Goal: Task Accomplishment & Management: Manage account settings

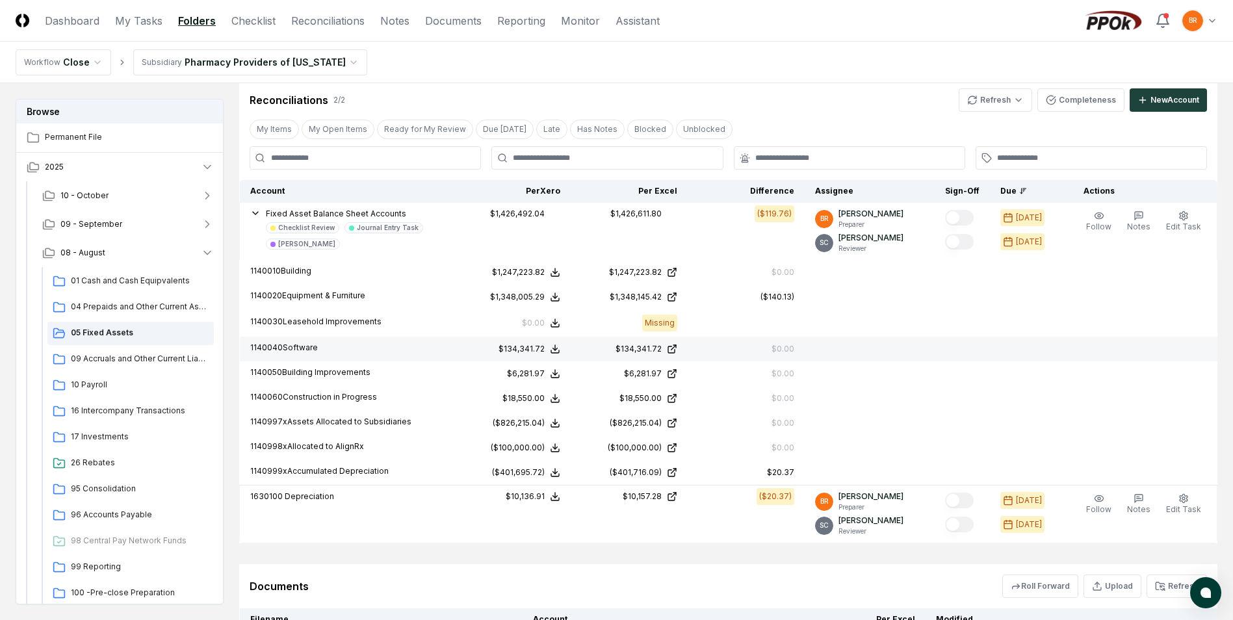
scroll to position [455, 0]
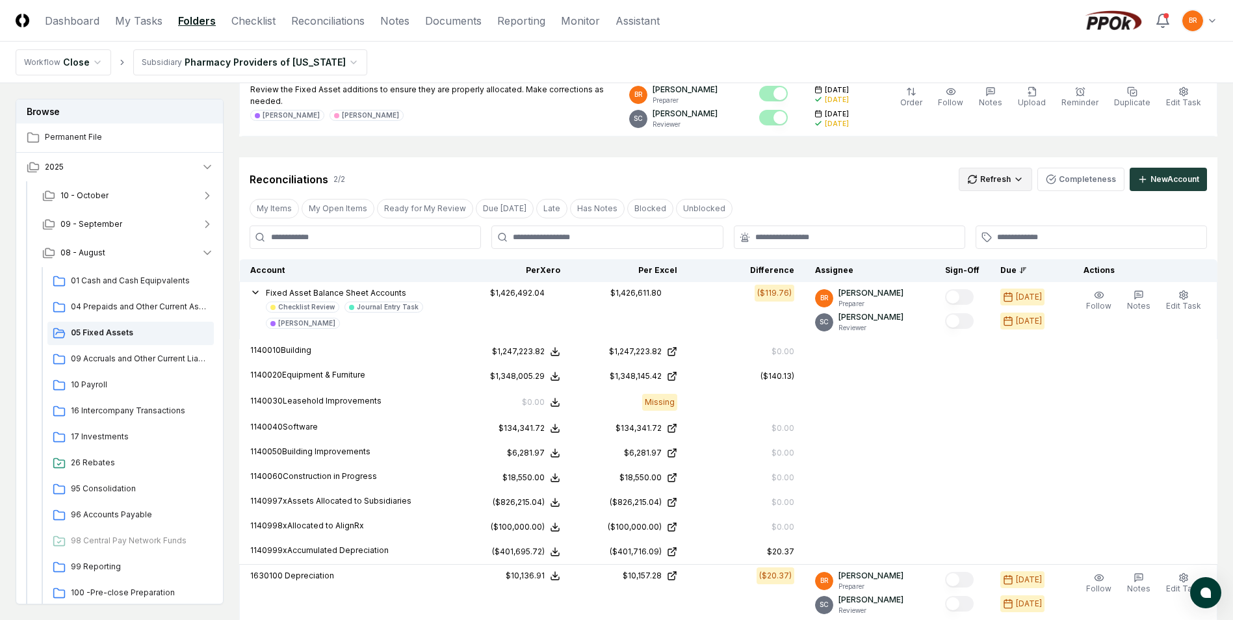
click at [997, 184] on html "CloseCore Dashboard My Tasks Folders Checklist Reconciliations Notes Documents …" at bounding box center [616, 250] width 1233 height 1410
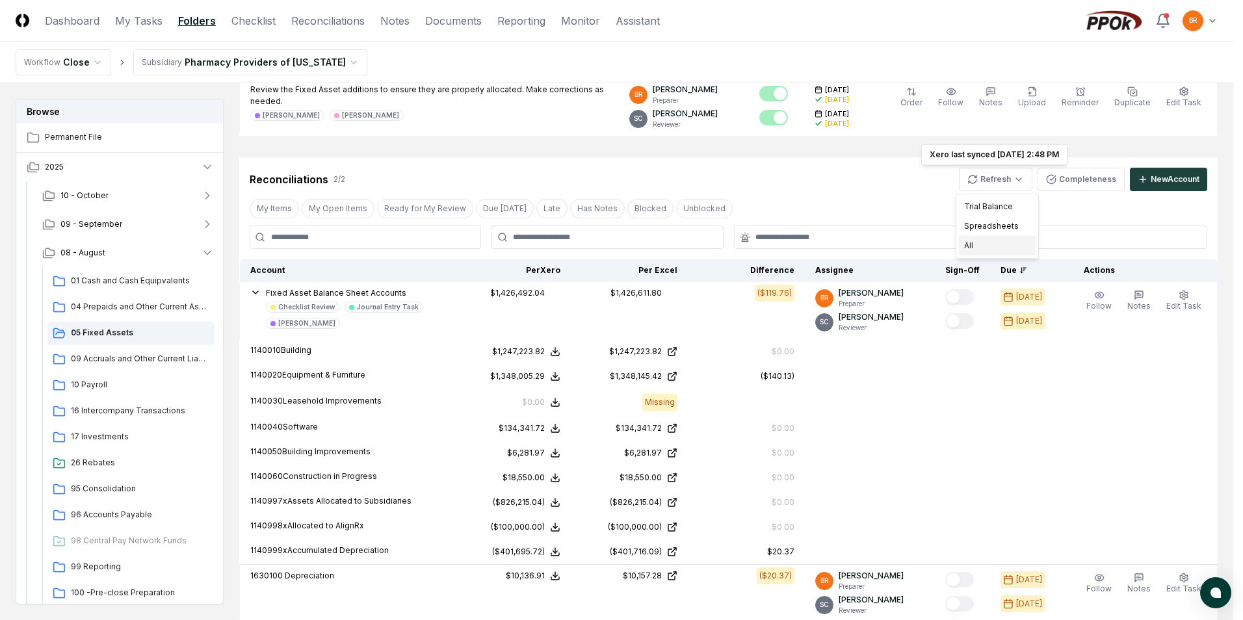
click at [969, 244] on div "All" at bounding box center [997, 246] width 77 height 20
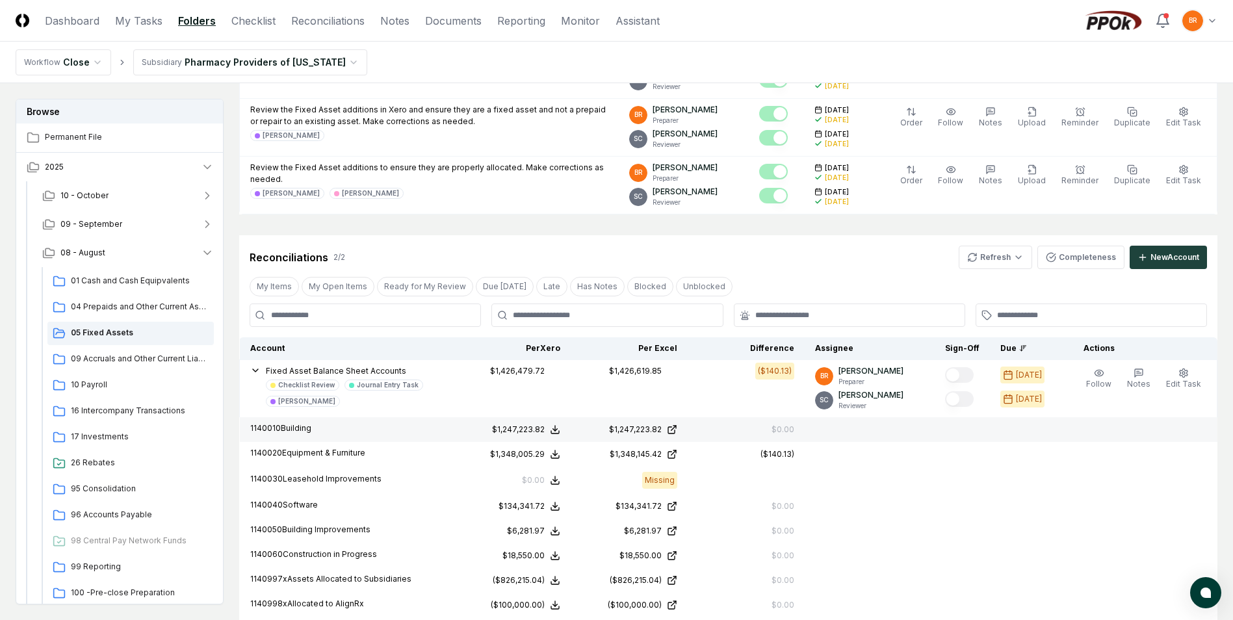
scroll to position [400, 0]
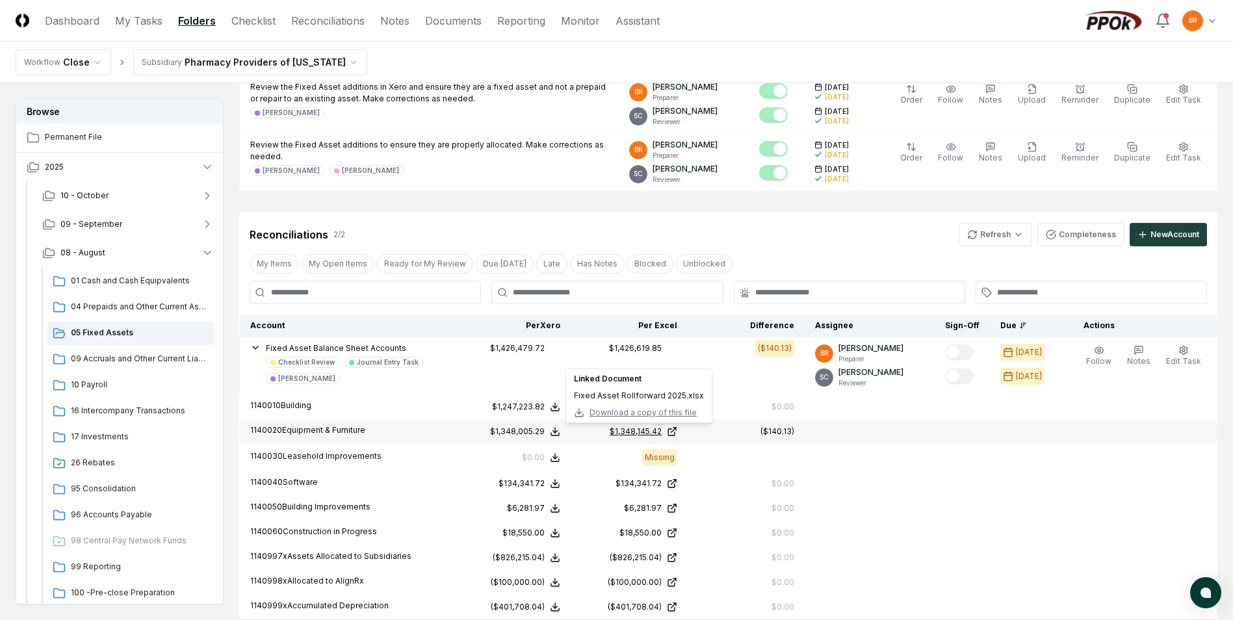
click at [677, 434] on icon at bounding box center [672, 432] width 10 height 10
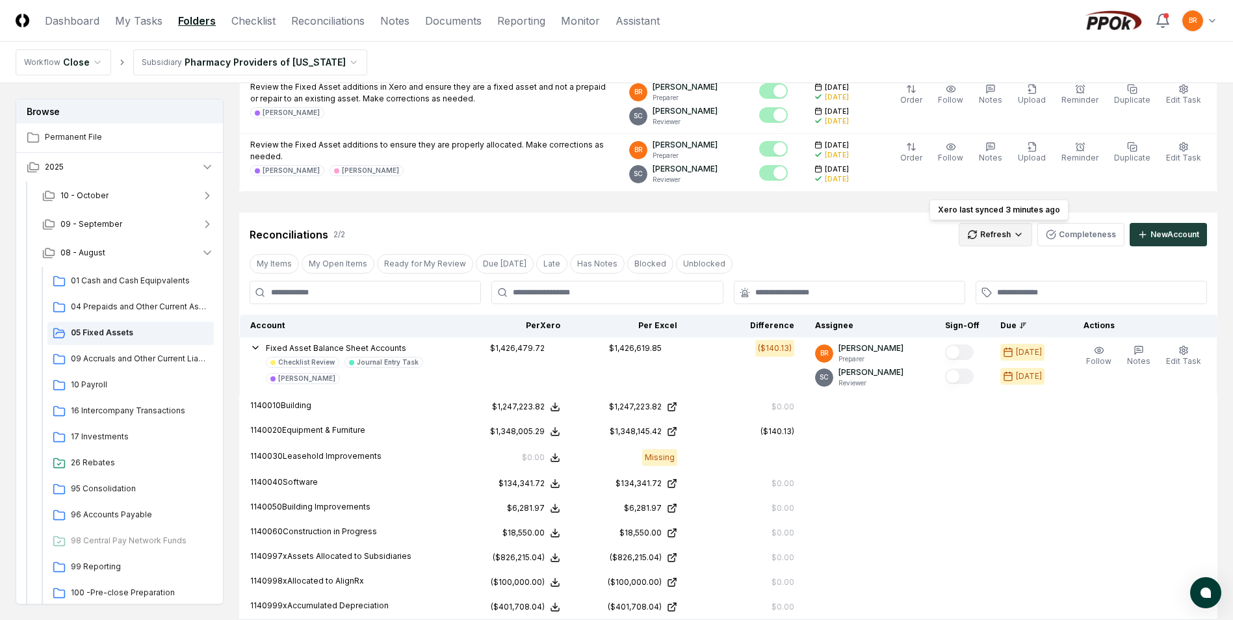
click at [1002, 233] on html "CloseCore Dashboard My Tasks Folders Checklist Reconciliations Notes Documents …" at bounding box center [616, 305] width 1233 height 1410
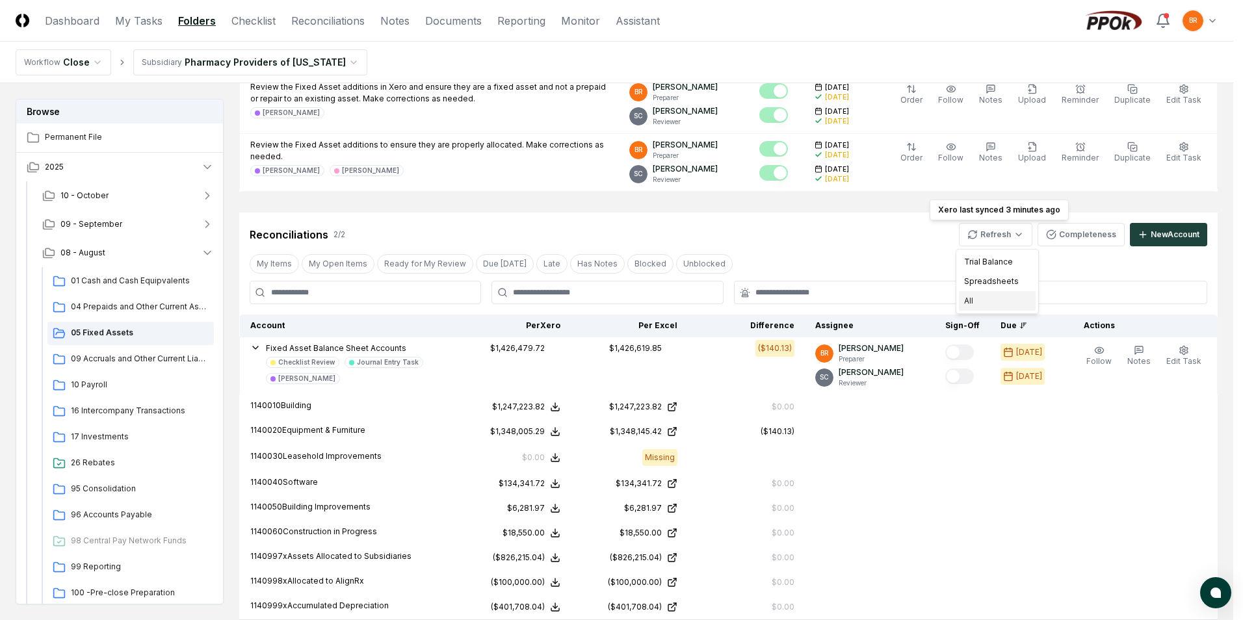
click at [971, 298] on div "All" at bounding box center [997, 301] width 77 height 20
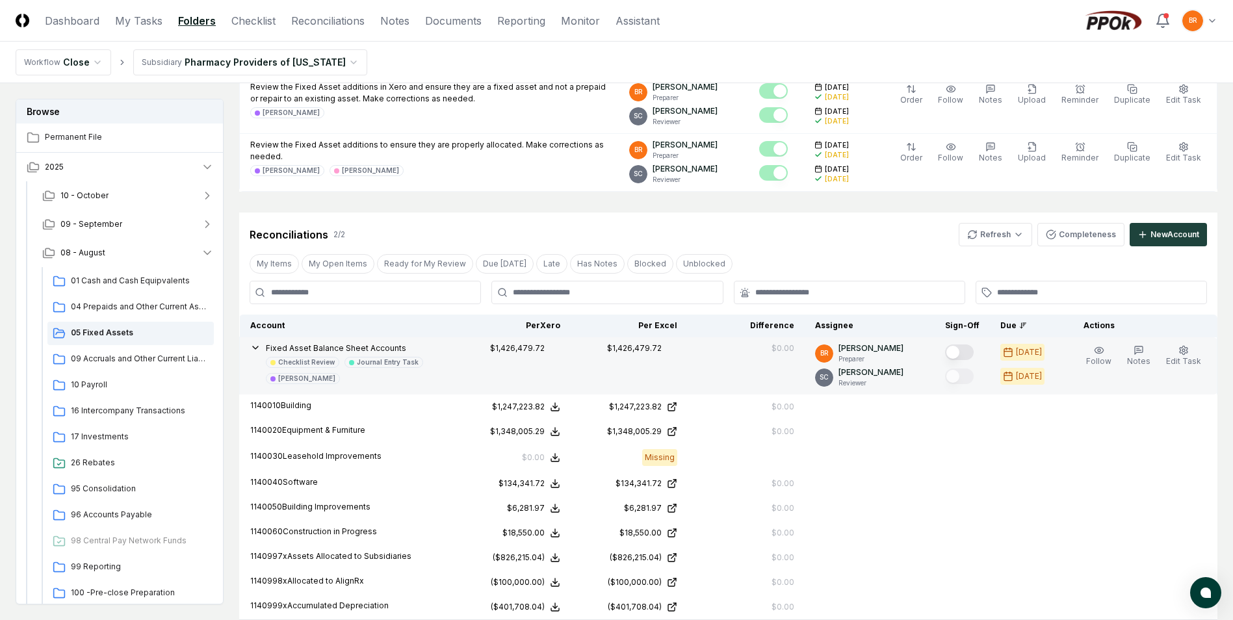
click at [962, 352] on button "Mark complete" at bounding box center [959, 353] width 29 height 16
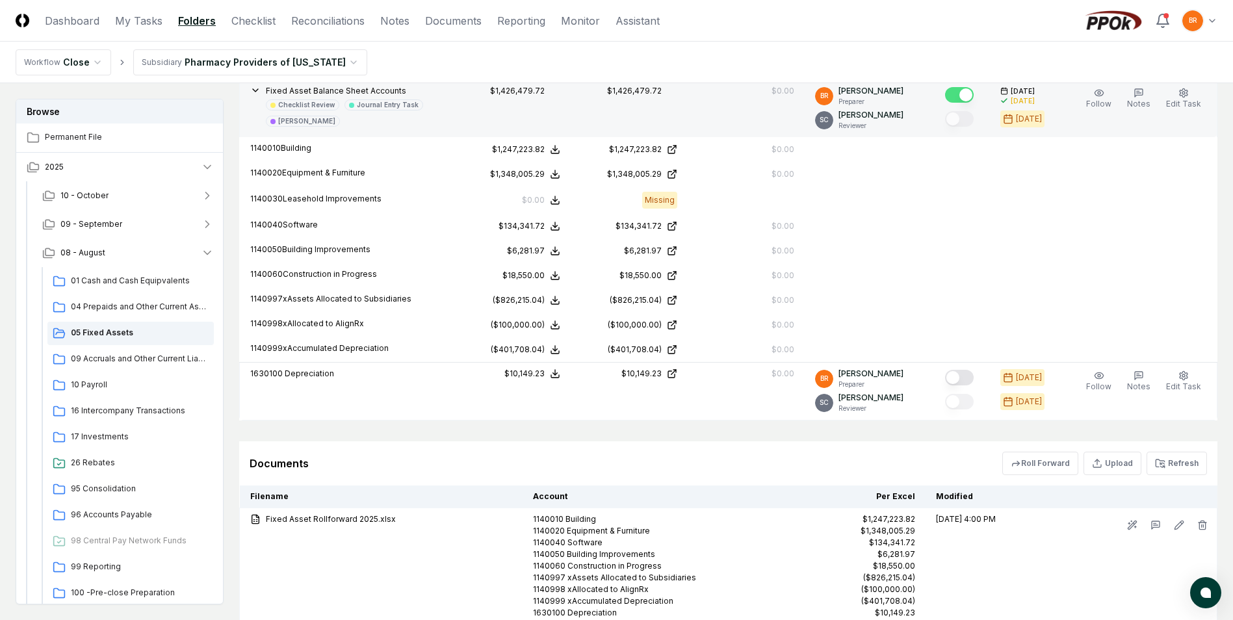
scroll to position [790, 0]
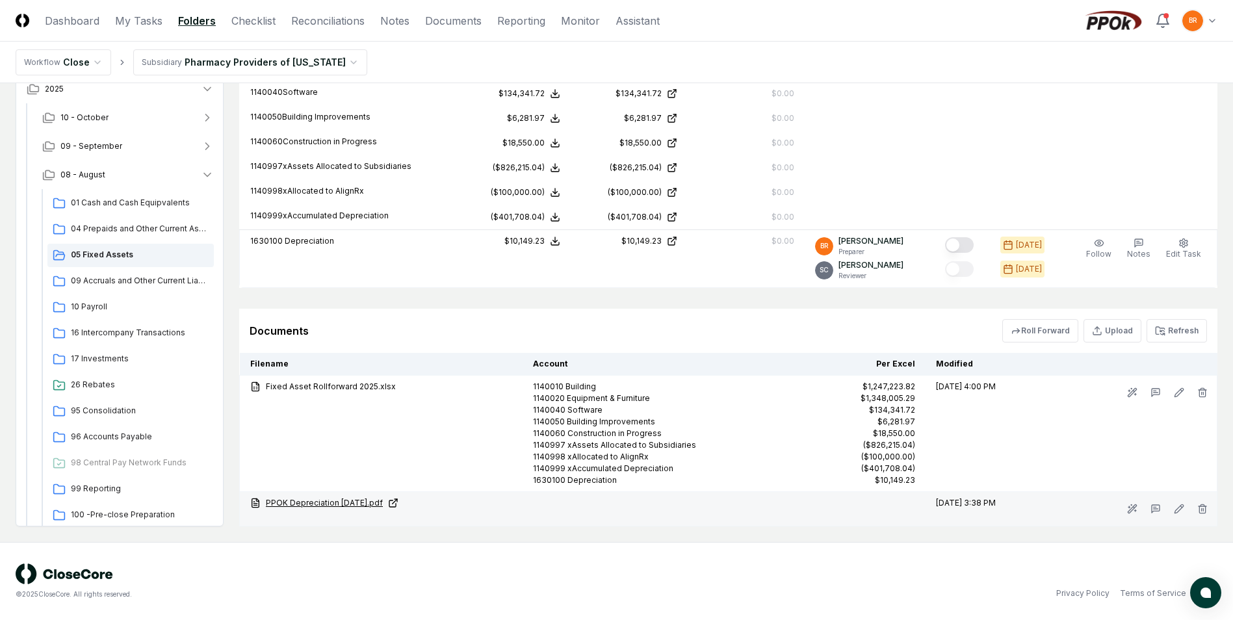
click at [397, 503] on icon at bounding box center [393, 503] width 10 height 10
click at [1205, 508] on icon "button" at bounding box center [1203, 509] width 6 height 7
click at [1186, 585] on button "Delete" at bounding box center [1199, 583] width 47 height 26
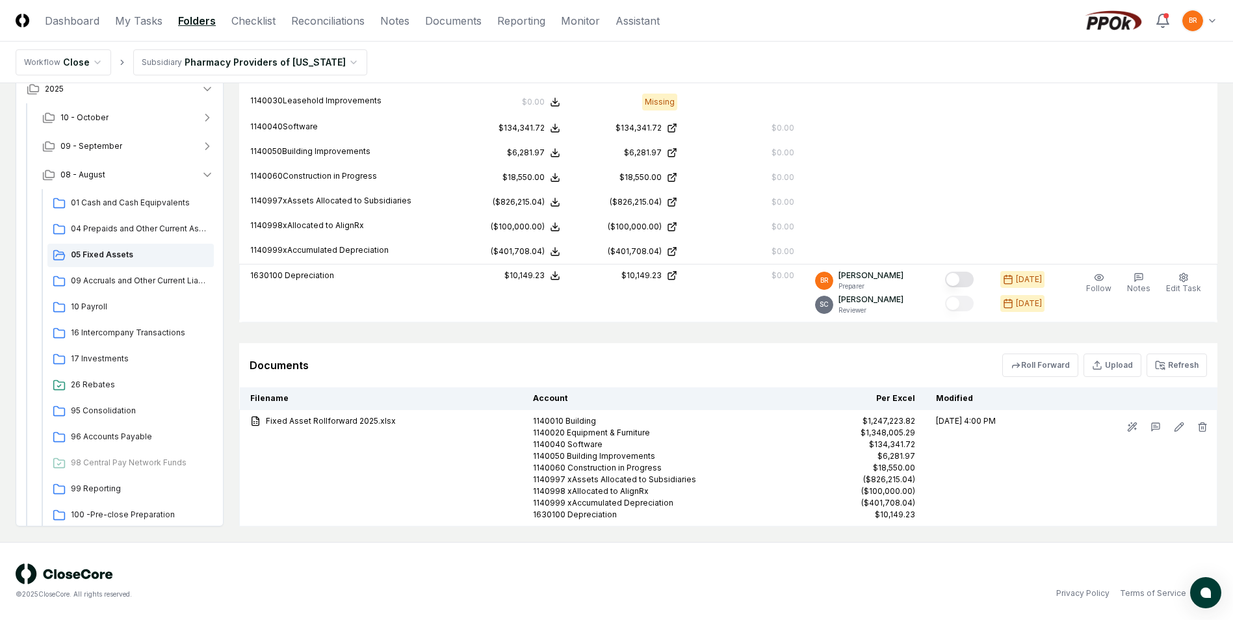
scroll to position [756, 0]
click at [1133, 370] on button "Upload" at bounding box center [1113, 365] width 58 height 23
click at [1113, 443] on input "file" at bounding box center [1114, 439] width 186 height 23
type input "**********"
click at [1179, 471] on button "Upload" at bounding box center [1183, 475] width 49 height 26
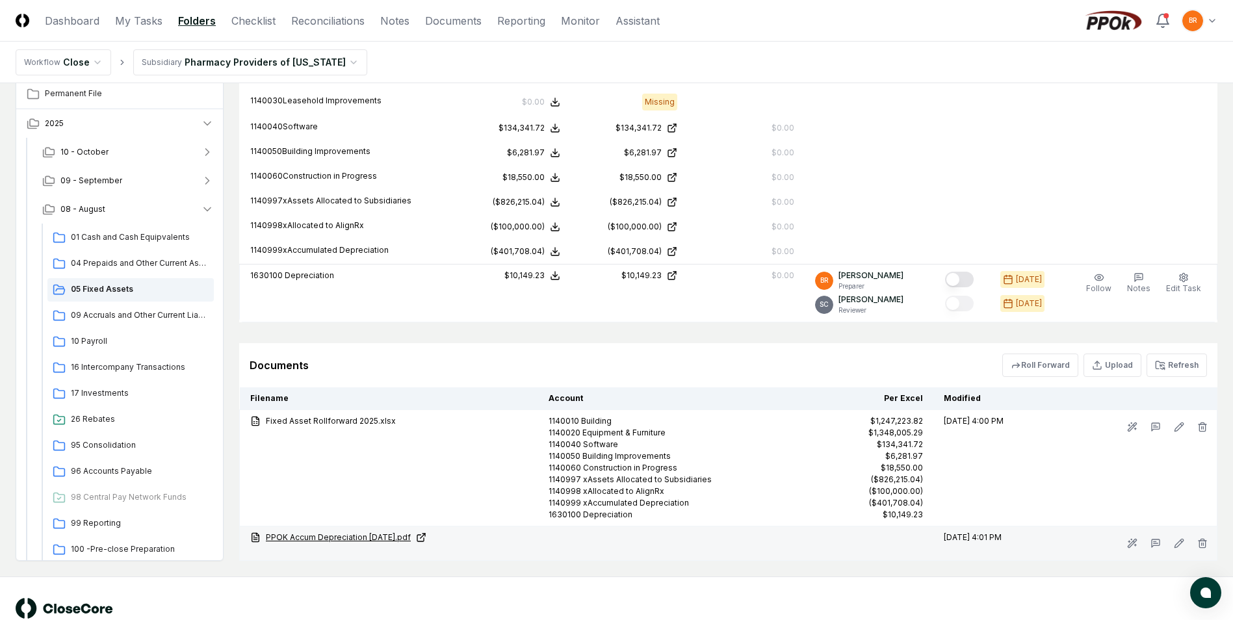
click at [423, 537] on icon at bounding box center [420, 538] width 7 height 7
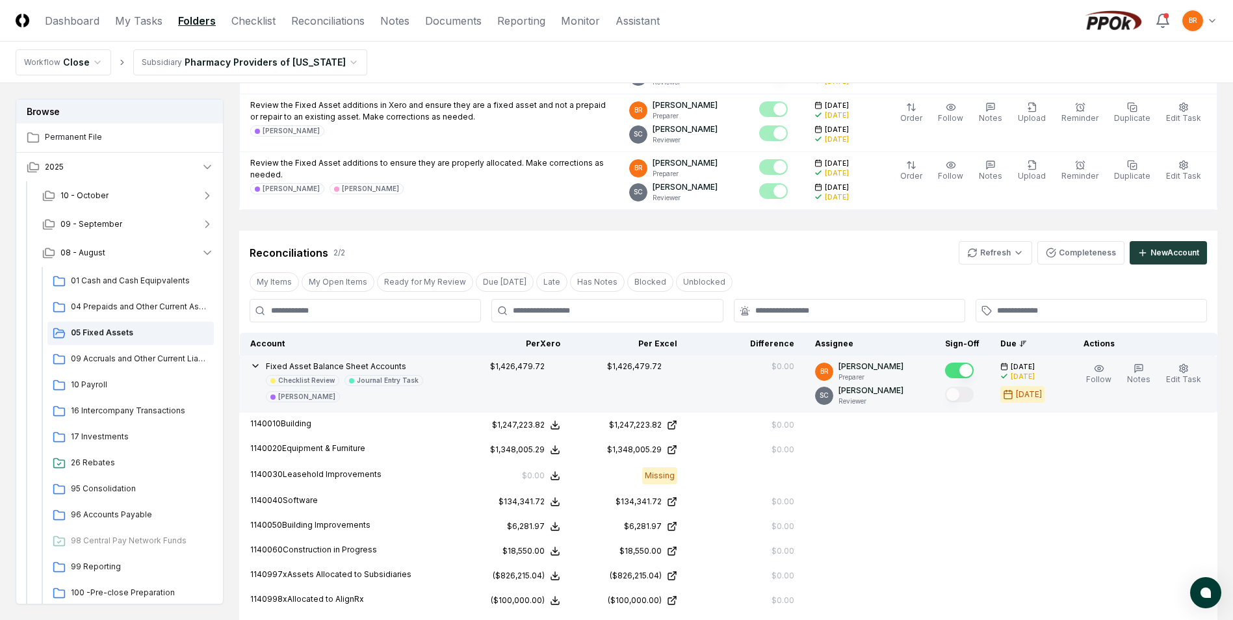
scroll to position [235, 0]
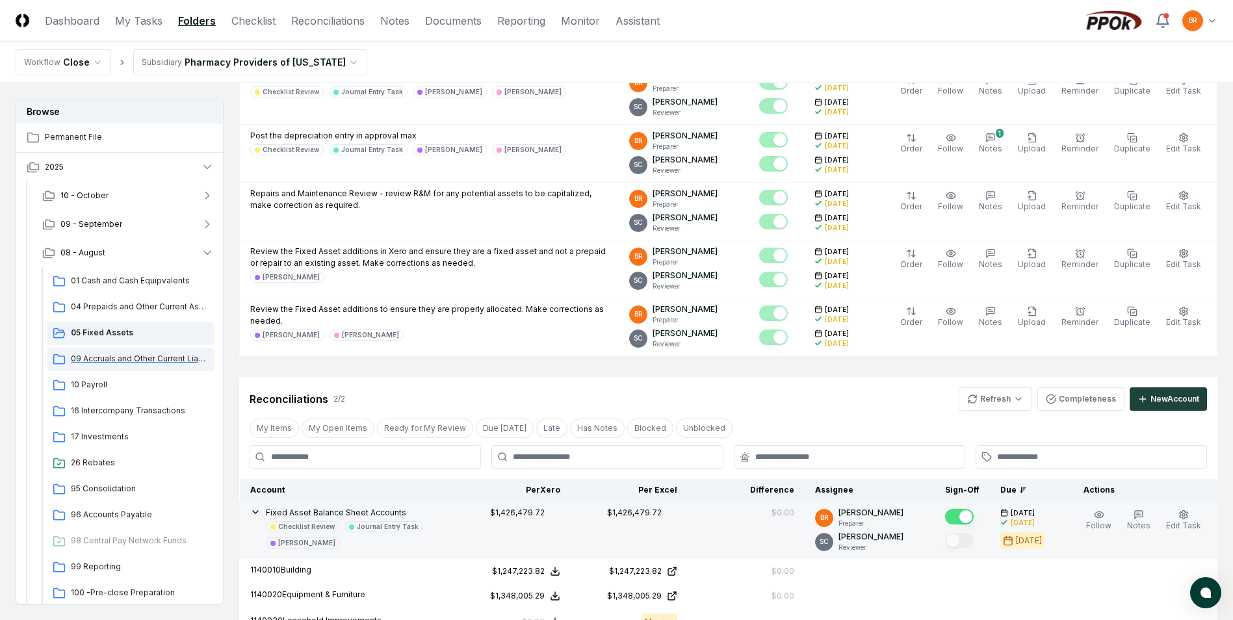
click at [125, 358] on span "09 Accruals and Other Current Liabilities" at bounding box center [140, 359] width 138 height 12
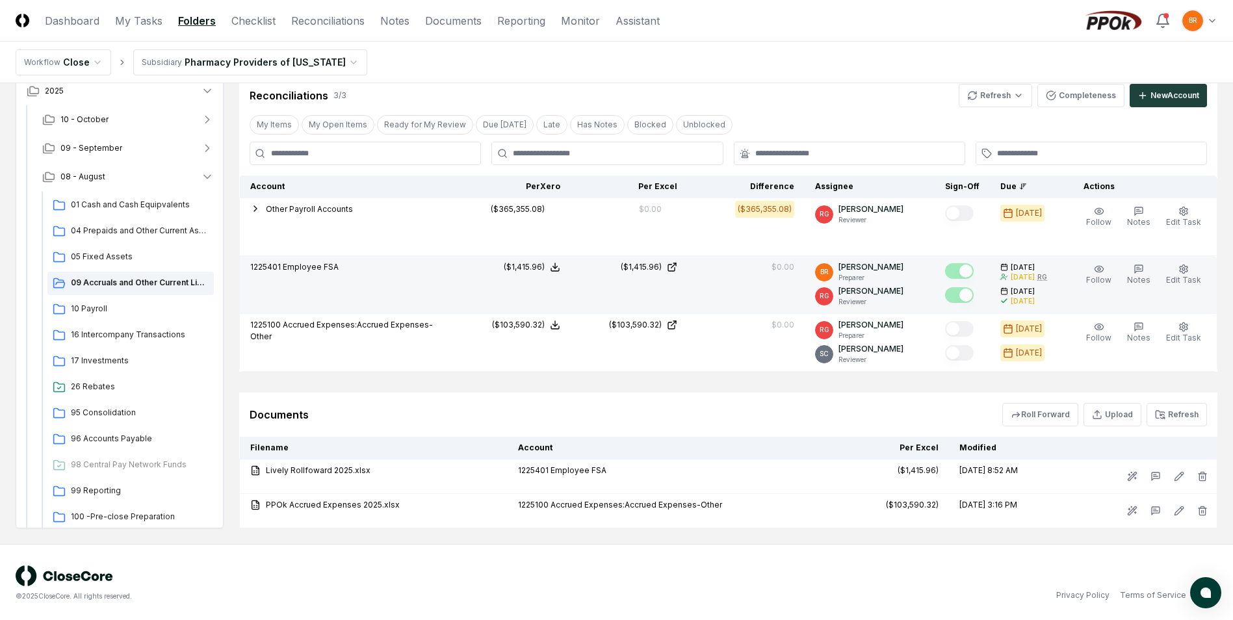
scroll to position [367, 0]
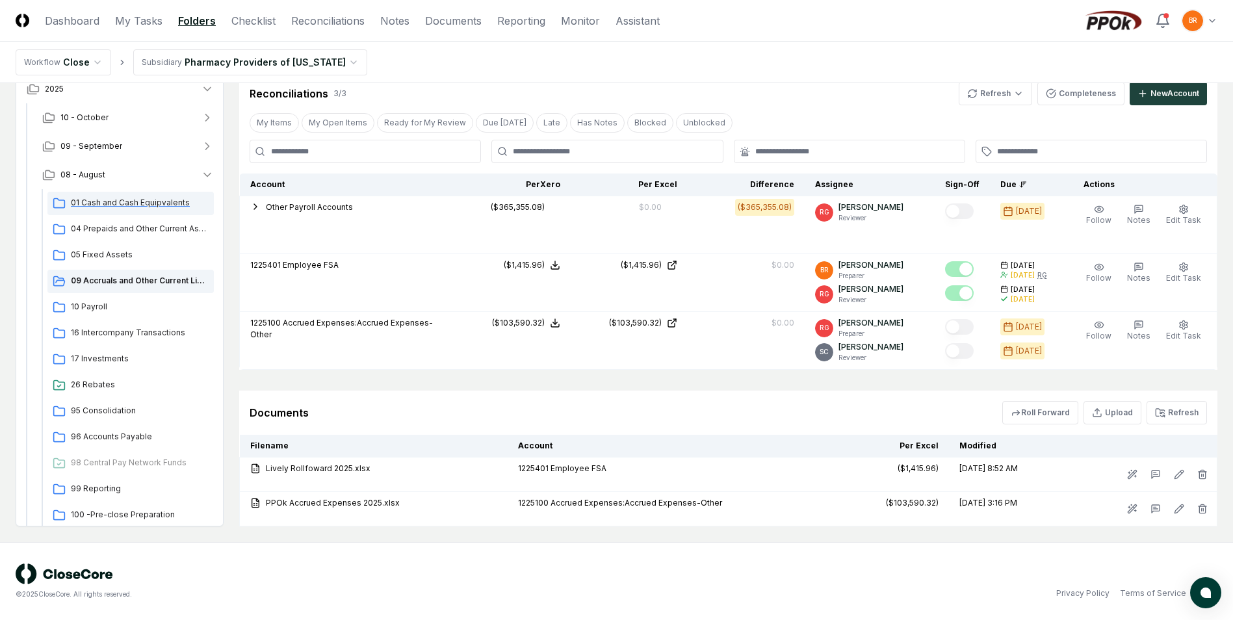
click at [94, 204] on span "01 Cash and Cash Equipvalents" at bounding box center [140, 203] width 138 height 12
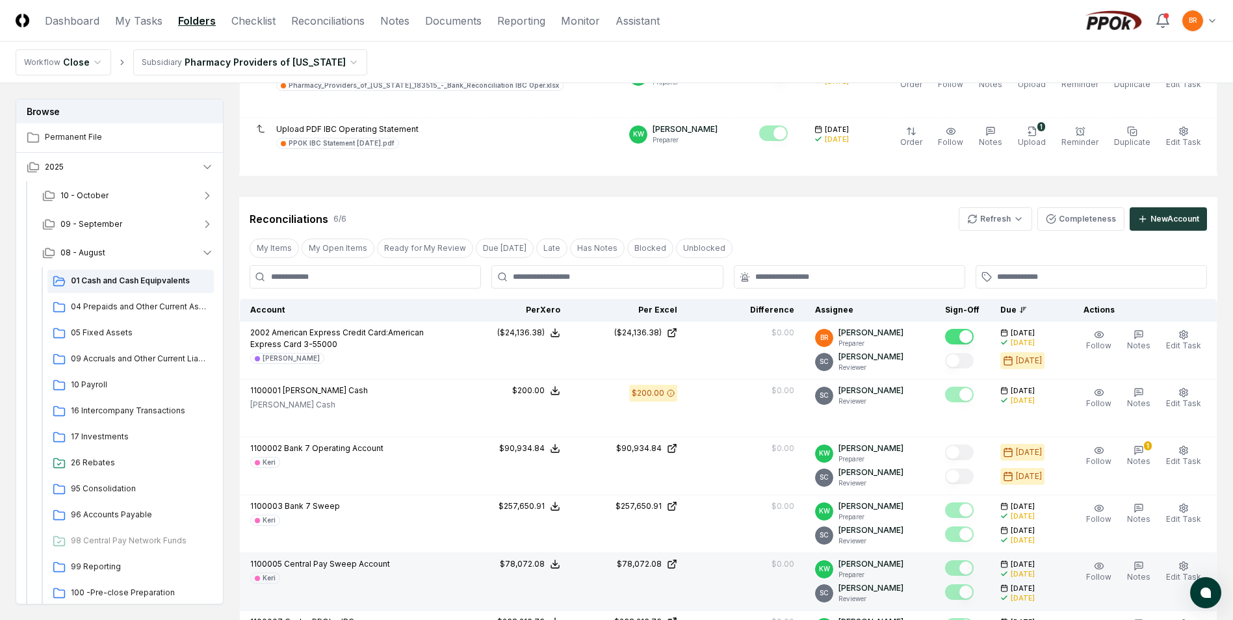
scroll to position [715, 0]
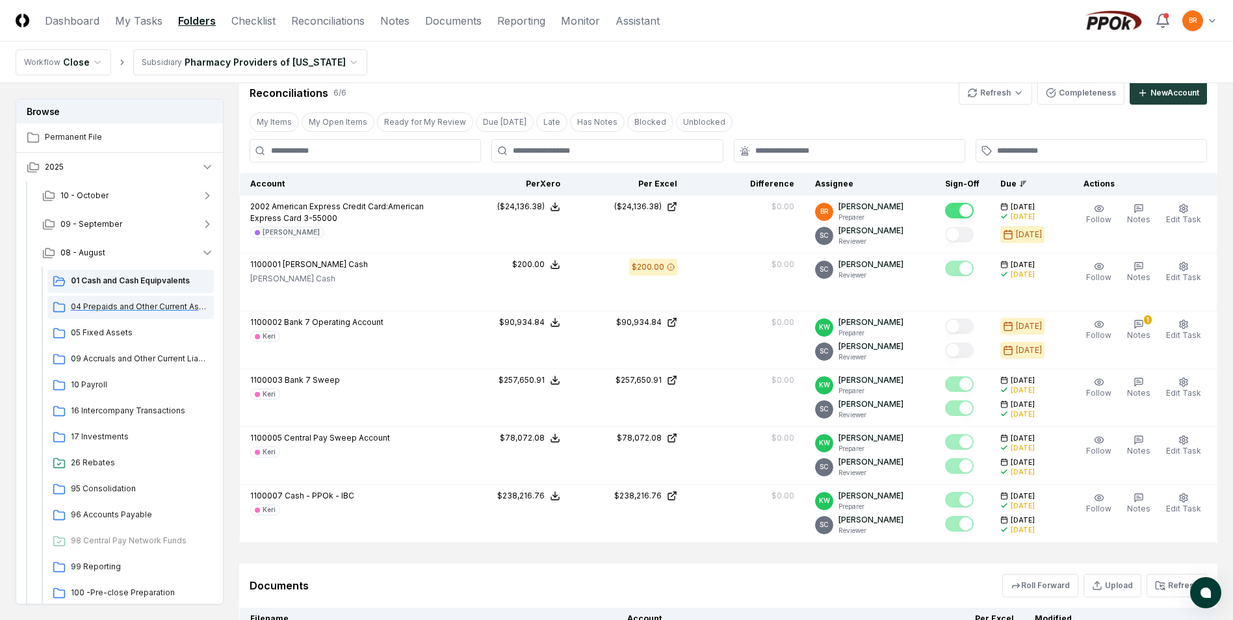
click at [152, 307] on span "04 Prepaids and Other Current Assets" at bounding box center [140, 307] width 138 height 12
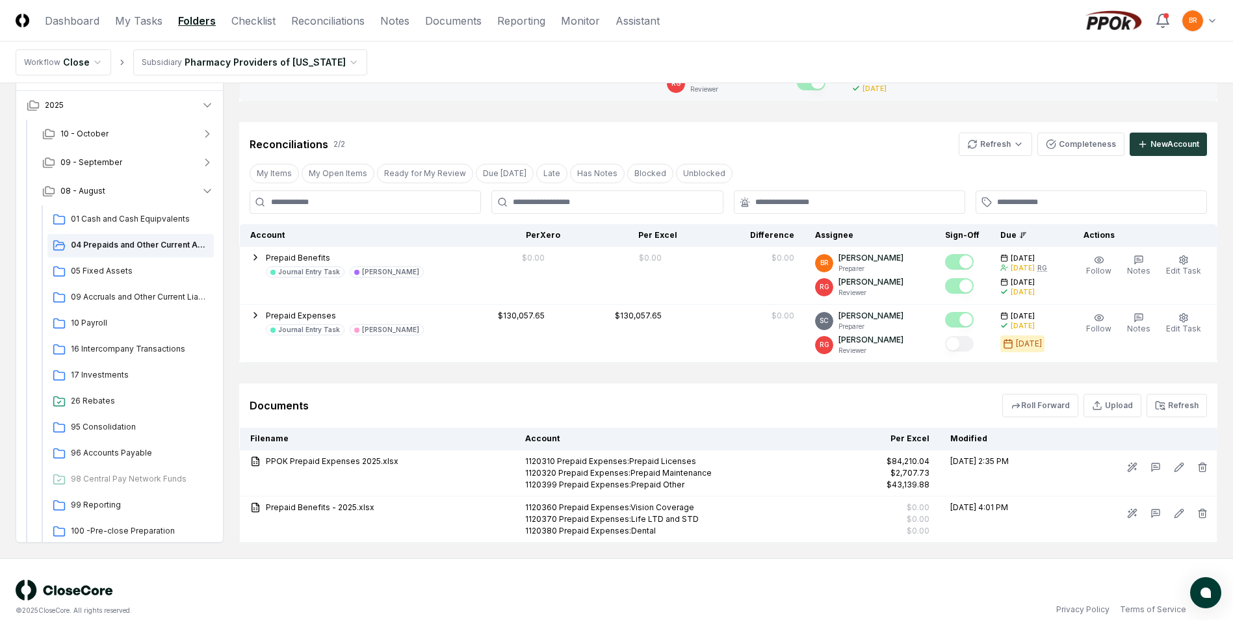
scroll to position [325, 0]
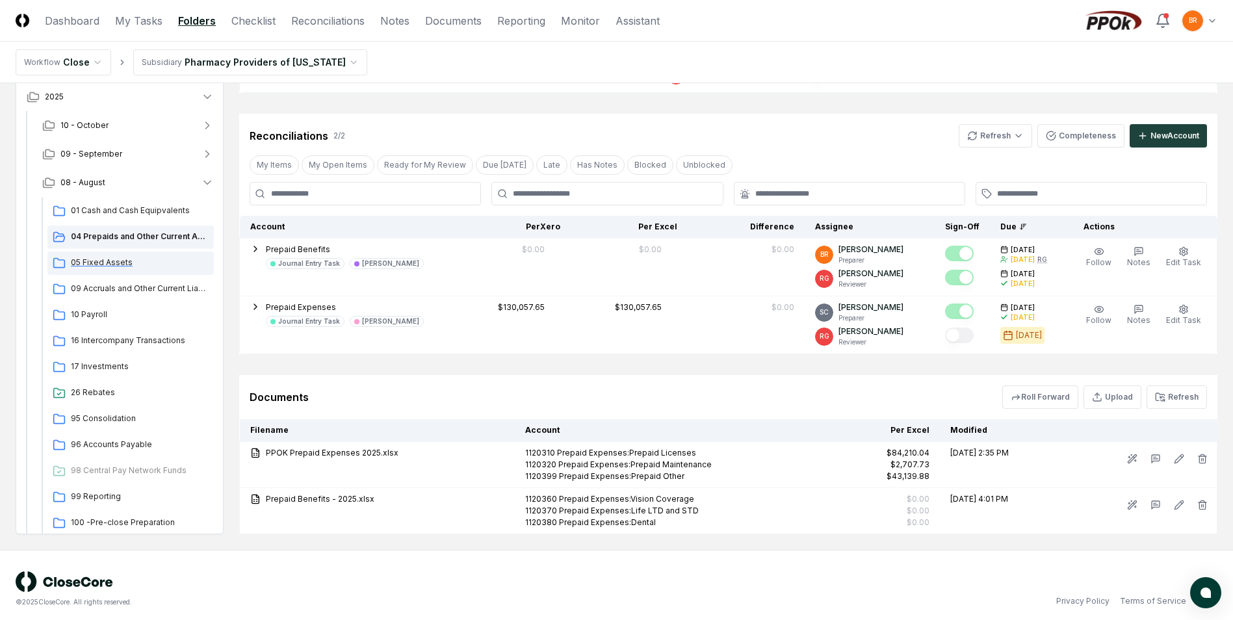
click at [111, 259] on span "05 Fixed Assets" at bounding box center [140, 263] width 138 height 12
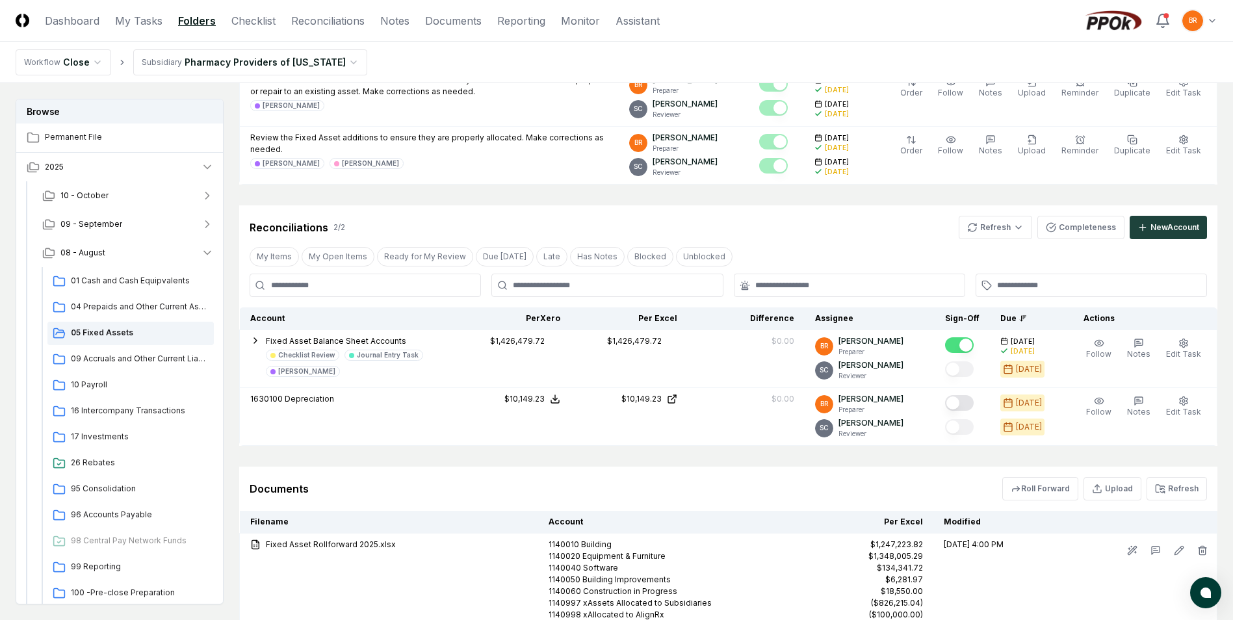
scroll to position [455, 0]
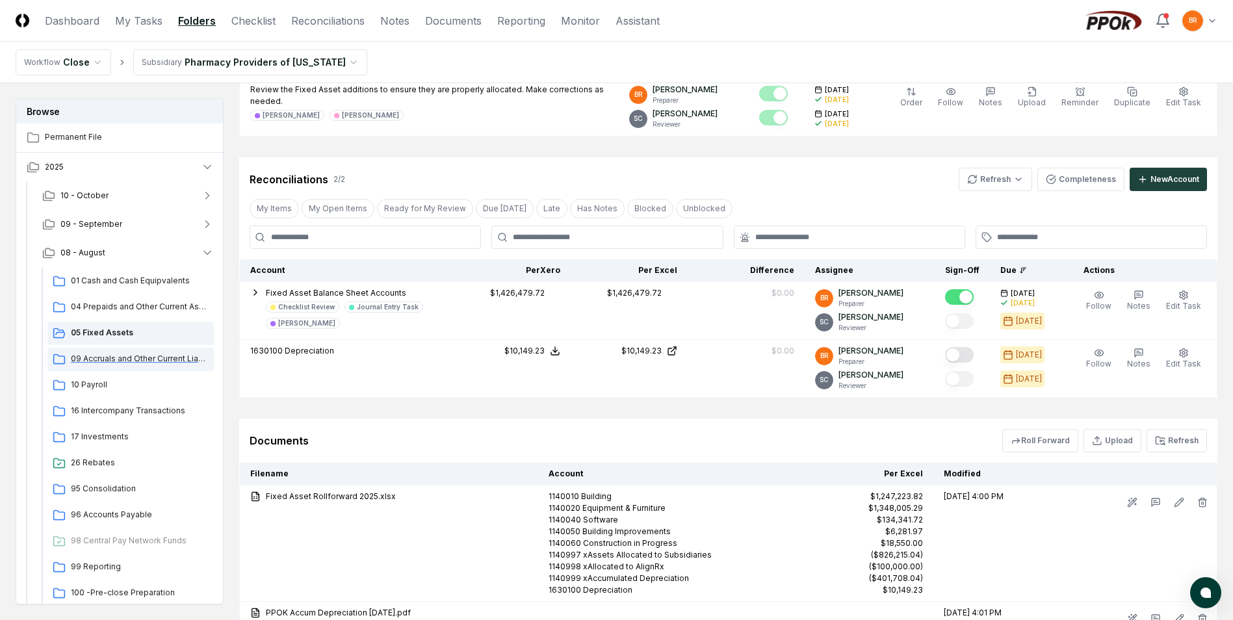
click at [119, 358] on span "09 Accruals and Other Current Liabilities" at bounding box center [140, 359] width 138 height 12
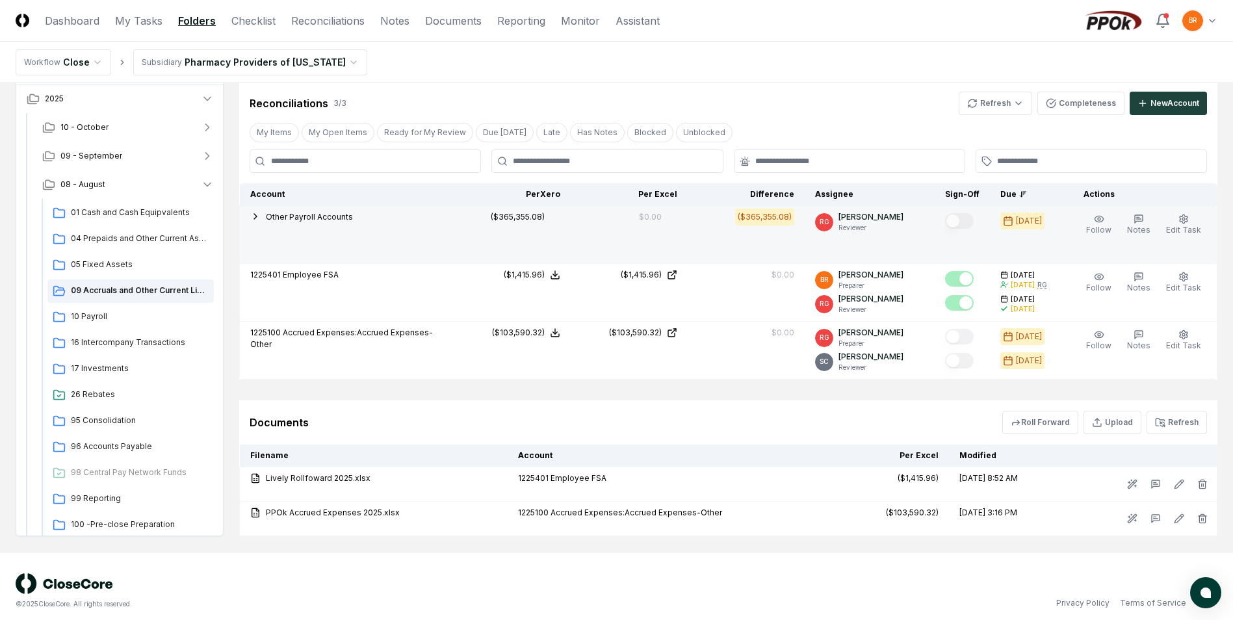
scroll to position [367, 0]
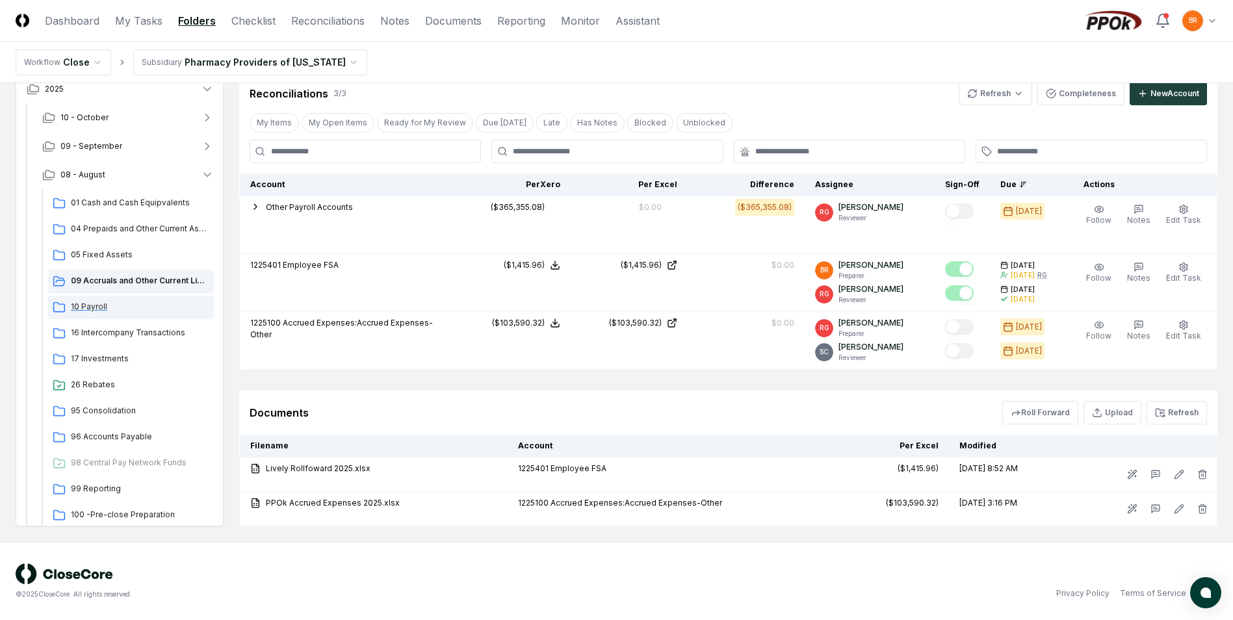
click at [96, 308] on span "10 Payroll" at bounding box center [140, 307] width 138 height 12
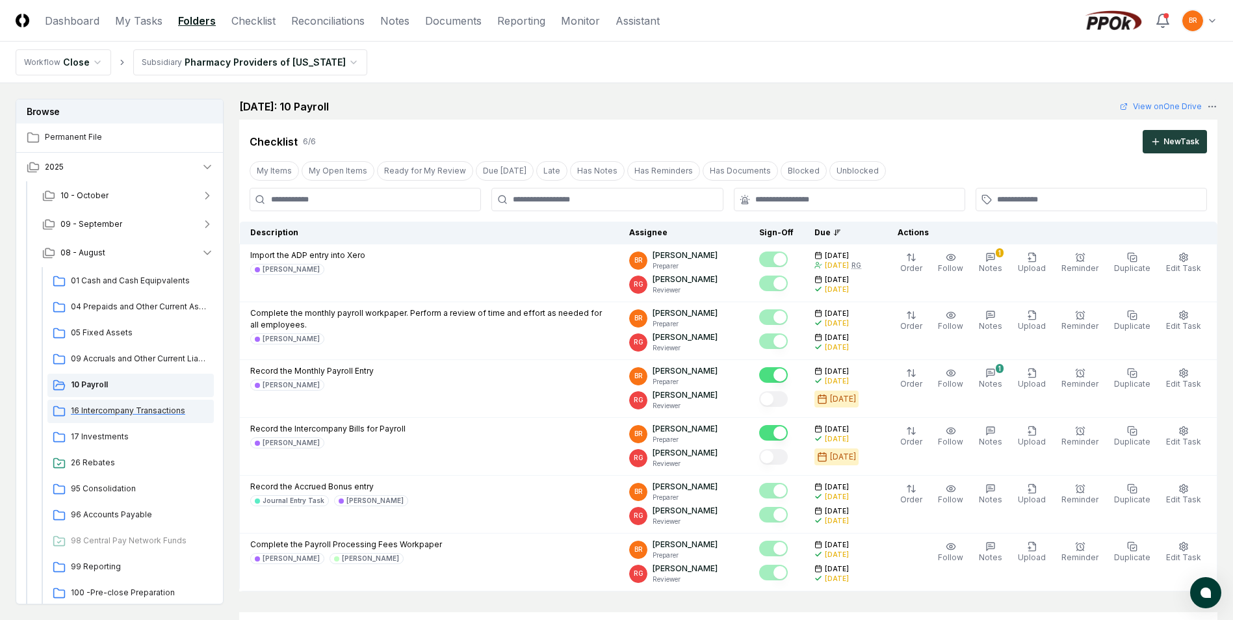
click at [97, 410] on span "16 Intercompany Transactions" at bounding box center [140, 411] width 138 height 12
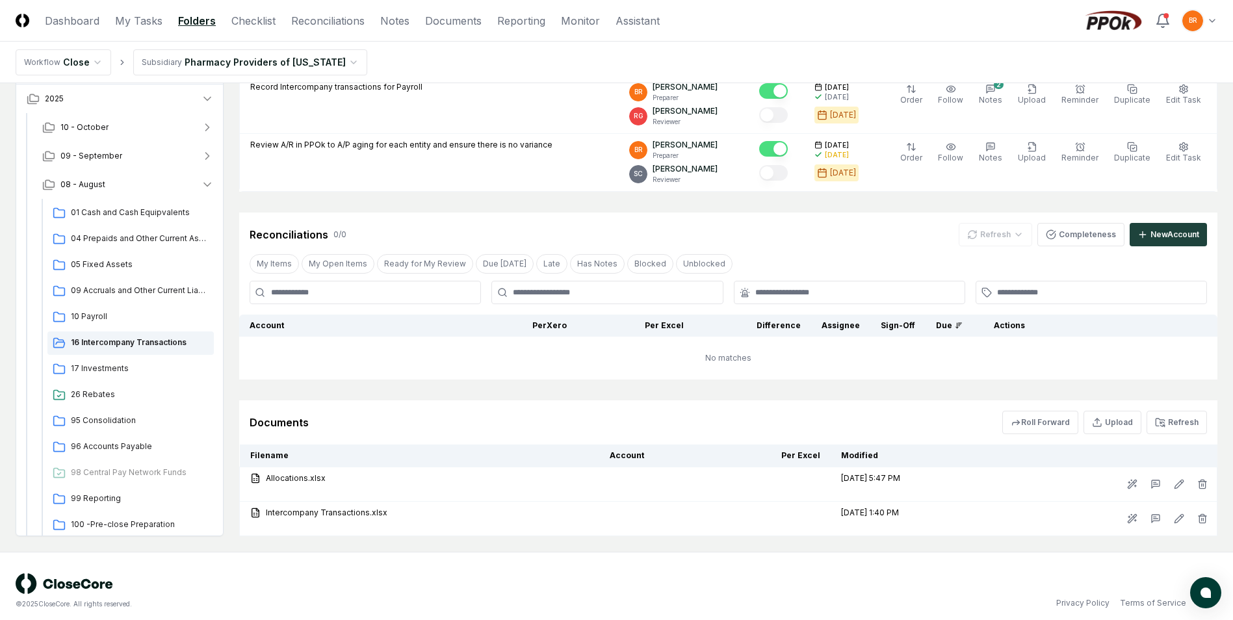
scroll to position [520, 0]
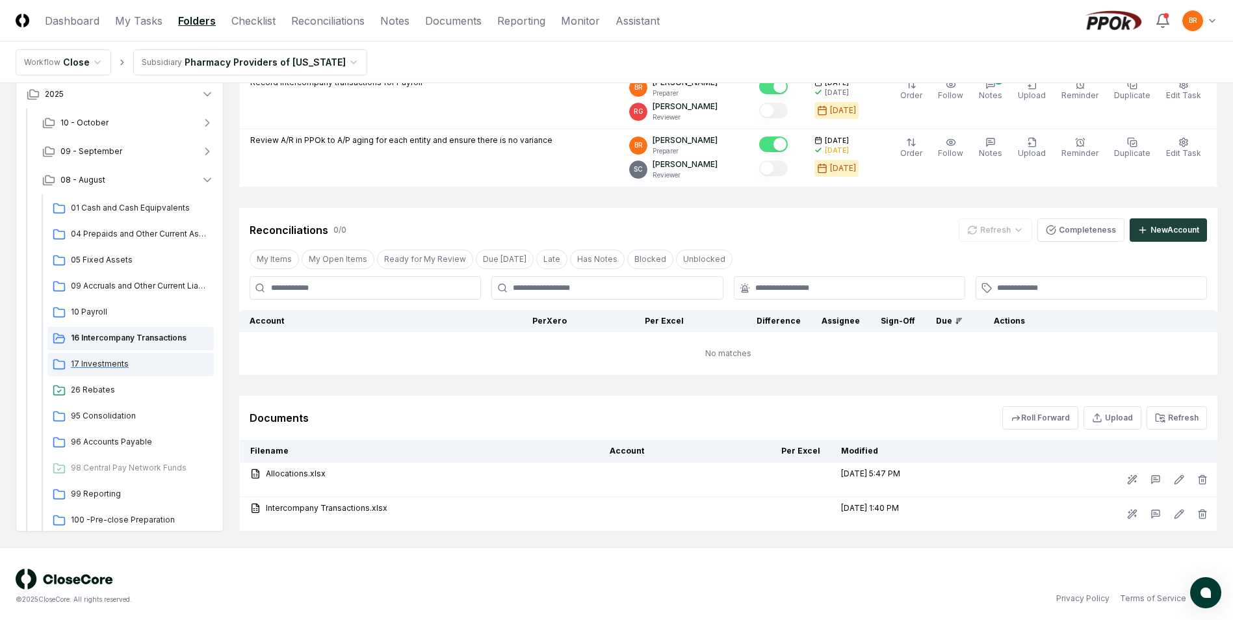
click at [96, 365] on span "17 Investments" at bounding box center [140, 364] width 138 height 12
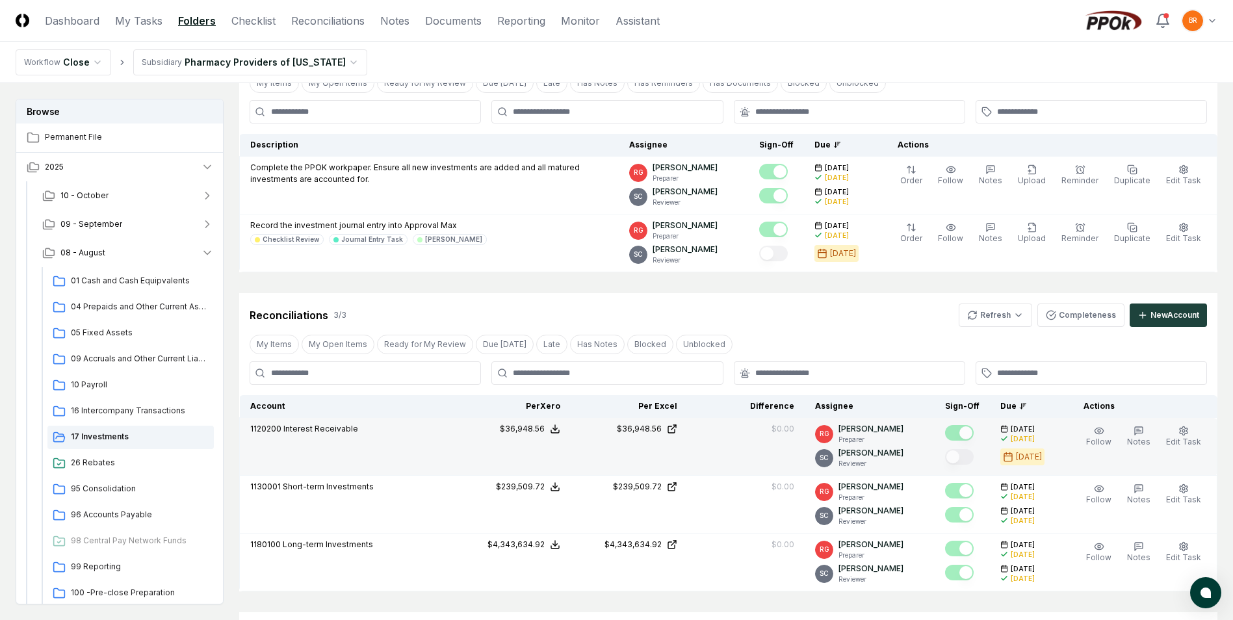
scroll to position [65, 0]
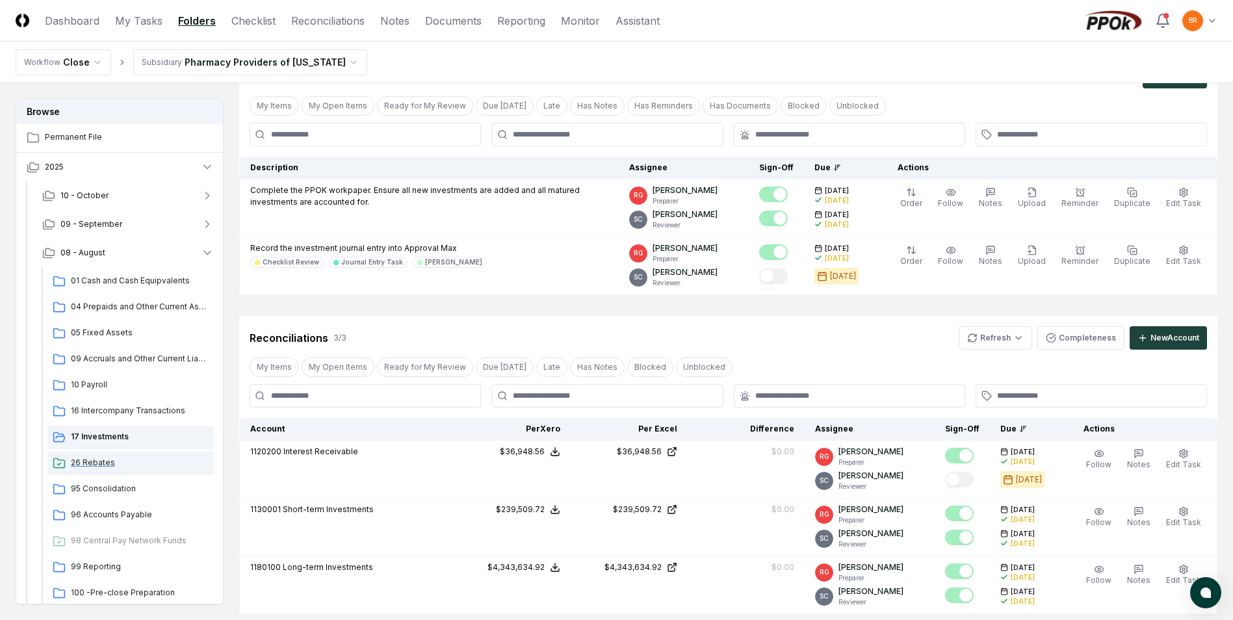
click at [106, 464] on span "26 Rebates" at bounding box center [140, 463] width 138 height 12
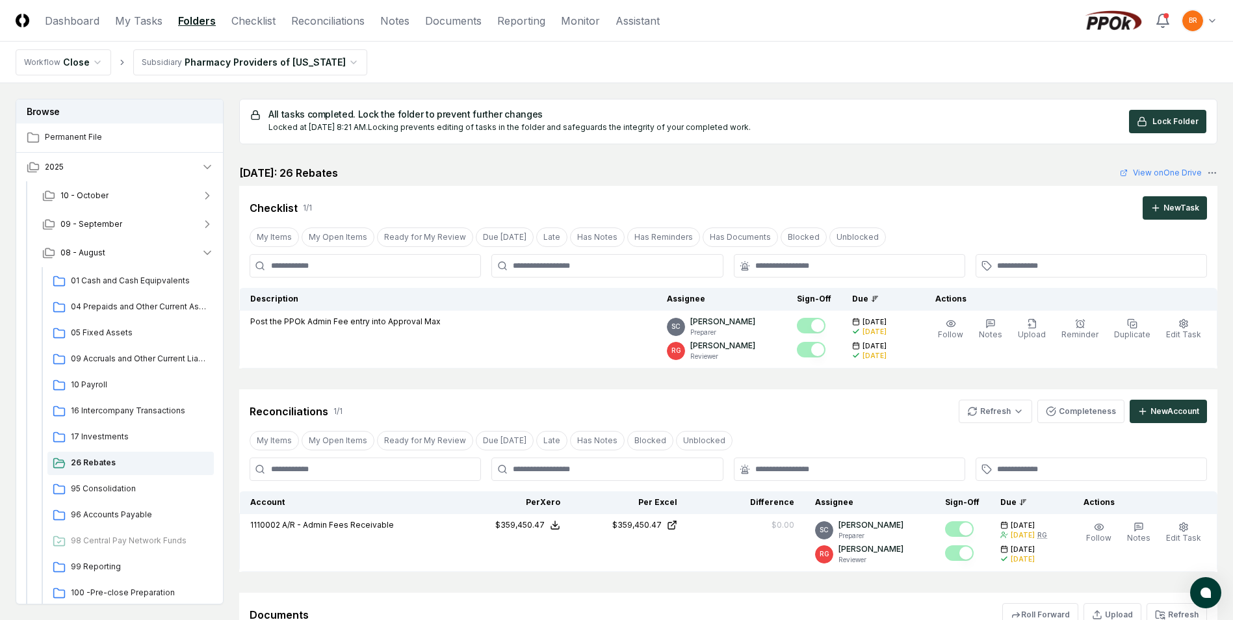
scroll to position [130, 0]
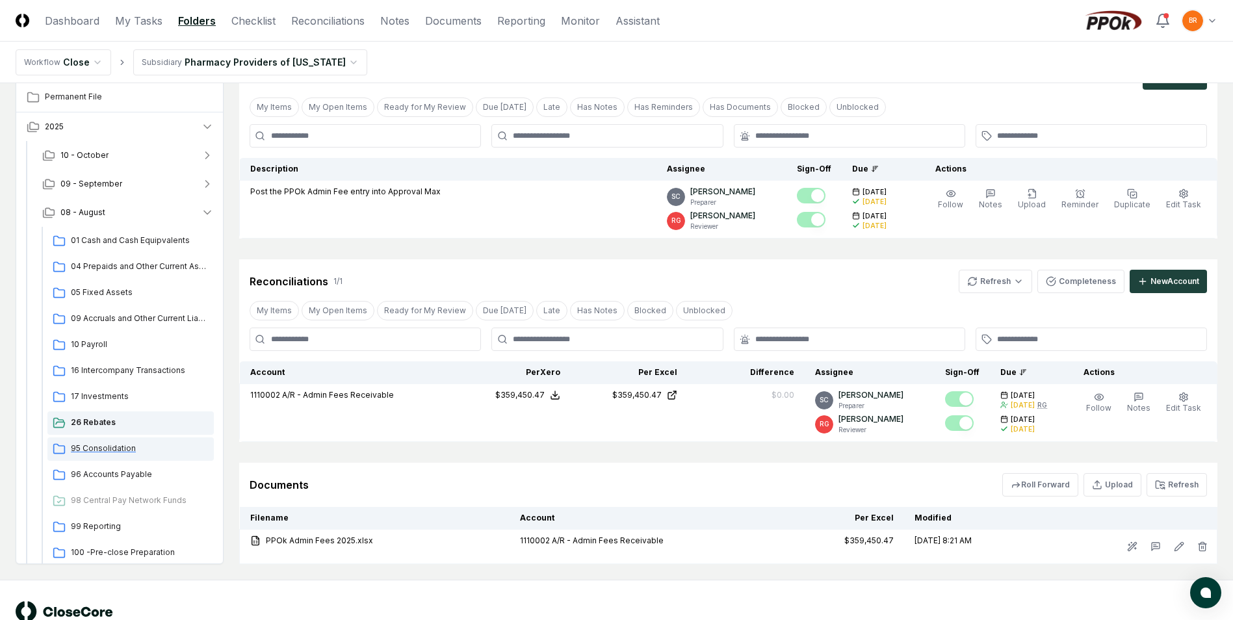
click at [117, 449] on span "95 Consolidation" at bounding box center [140, 449] width 138 height 12
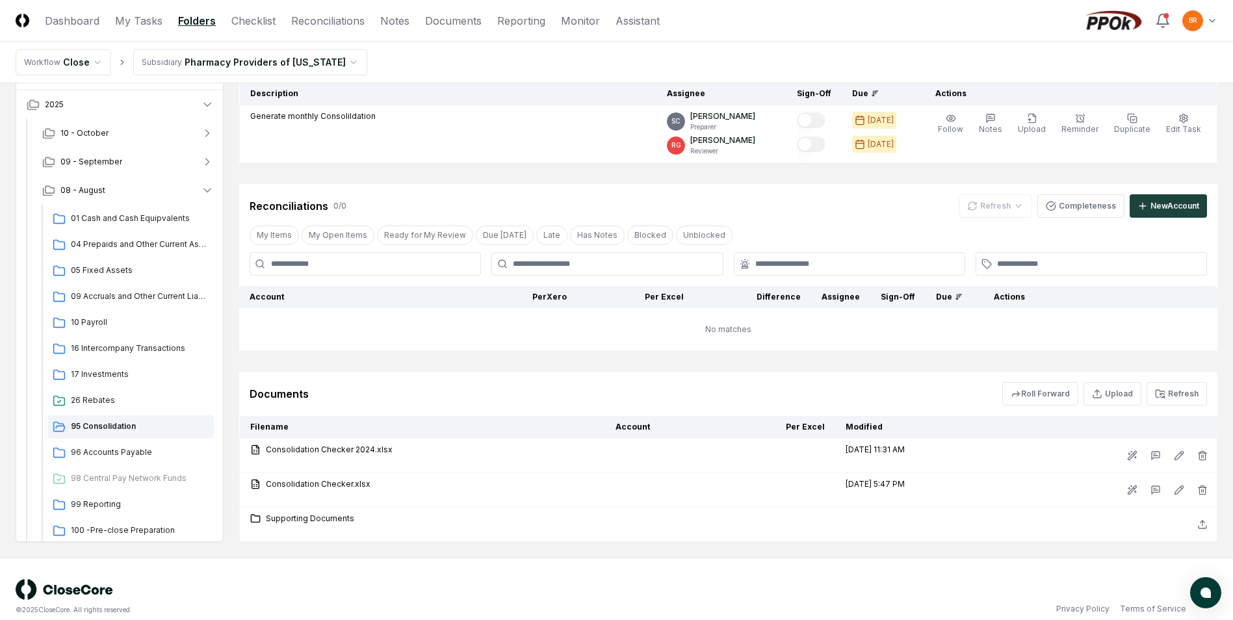
scroll to position [155, 0]
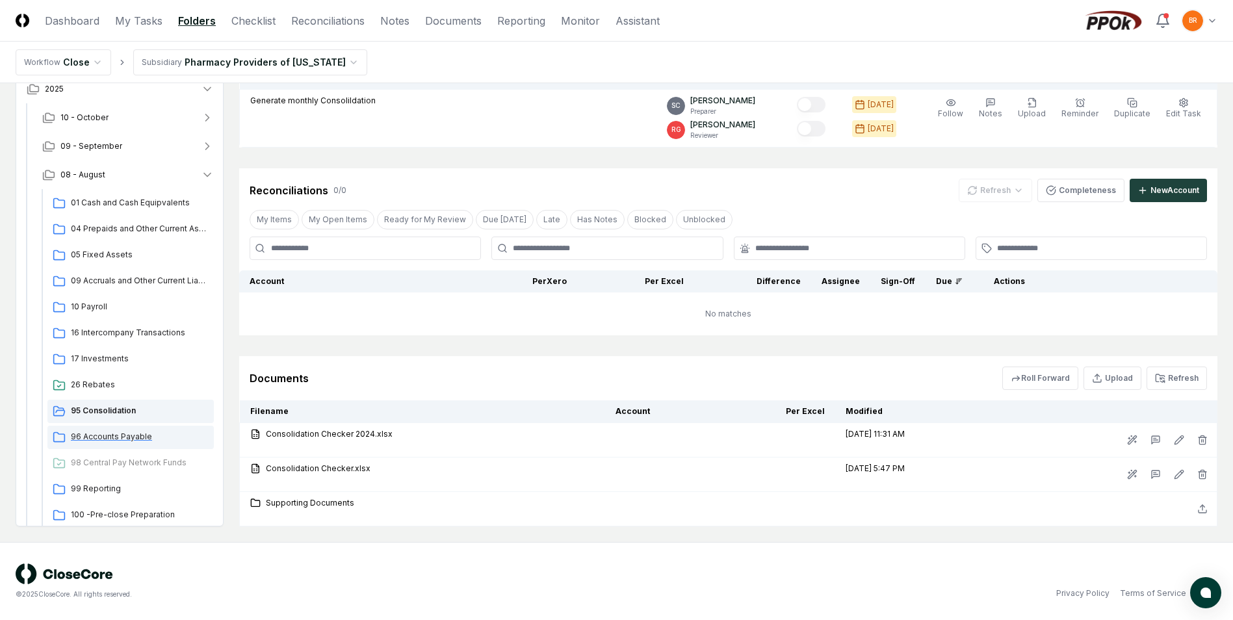
click at [108, 436] on span "96 Accounts Payable" at bounding box center [140, 437] width 138 height 12
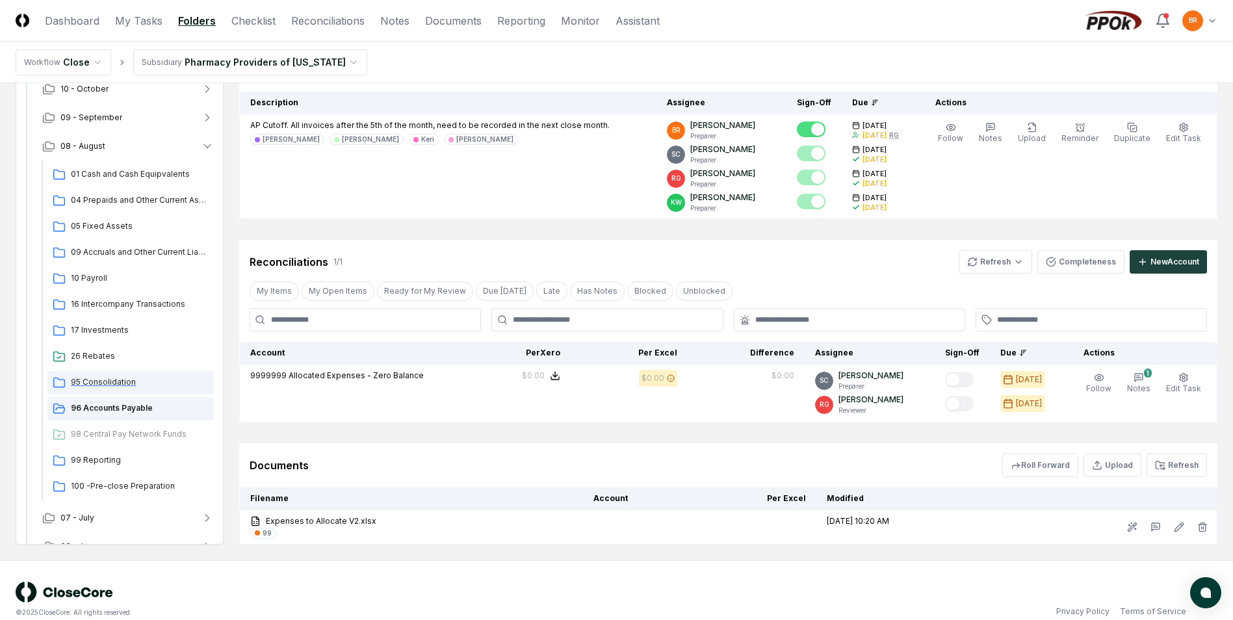
scroll to position [95, 0]
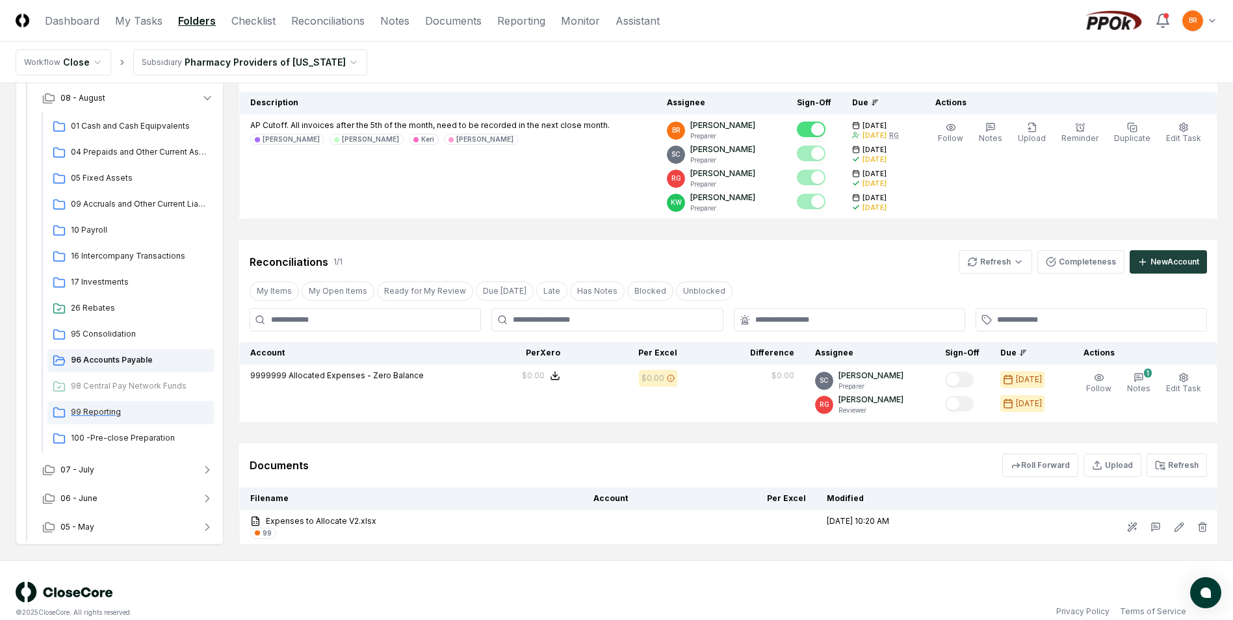
click at [101, 414] on span "99 Reporting" at bounding box center [140, 412] width 138 height 12
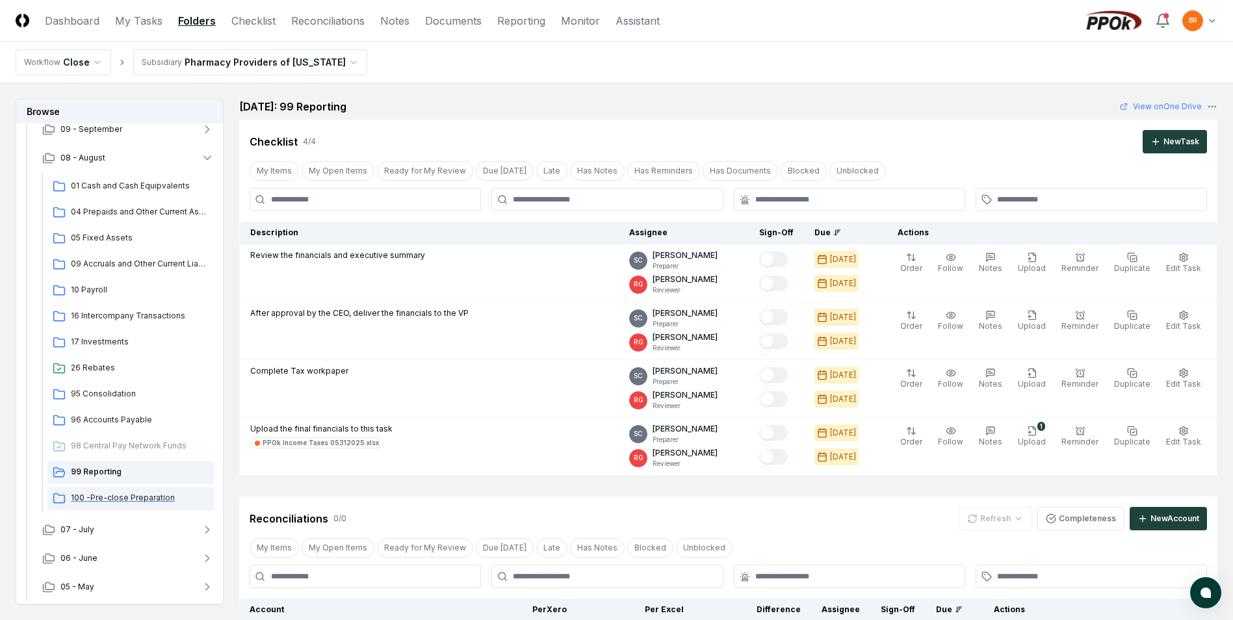
click at [127, 499] on span "100 -Pre-close Preparation" at bounding box center [140, 498] width 138 height 12
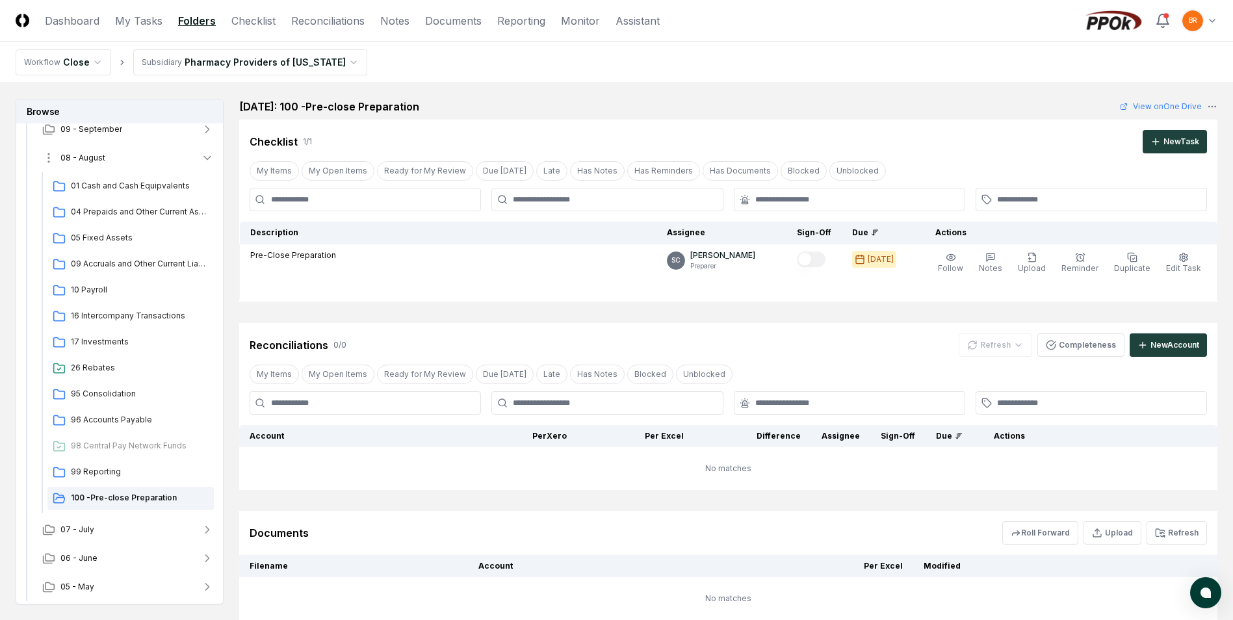
click at [208, 158] on icon "button" at bounding box center [207, 157] width 13 height 13
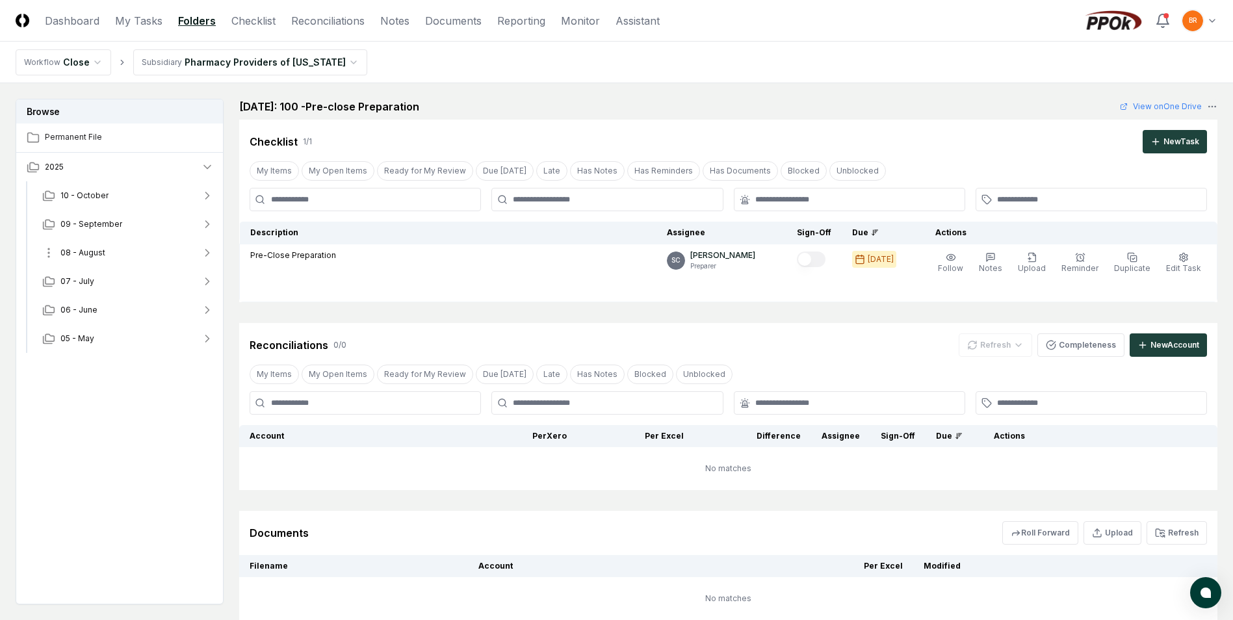
click at [207, 252] on icon "button" at bounding box center [207, 252] width 13 height 13
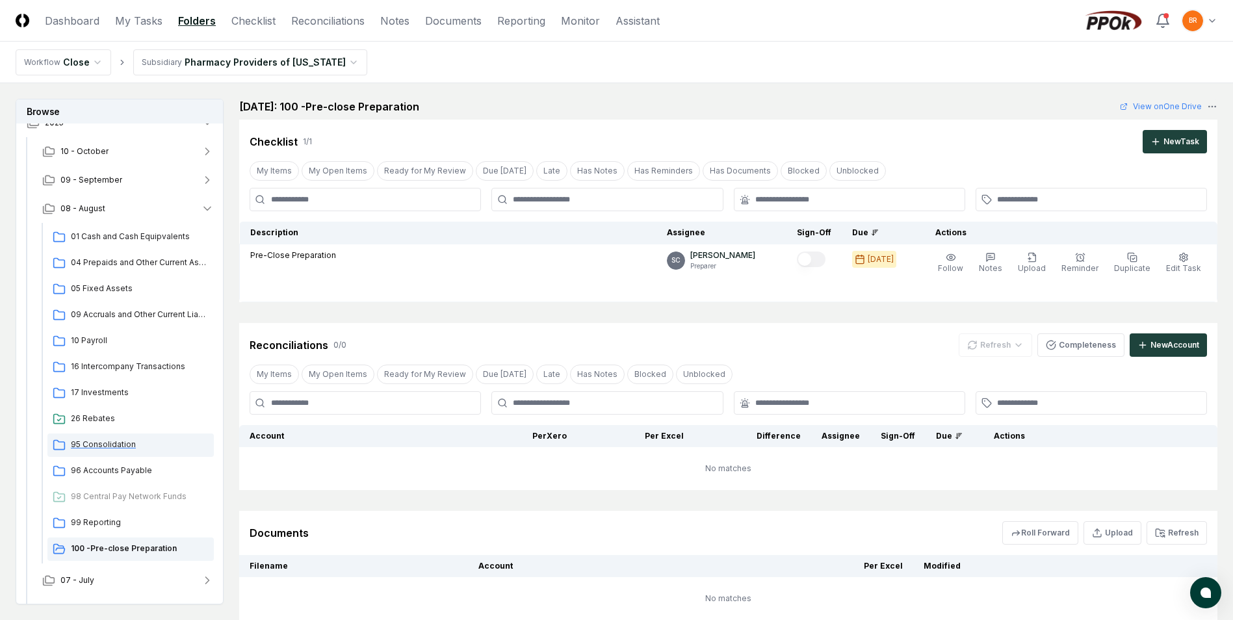
scroll to position [65, 0]
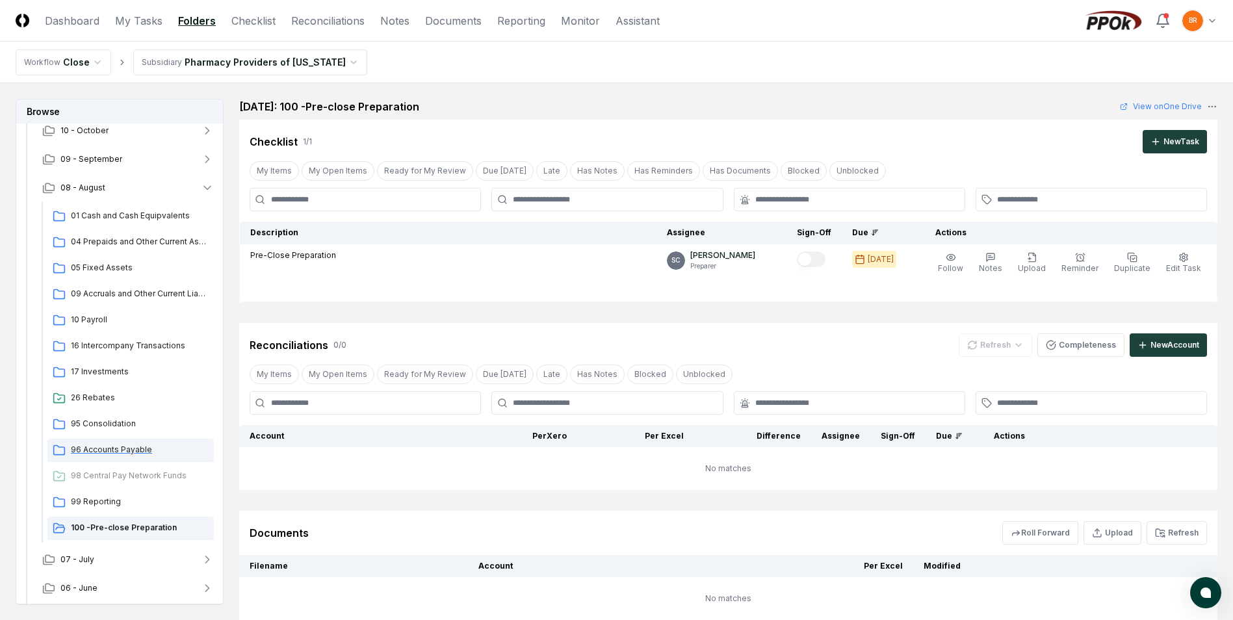
click at [125, 448] on span "96 Accounts Payable" at bounding box center [140, 450] width 138 height 12
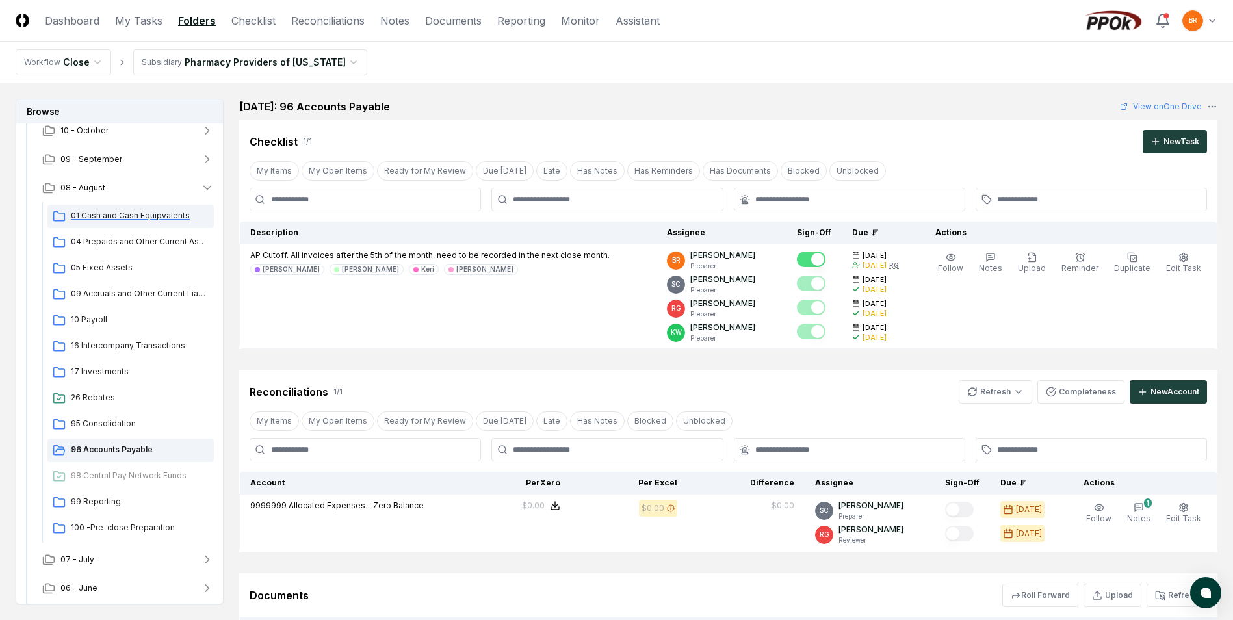
click at [139, 215] on span "01 Cash and Cash Equipvalents" at bounding box center [140, 216] width 138 height 12
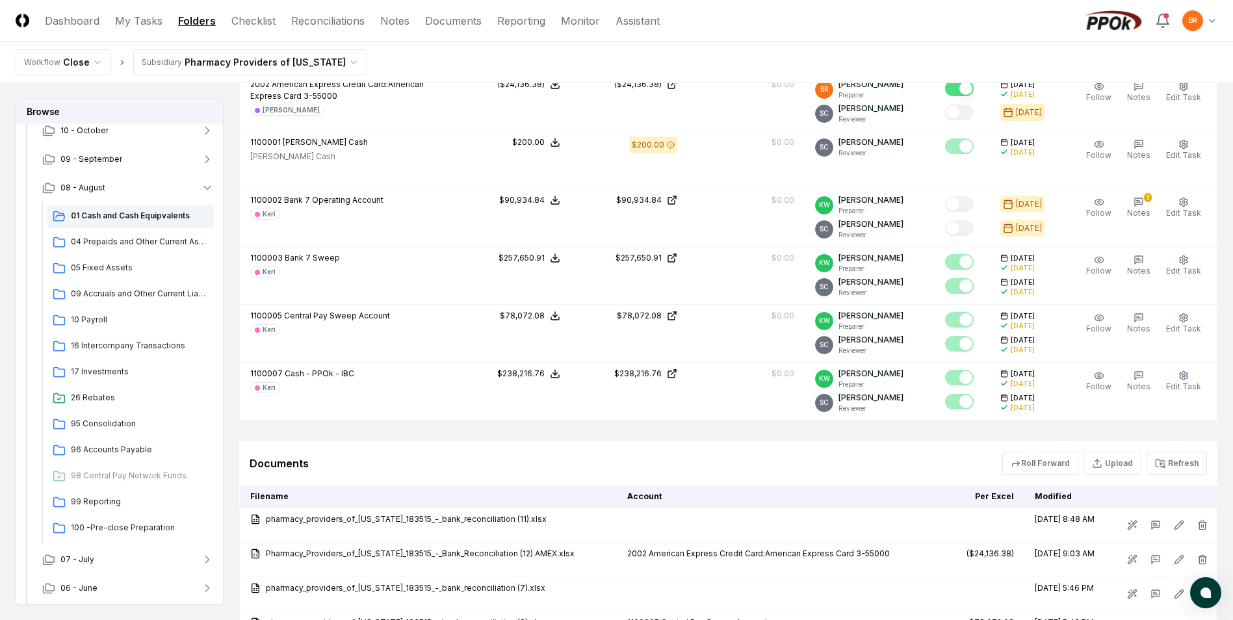
scroll to position [845, 0]
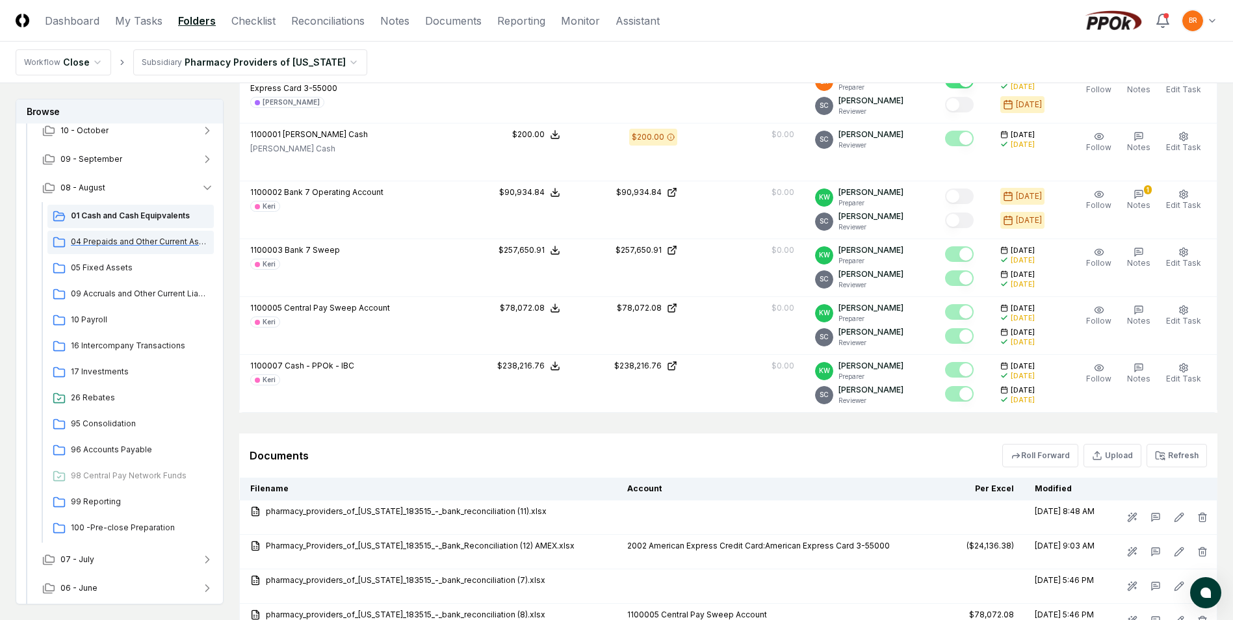
click at [140, 240] on span "04 Prepaids and Other Current Assets" at bounding box center [140, 242] width 138 height 12
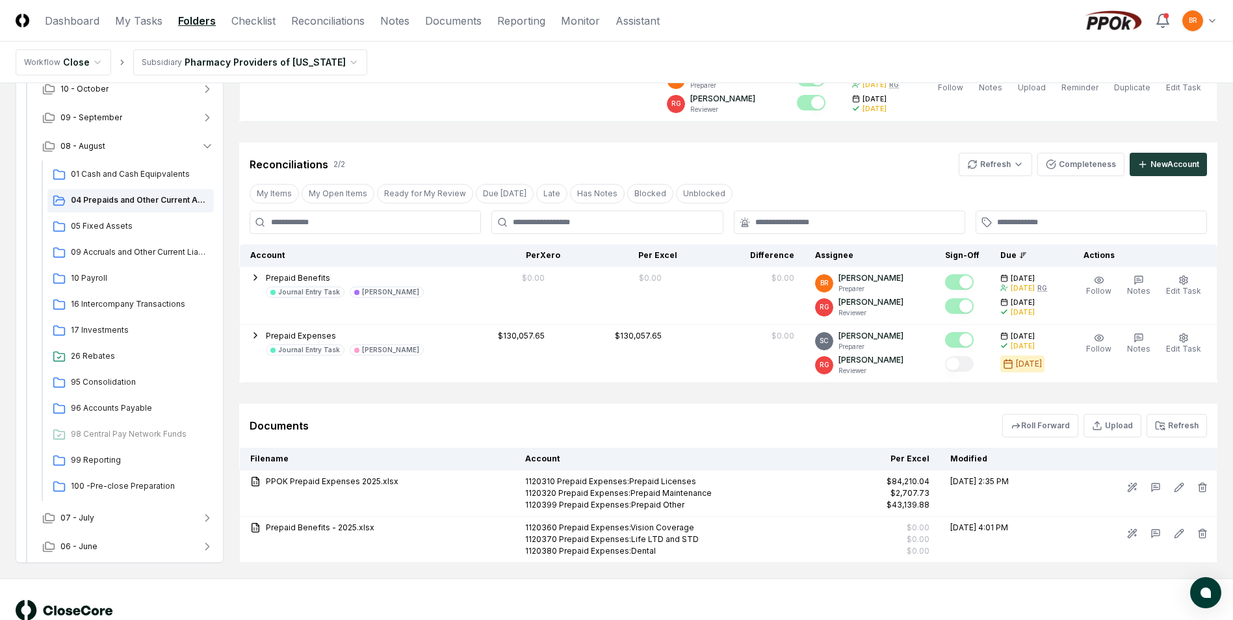
scroll to position [333, 0]
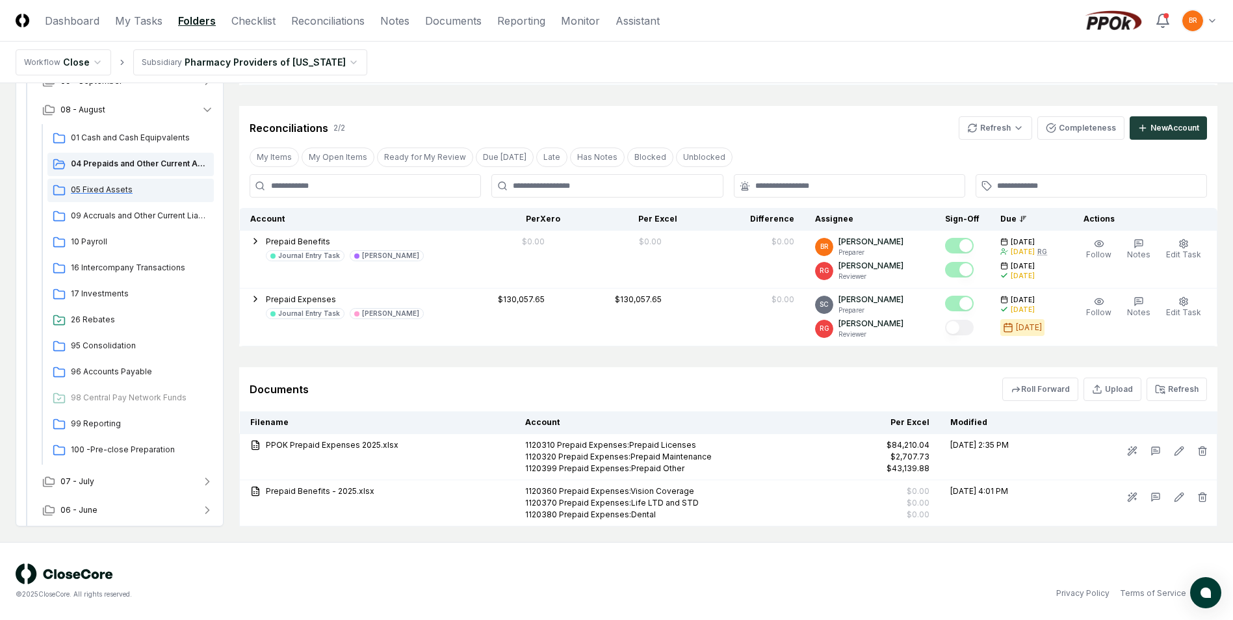
click at [107, 188] on span "05 Fixed Assets" at bounding box center [140, 190] width 138 height 12
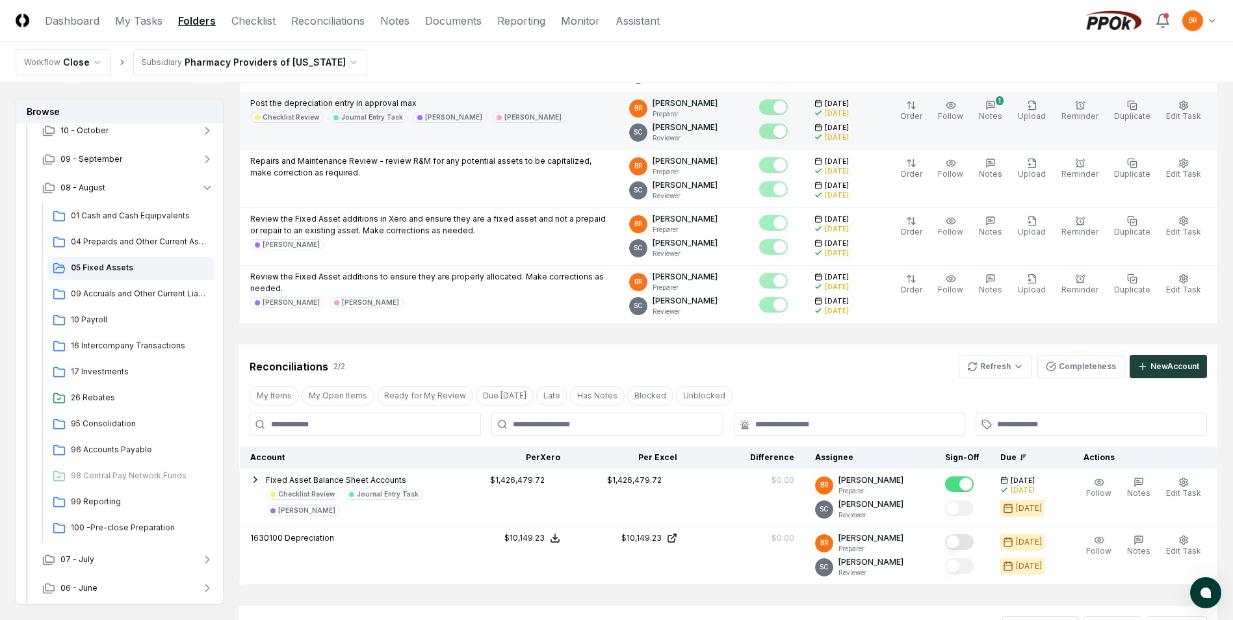
scroll to position [455, 0]
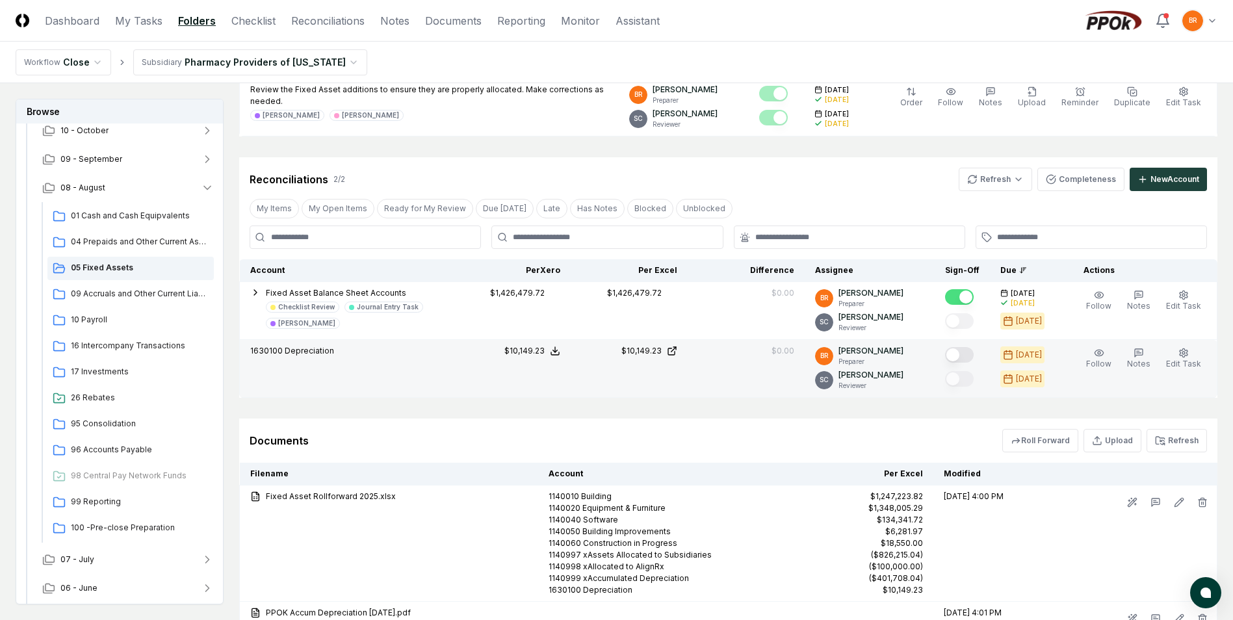
click at [960, 358] on button "Mark complete" at bounding box center [959, 355] width 29 height 16
click at [116, 290] on span "09 Accruals and Other Current Liabilities" at bounding box center [140, 294] width 138 height 12
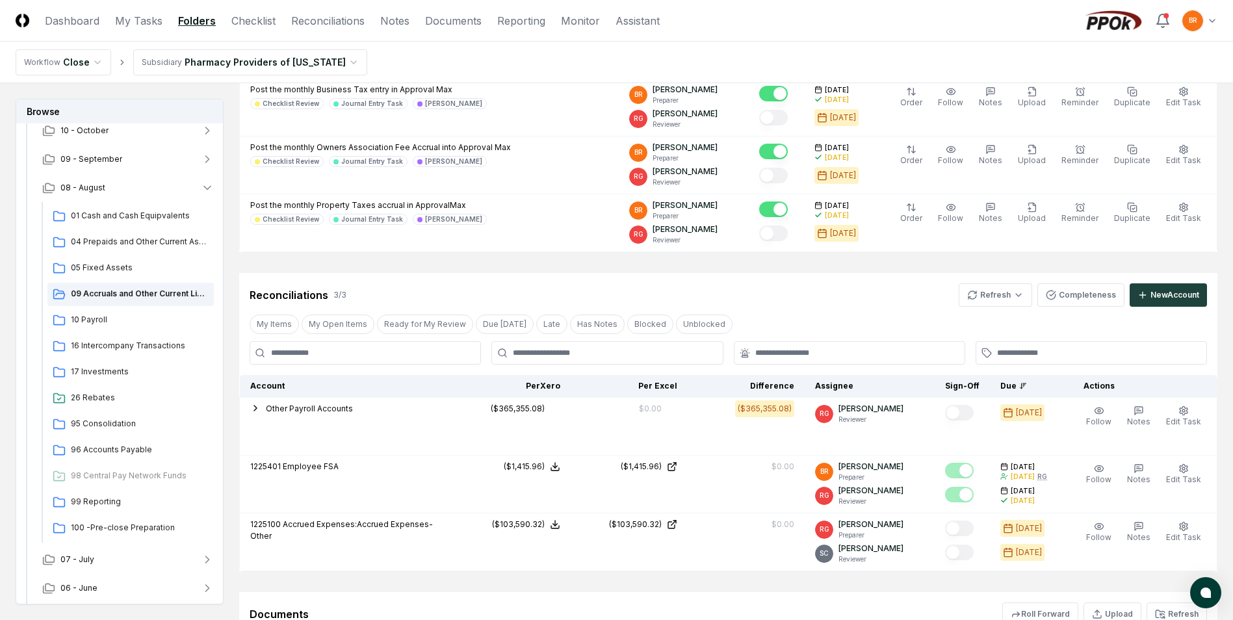
scroll to position [195, 0]
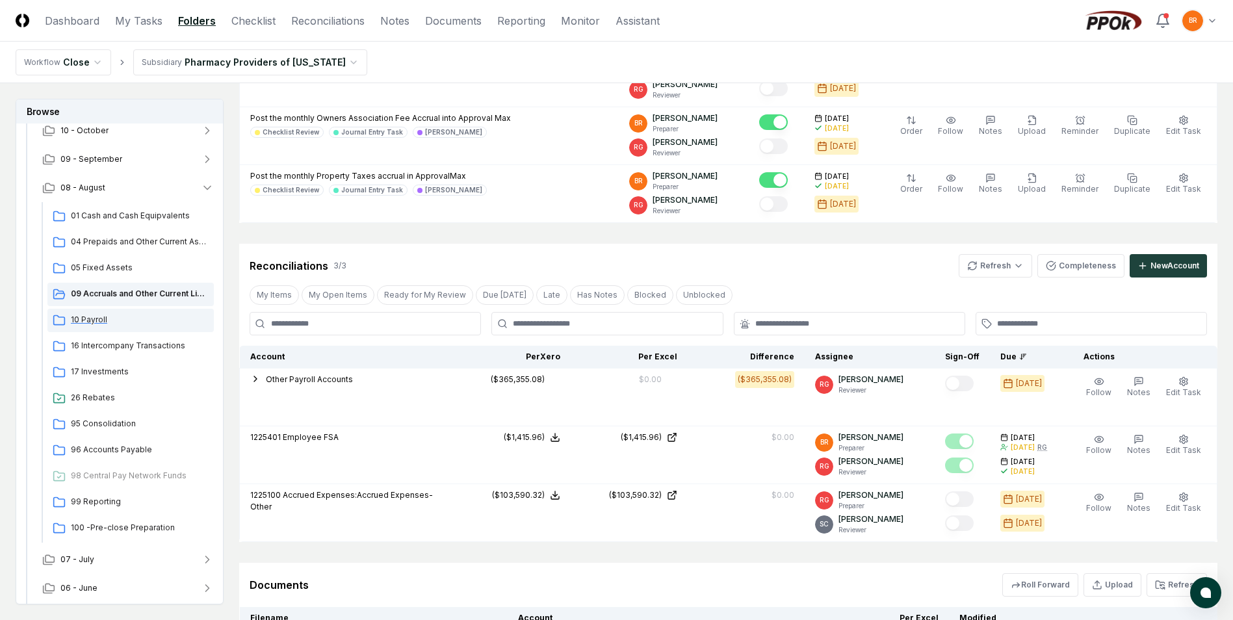
click at [88, 319] on span "10 Payroll" at bounding box center [140, 320] width 138 height 12
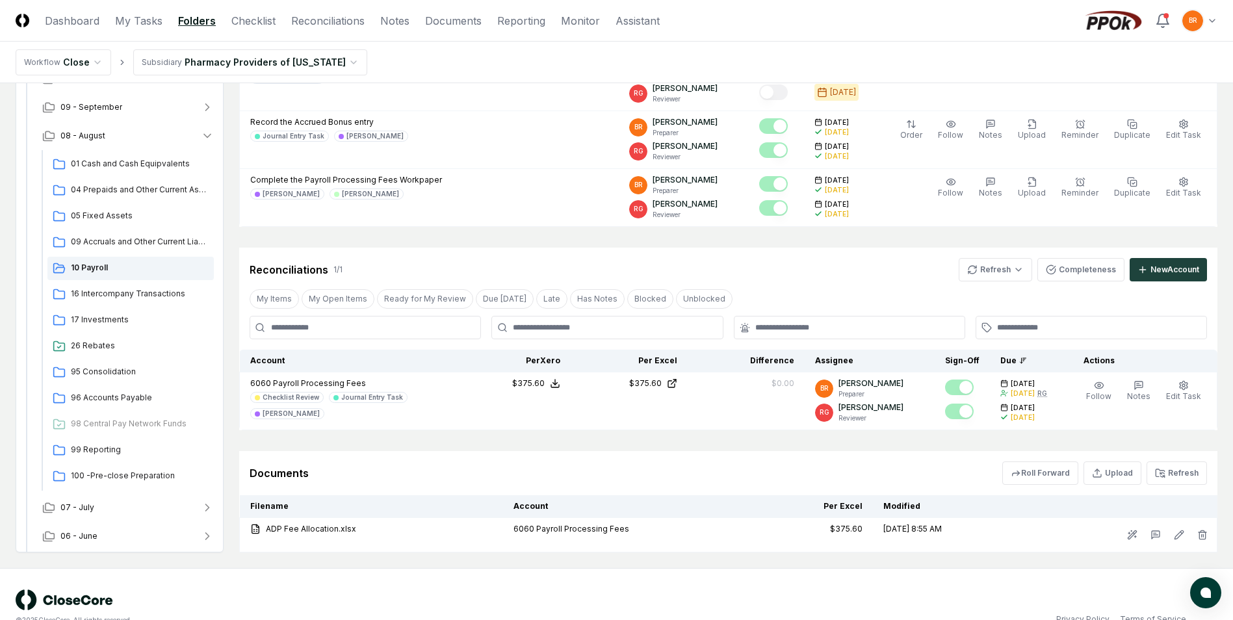
scroll to position [391, 0]
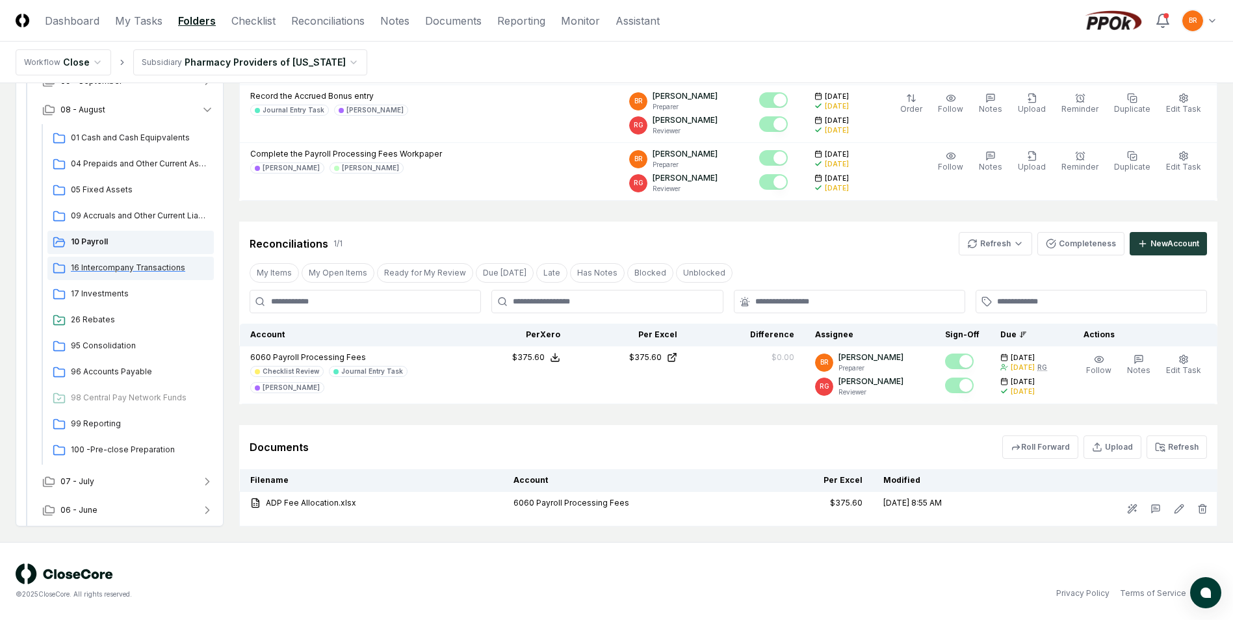
click at [122, 264] on span "16 Intercompany Transactions" at bounding box center [140, 268] width 138 height 12
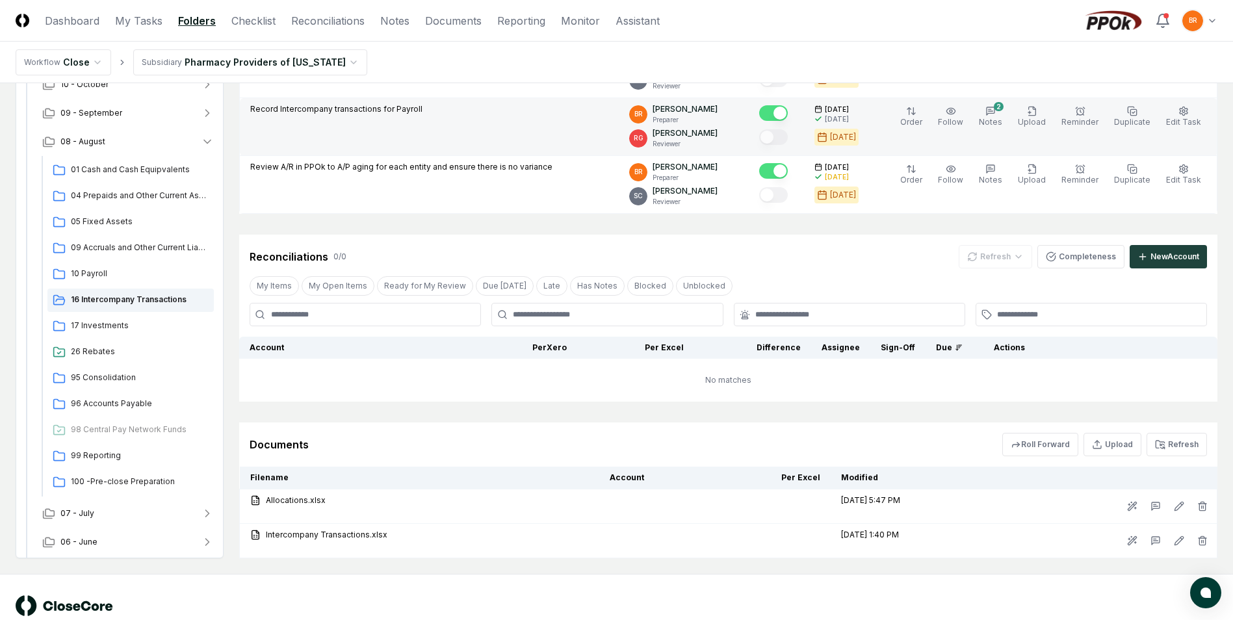
scroll to position [520, 0]
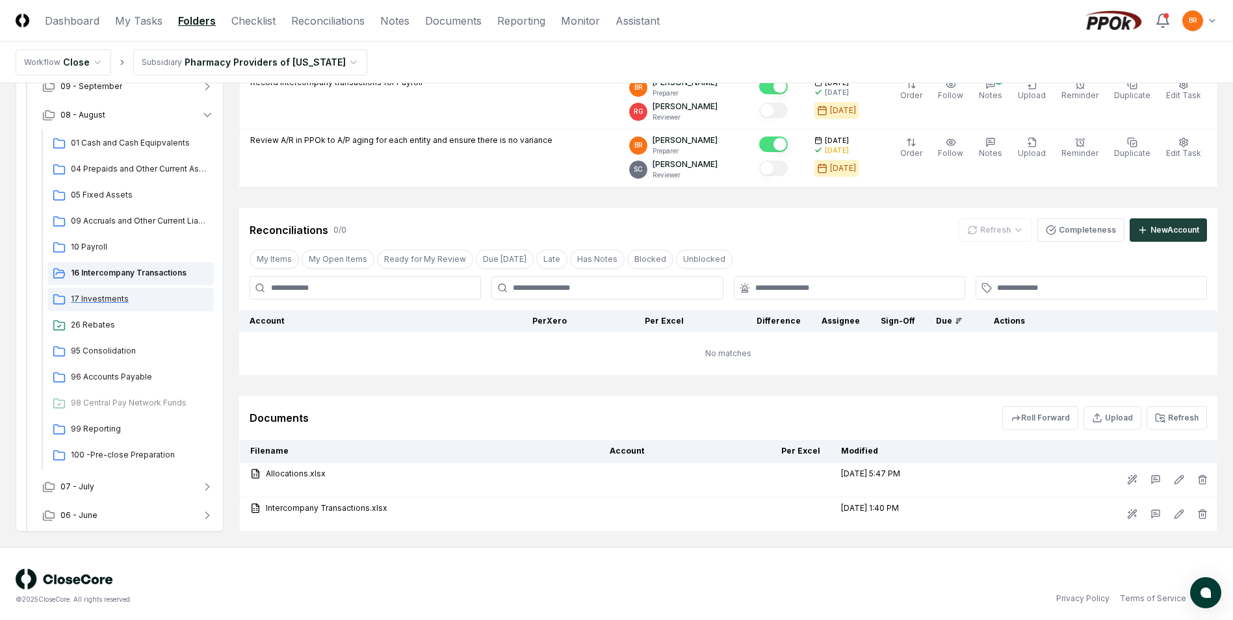
click at [110, 298] on span "17 Investments" at bounding box center [140, 299] width 138 height 12
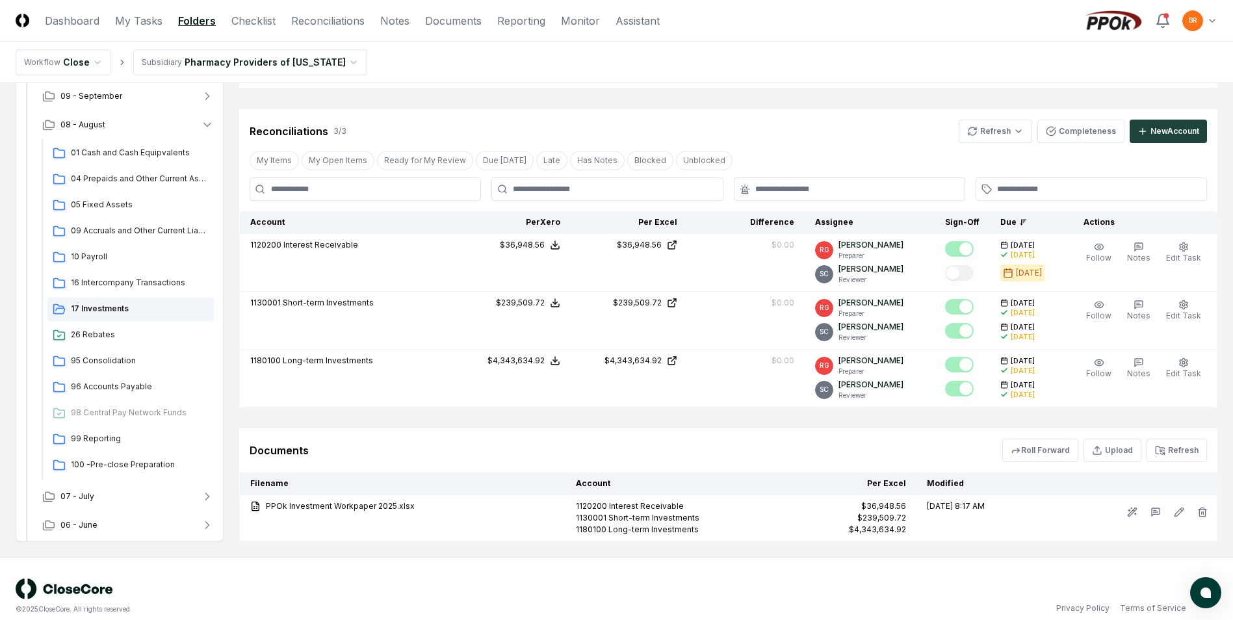
scroll to position [287, 0]
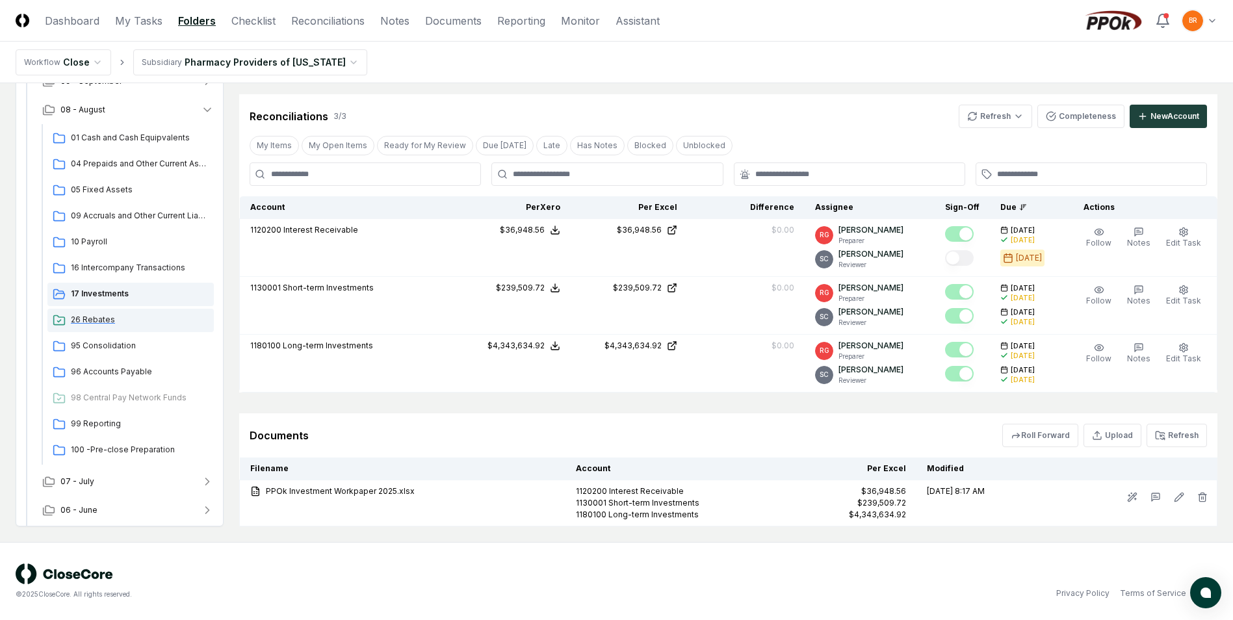
click at [105, 318] on span "26 Rebates" at bounding box center [140, 320] width 138 height 12
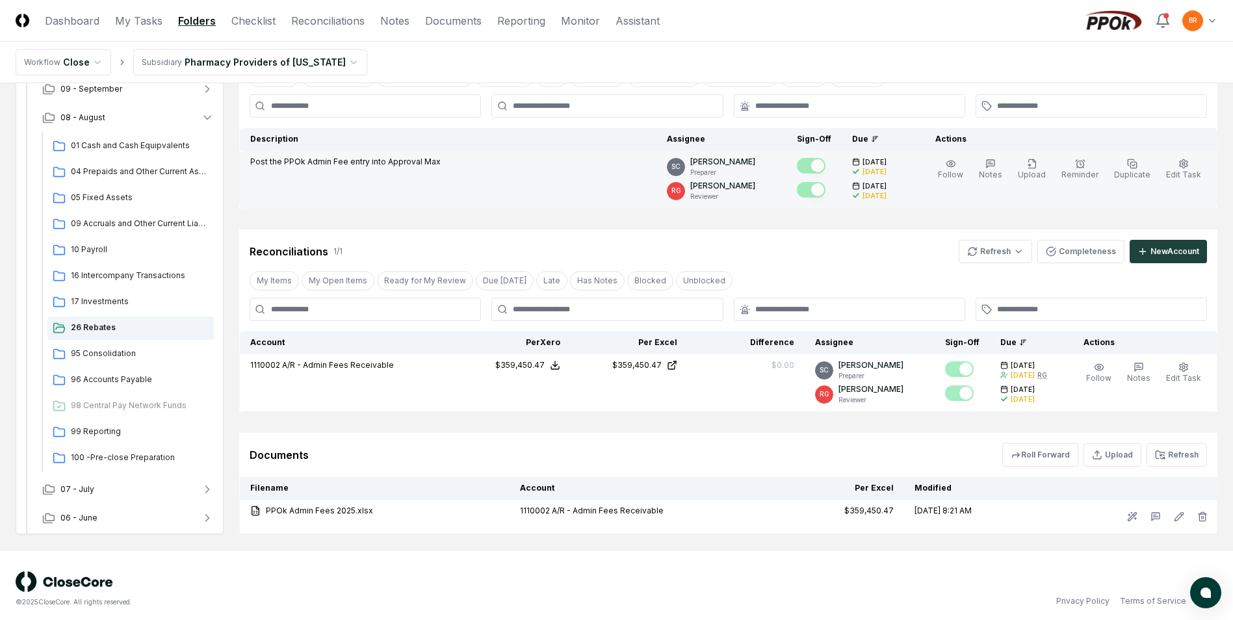
scroll to position [168, 0]
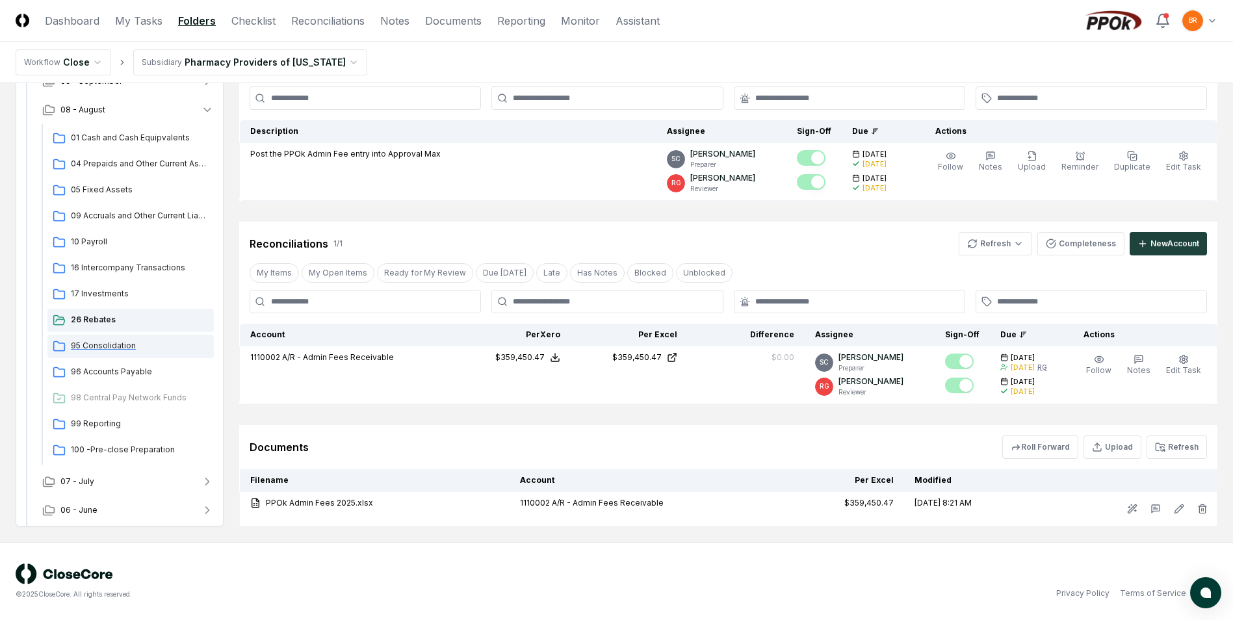
click at [118, 345] on span "95 Consolidation" at bounding box center [140, 346] width 138 height 12
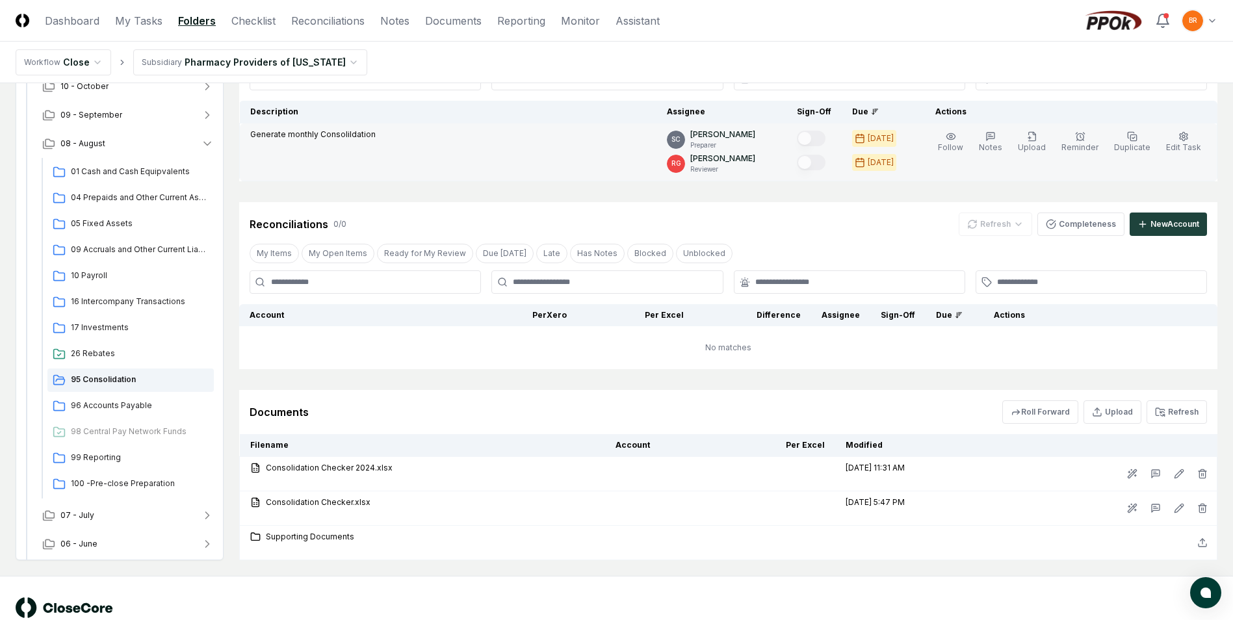
scroll to position [155, 0]
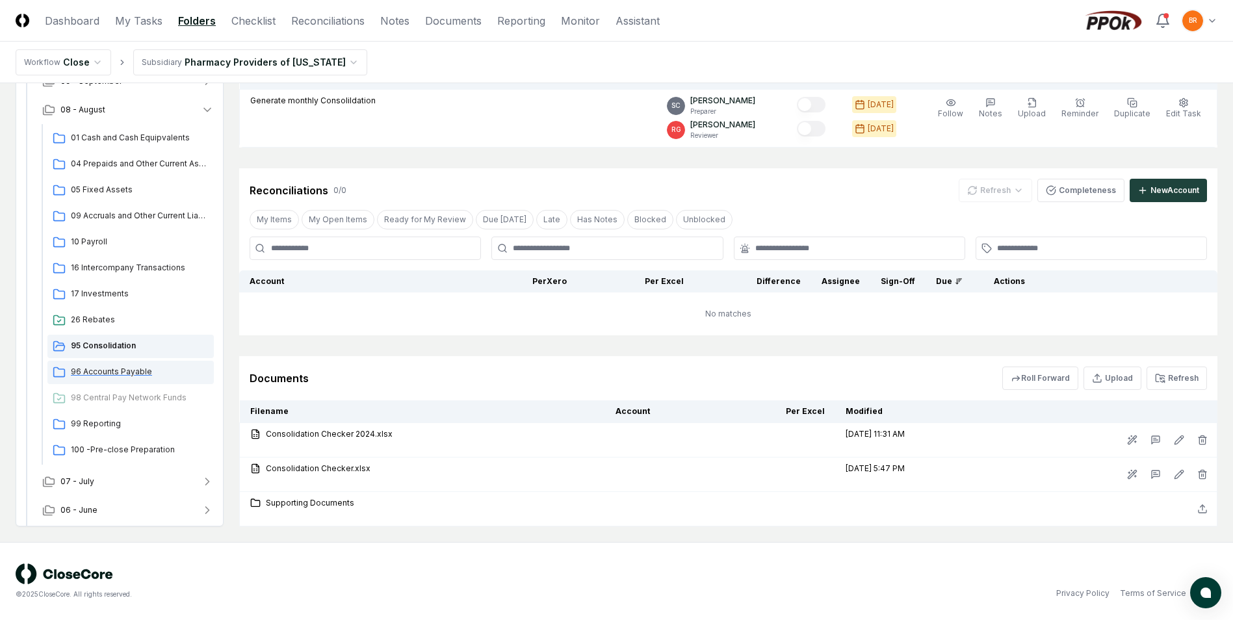
click at [135, 371] on span "96 Accounts Payable" at bounding box center [140, 372] width 138 height 12
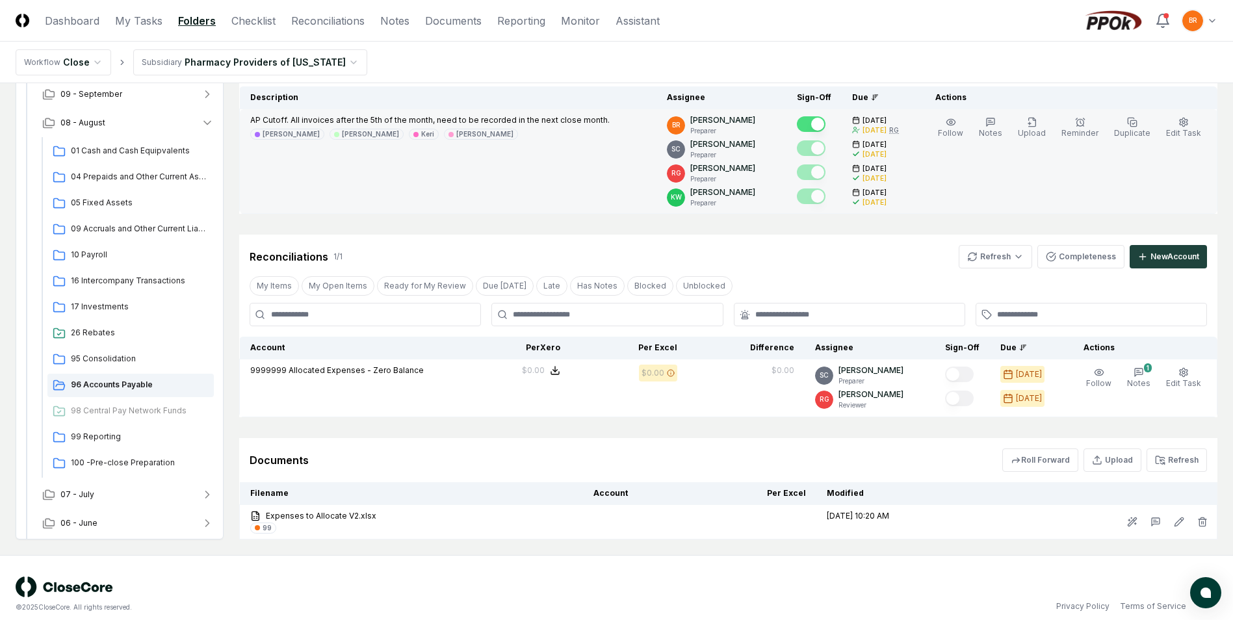
scroll to position [148, 0]
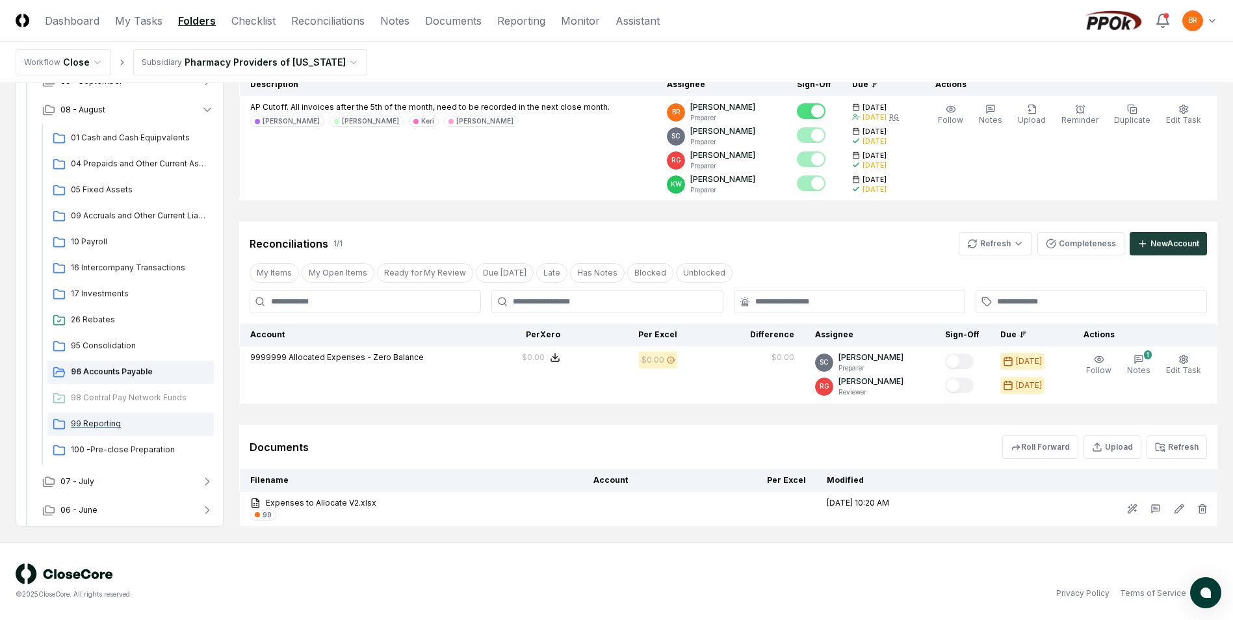
click at [99, 425] on span "99 Reporting" at bounding box center [140, 424] width 138 height 12
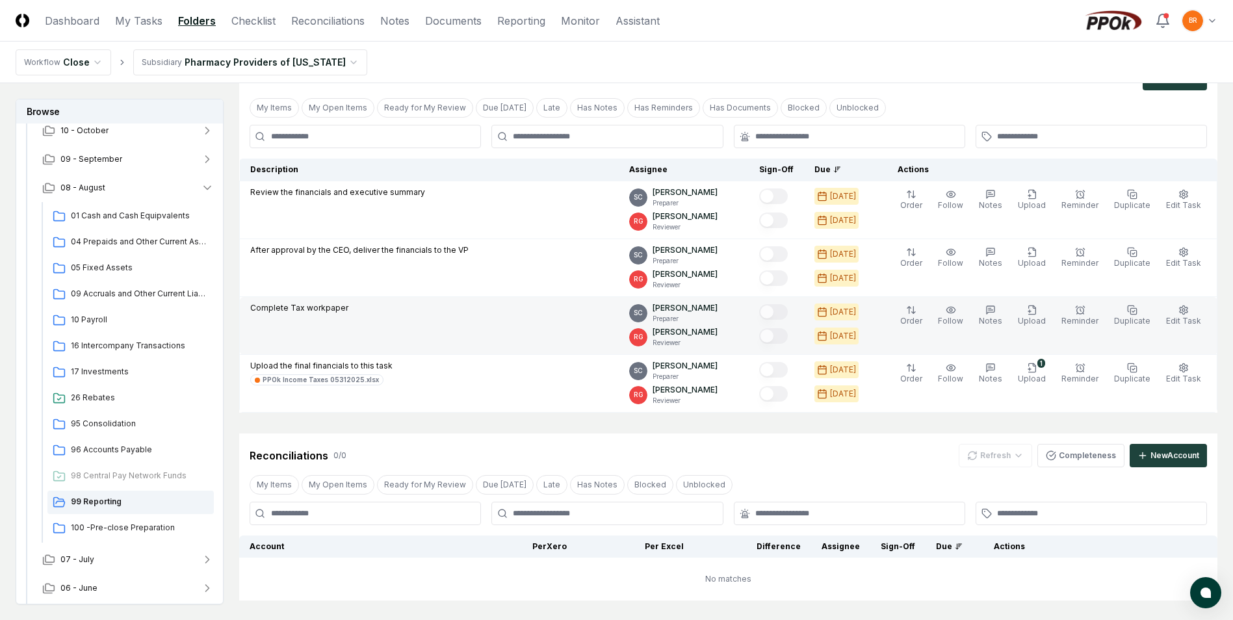
scroll to position [130, 0]
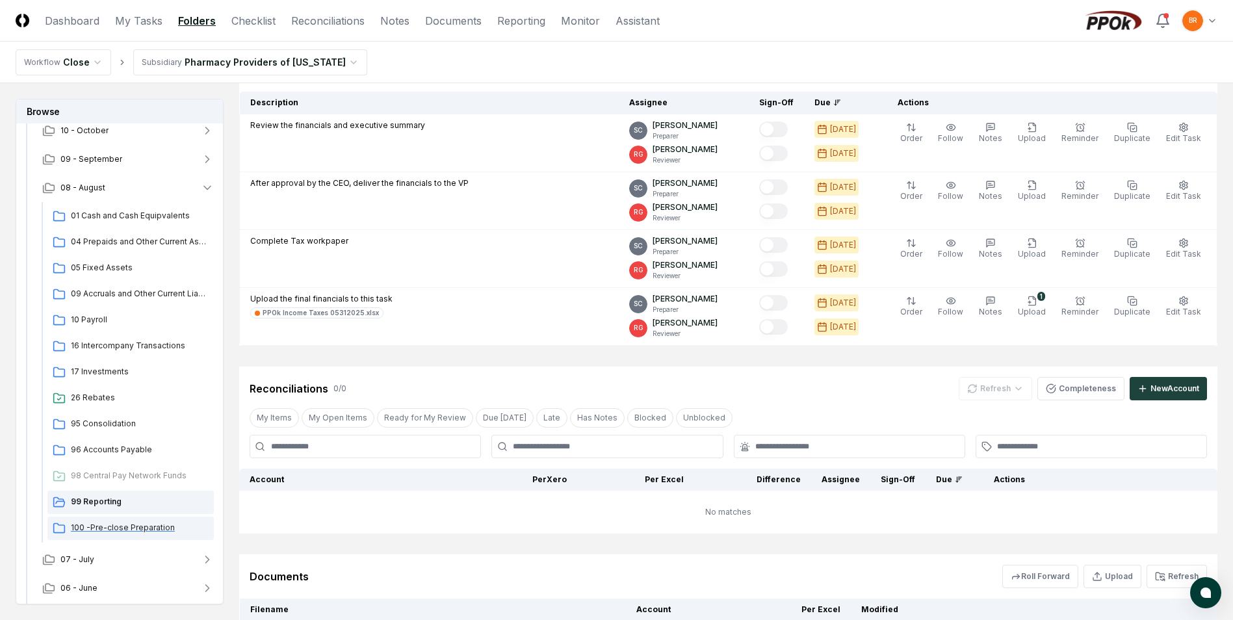
click at [105, 527] on span "100 -Pre-close Preparation" at bounding box center [140, 528] width 138 height 12
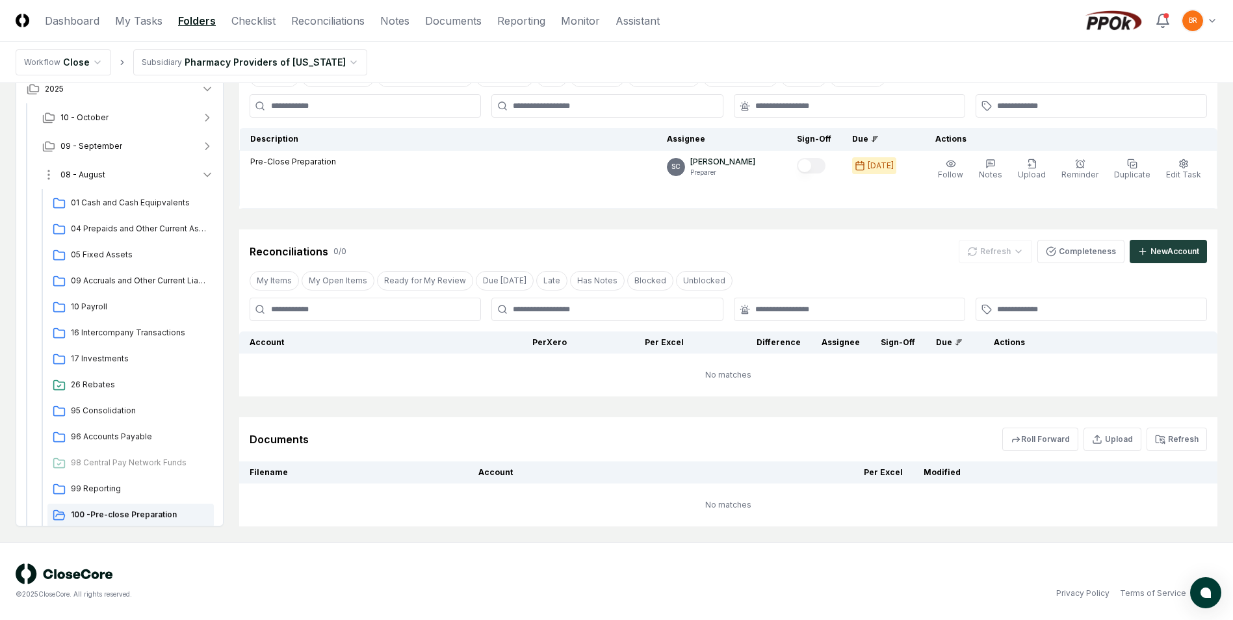
click at [209, 174] on icon "button" at bounding box center [207, 174] width 13 height 13
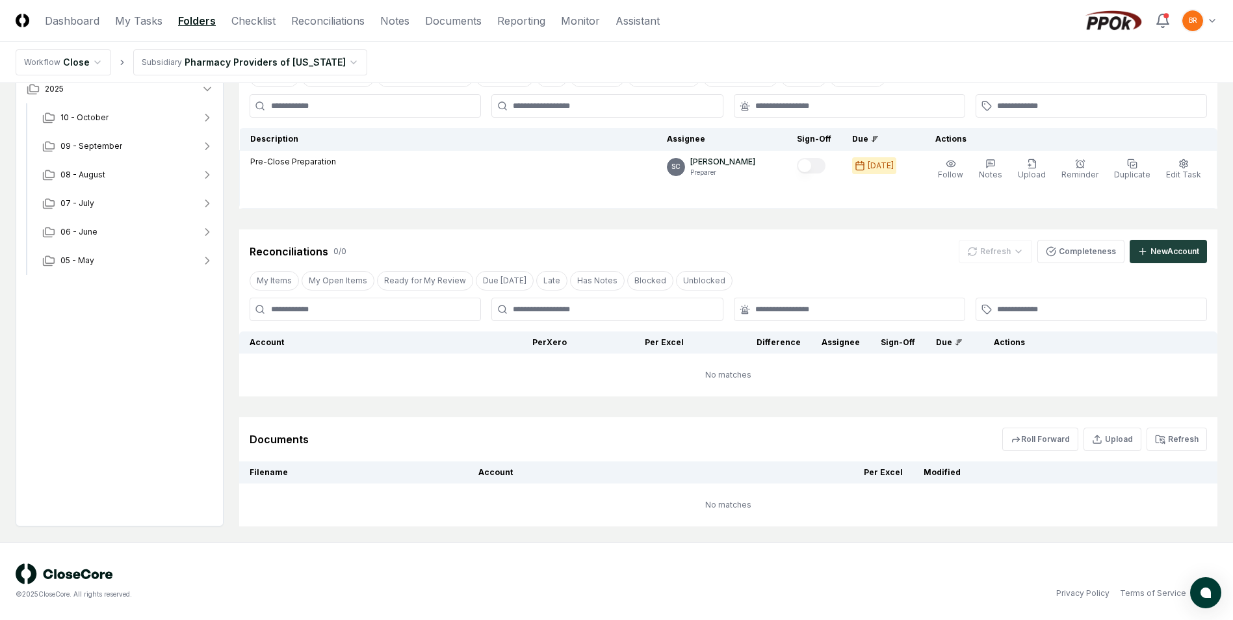
click at [276, 67] on html "CloseCore Dashboard My Tasks Folders Checklist Reconciliations Notes Documents …" at bounding box center [616, 263] width 1233 height 714
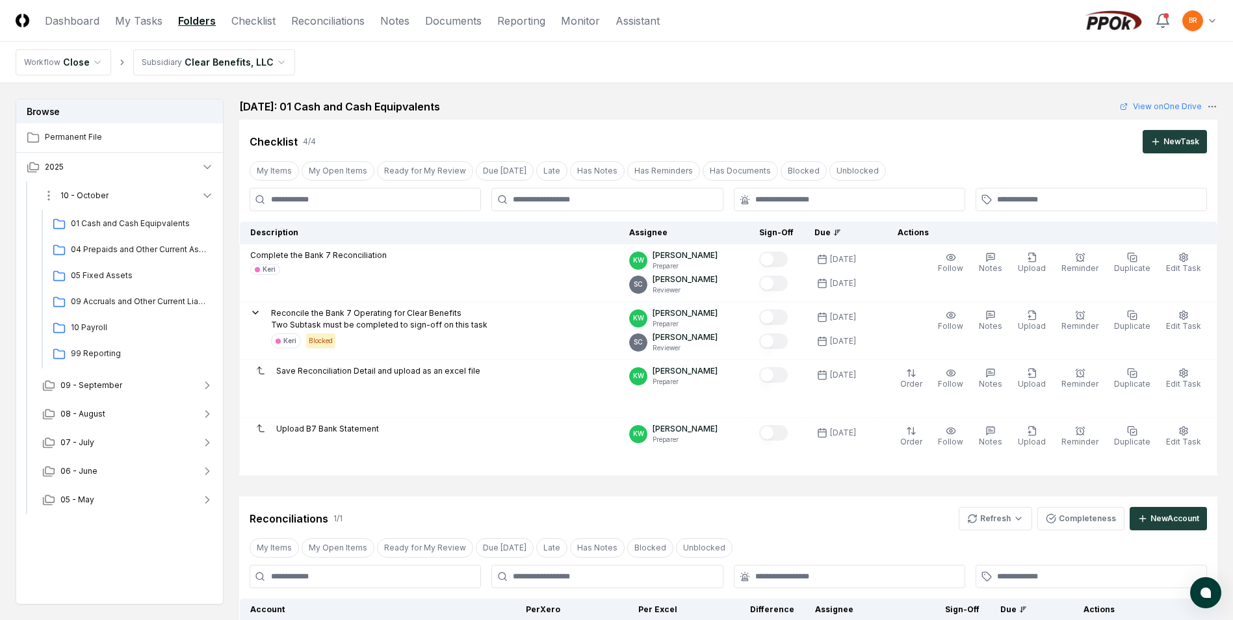
click at [207, 196] on icon "button" at bounding box center [207, 195] width 13 height 13
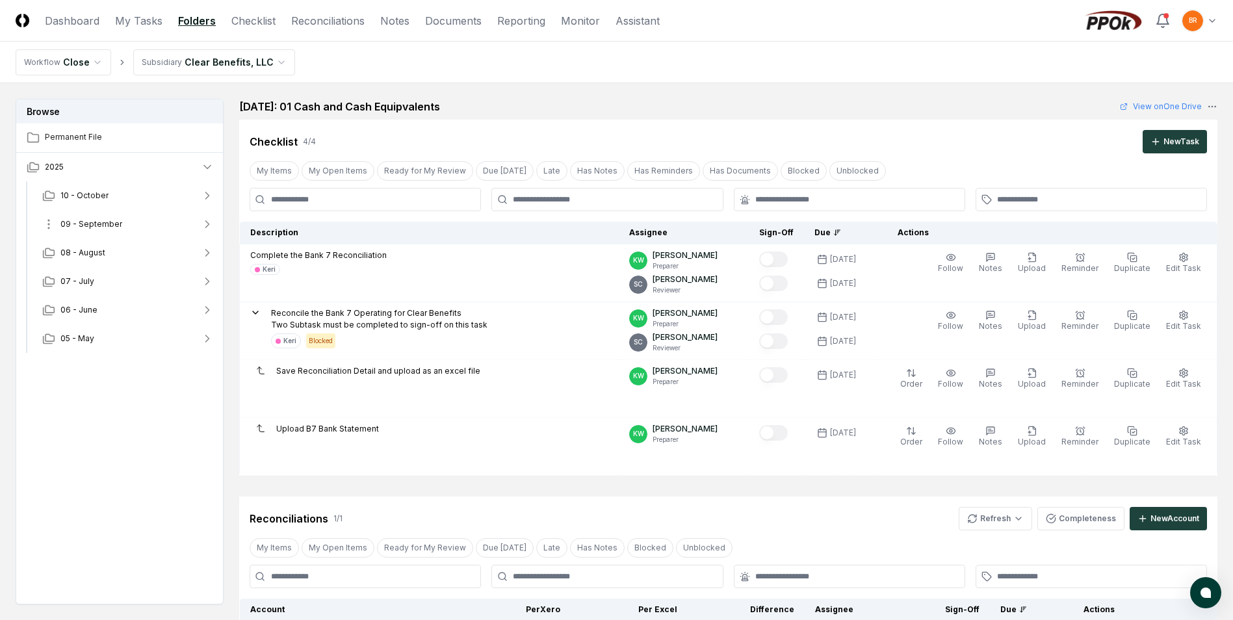
click at [207, 224] on icon "button" at bounding box center [207, 224] width 13 height 13
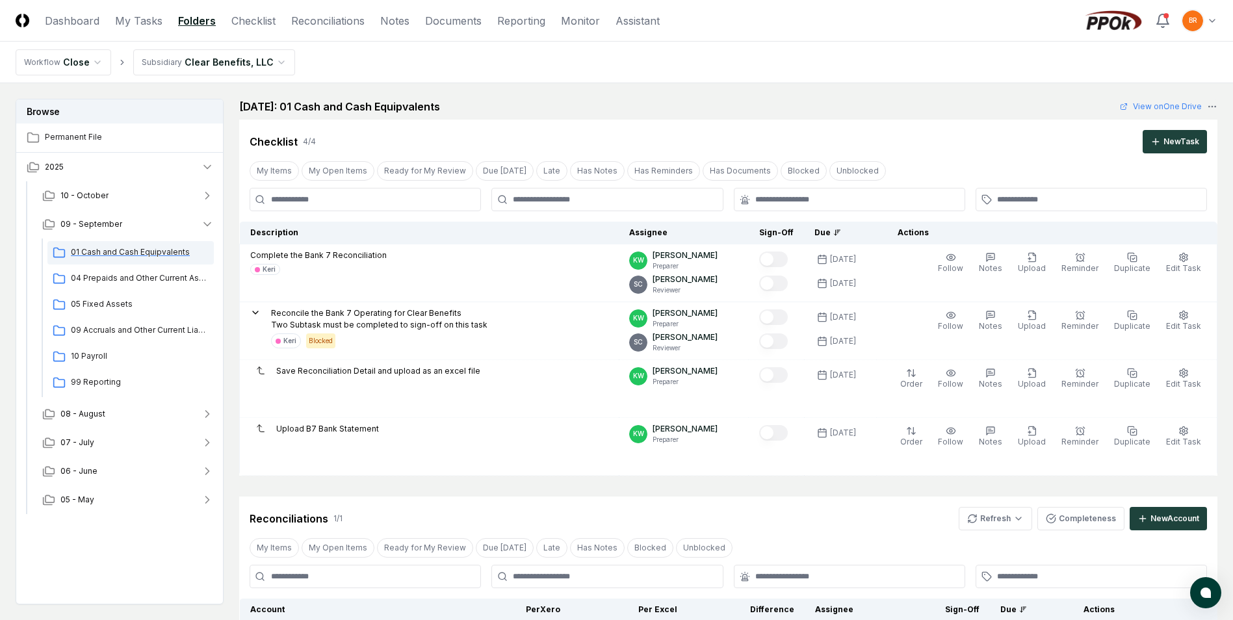
click at [175, 252] on span "01 Cash and Cash Equipvalents" at bounding box center [140, 252] width 138 height 12
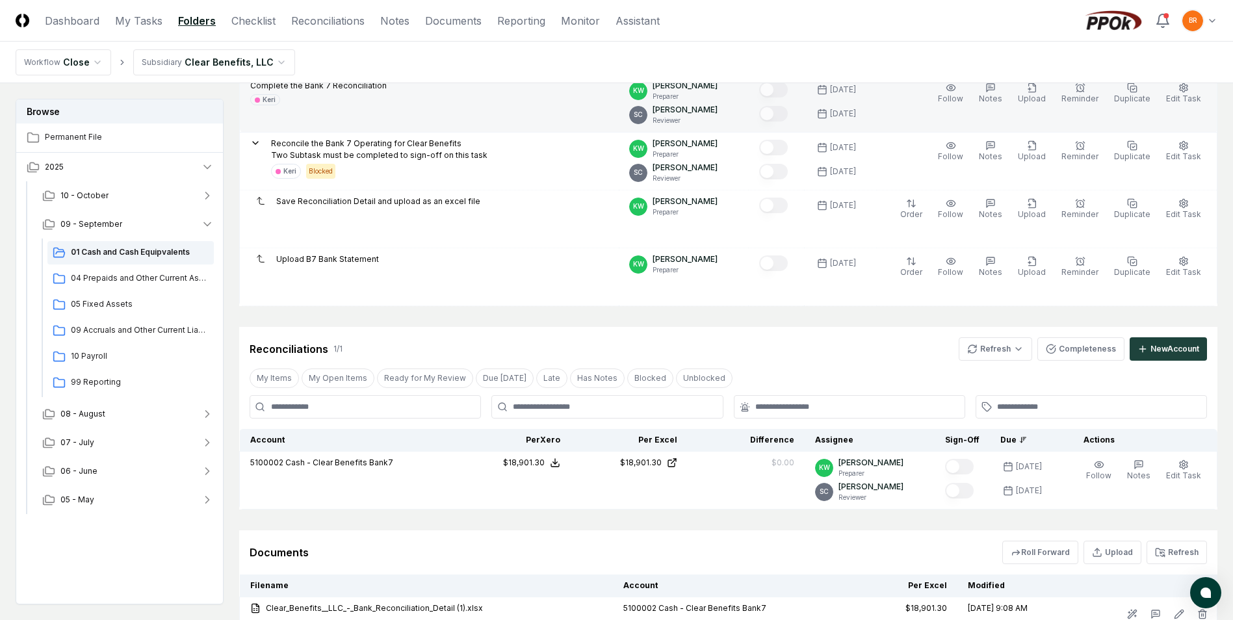
scroll to position [275, 0]
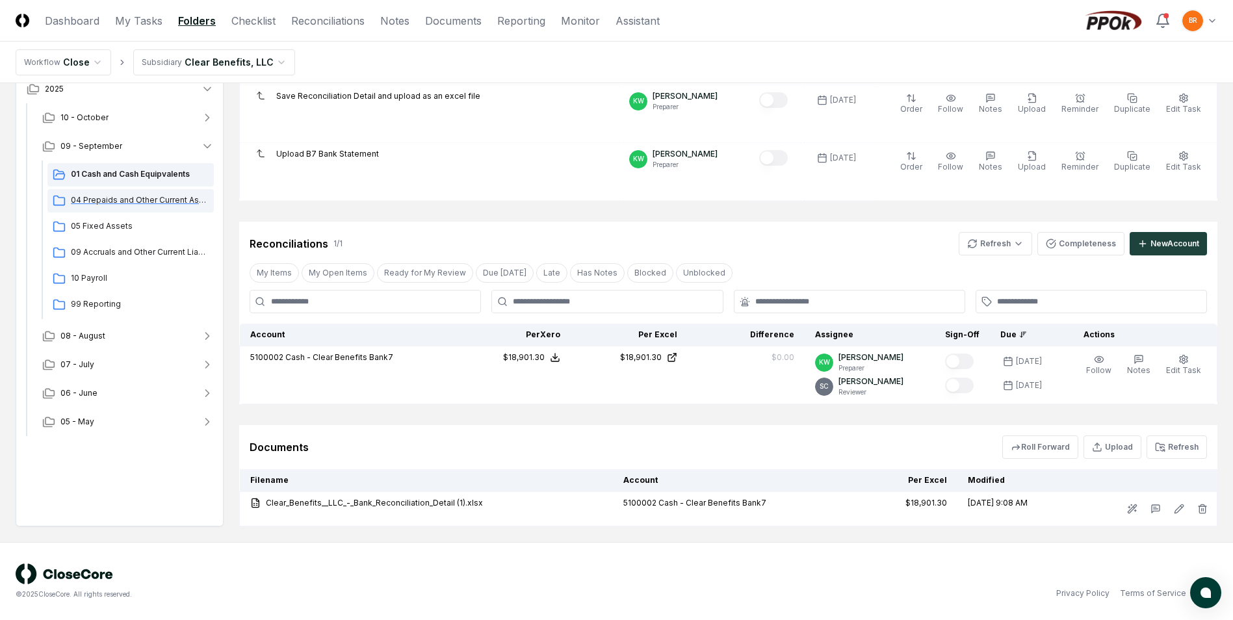
click at [99, 199] on span "04 Prepaids and Other Current Assets" at bounding box center [140, 200] width 138 height 12
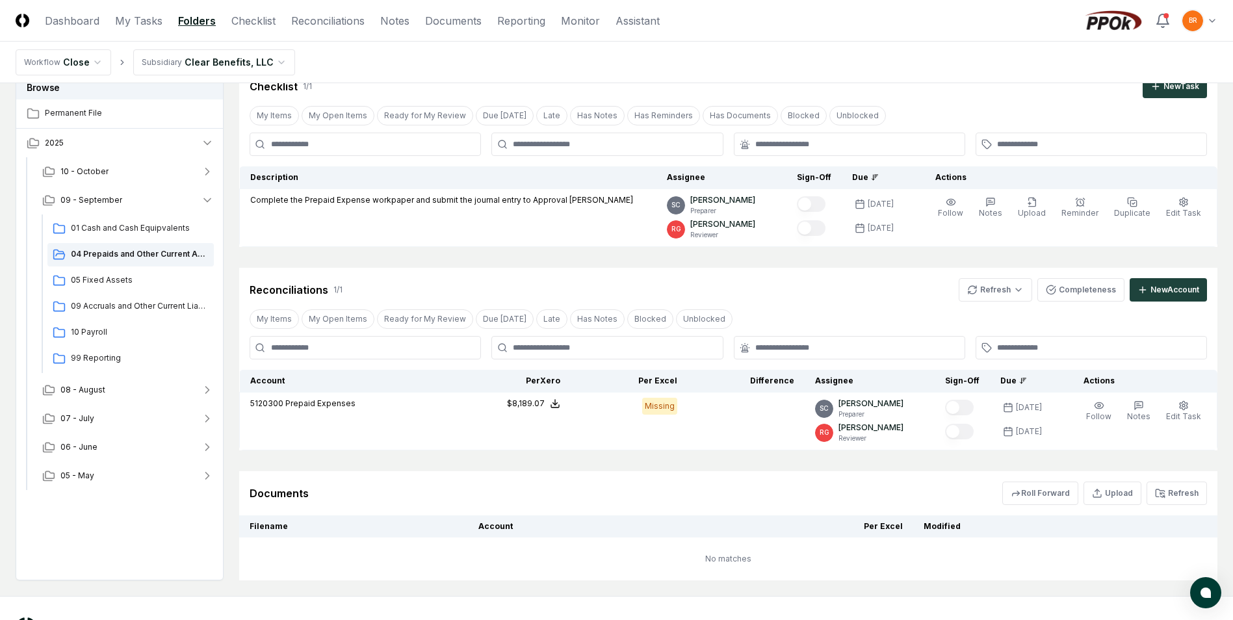
scroll to position [109, 0]
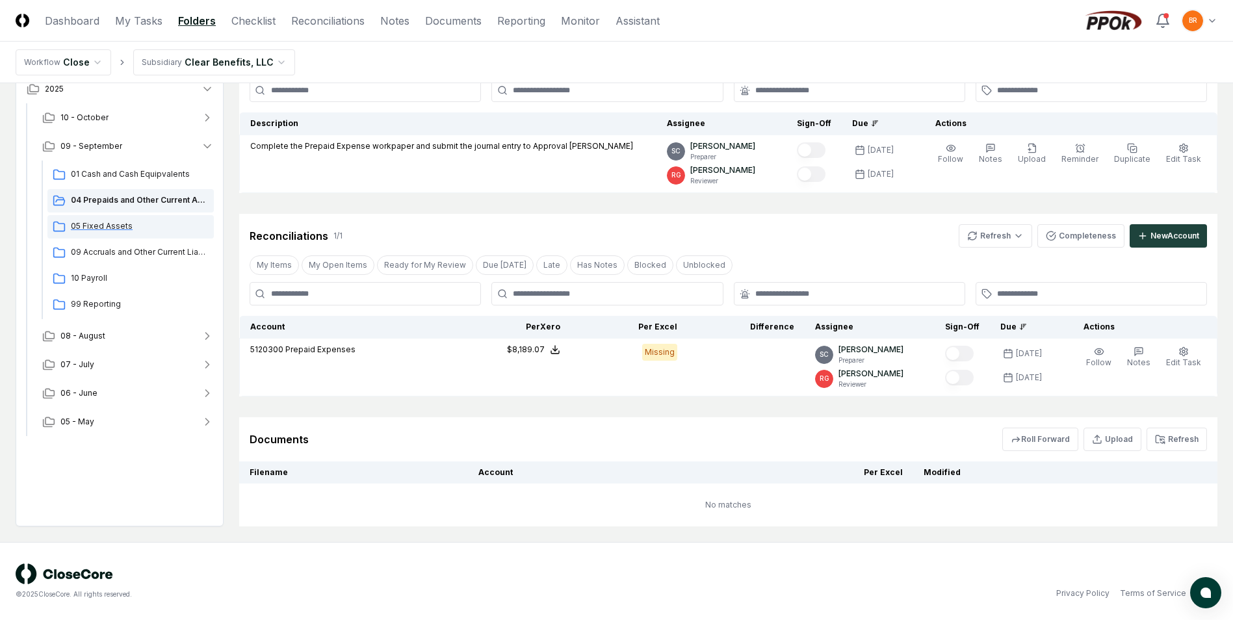
click at [112, 224] on span "05 Fixed Assets" at bounding box center [140, 226] width 138 height 12
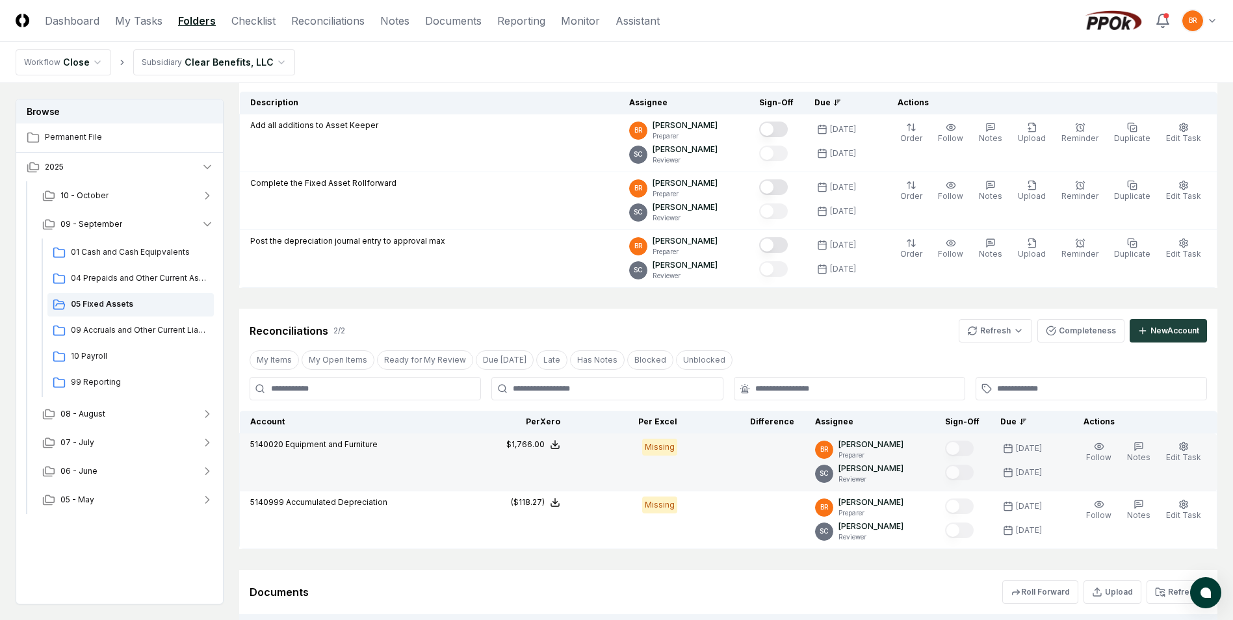
scroll to position [283, 0]
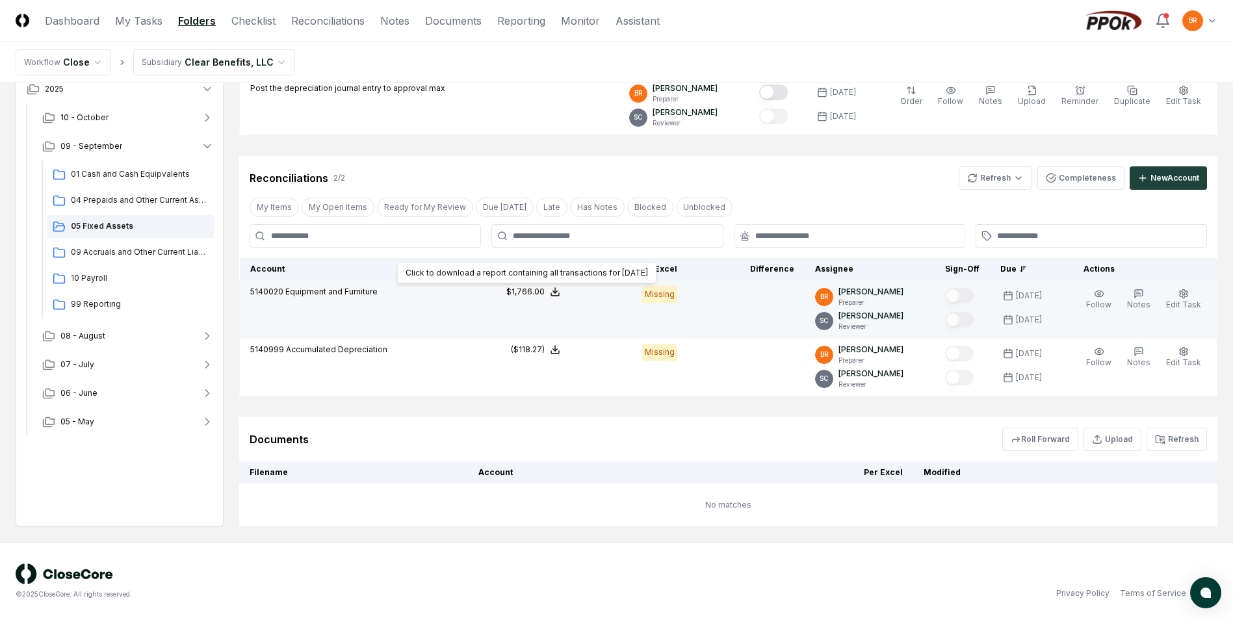
click at [560, 295] on icon at bounding box center [555, 292] width 10 height 10
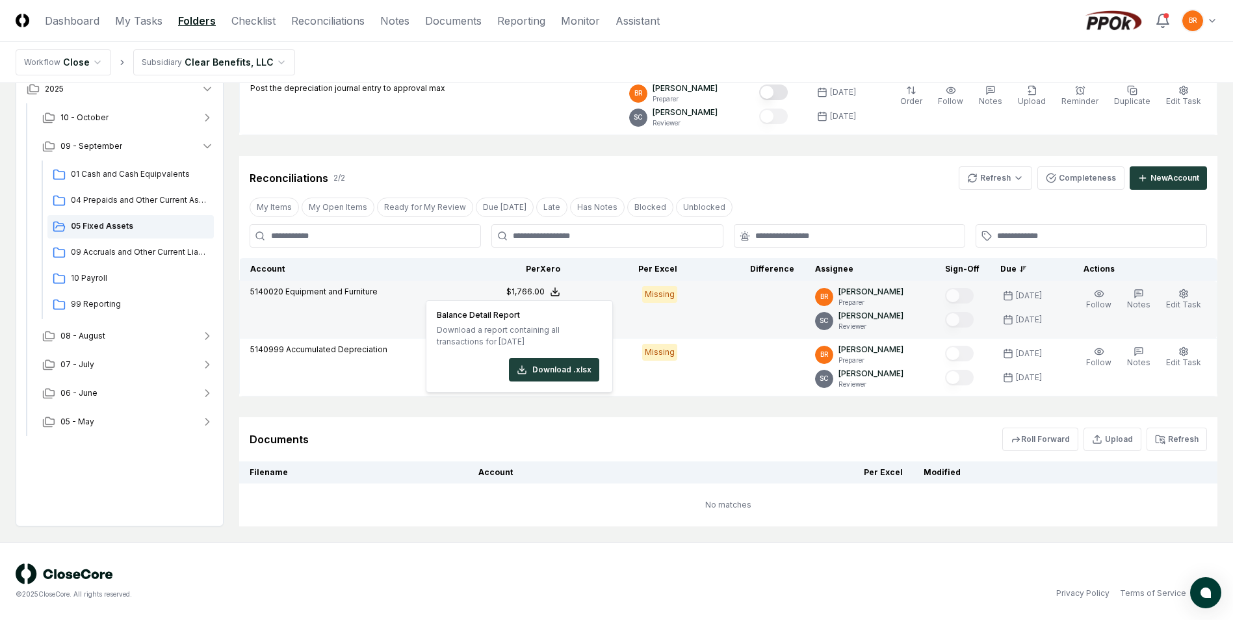
click at [566, 371] on button "Download .xlsx" at bounding box center [554, 369] width 90 height 23
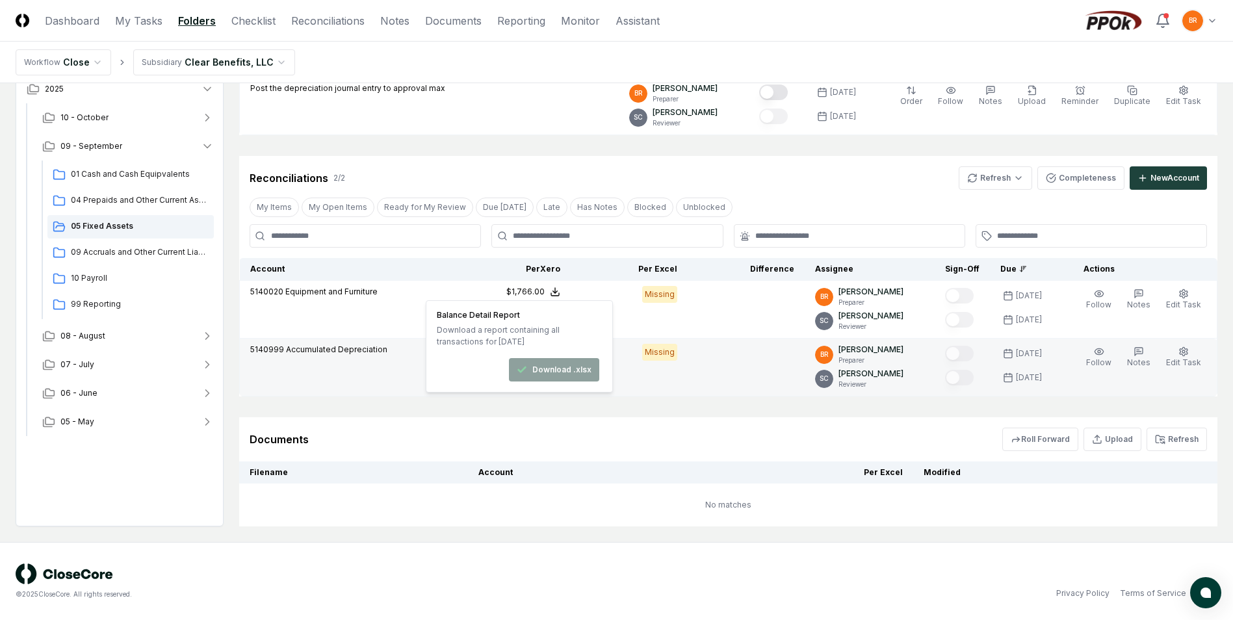
click at [754, 378] on td at bounding box center [746, 368] width 117 height 58
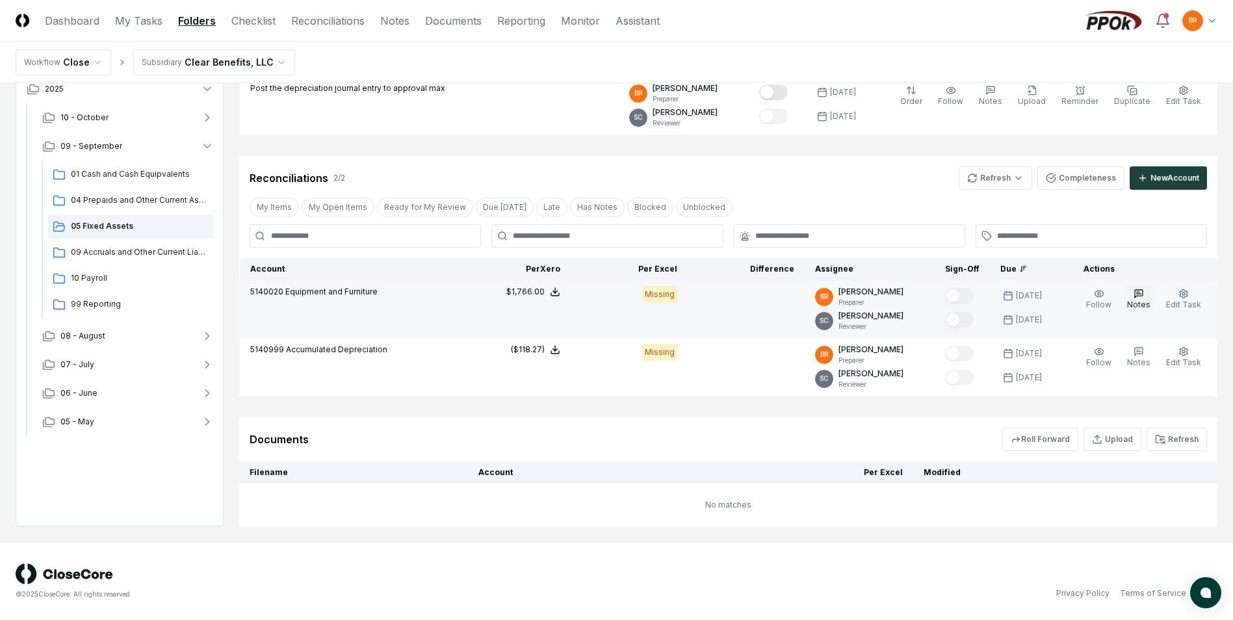
click at [1142, 297] on icon "button" at bounding box center [1139, 294] width 10 height 10
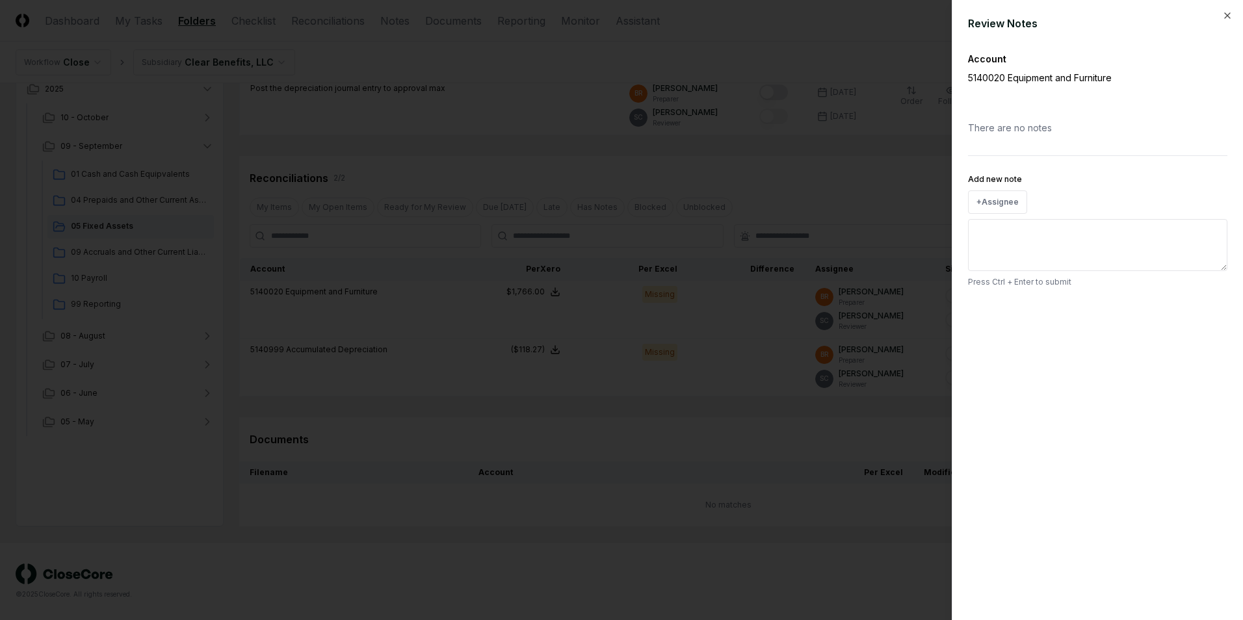
click at [1012, 234] on textarea "Add new note" at bounding box center [1097, 245] width 259 height 52
type textarea "******"
click at [1027, 306] on div "Cancel Submit" at bounding box center [1097, 311] width 259 height 26
click at [999, 230] on textarea "******" at bounding box center [1097, 245] width 259 height 52
click at [992, 126] on div "There are no notes" at bounding box center [1097, 128] width 259 height 34
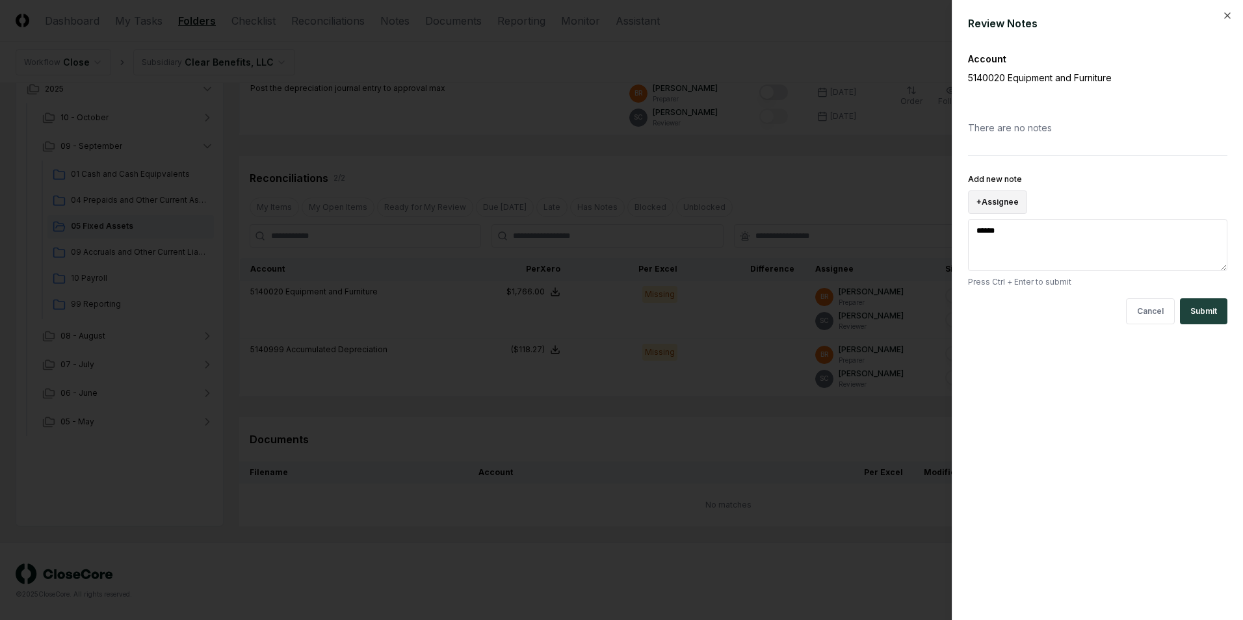
click at [998, 200] on button "+ Assignee" at bounding box center [997, 202] width 59 height 23
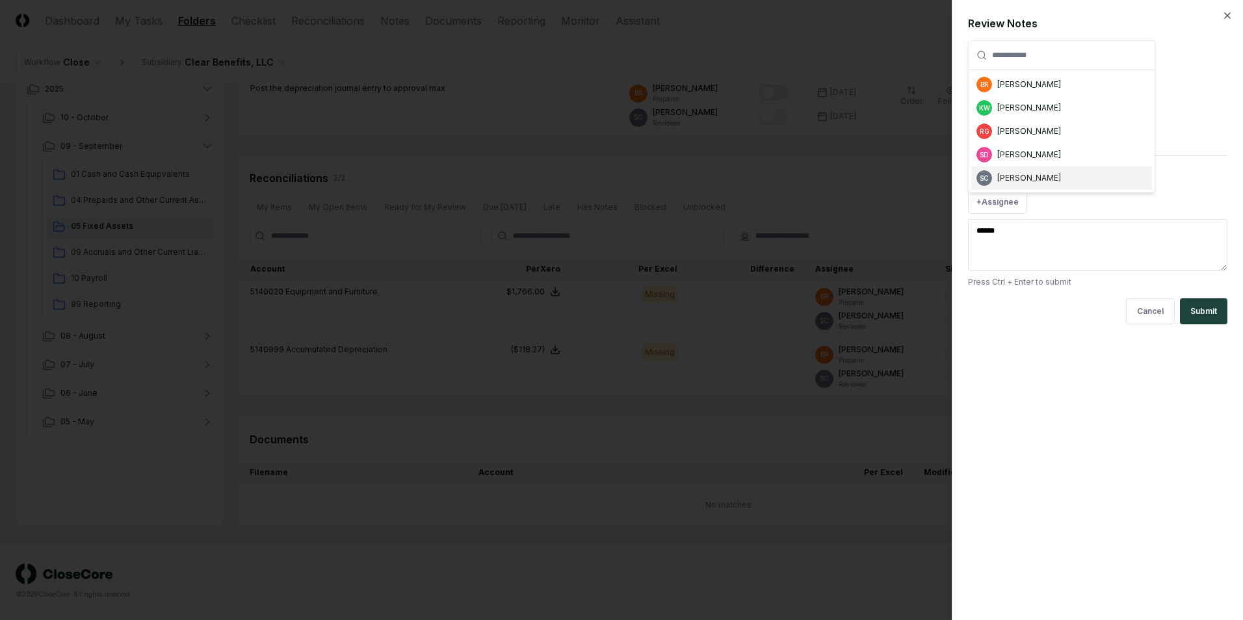
click at [1007, 174] on div "[PERSON_NAME]" at bounding box center [1029, 178] width 64 height 12
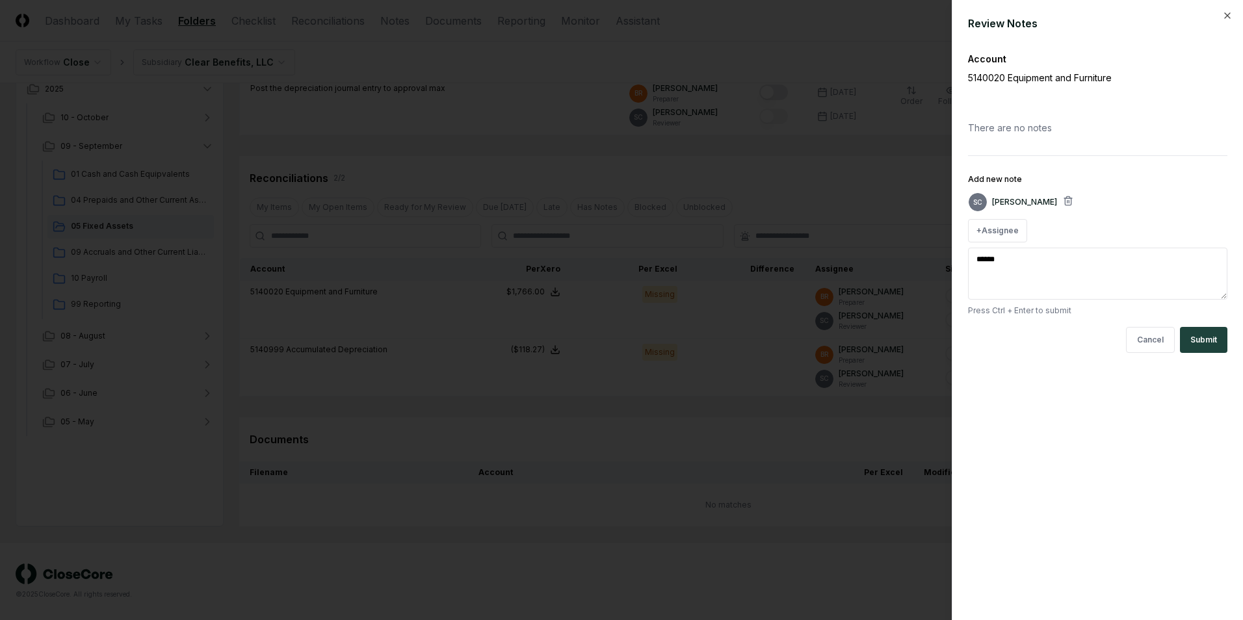
click at [1020, 260] on textarea "******" at bounding box center [1097, 274] width 259 height 52
drag, startPoint x: 1018, startPoint y: 260, endPoint x: 977, endPoint y: 260, distance: 41.0
click at [977, 260] on textarea "******" at bounding box center [1097, 274] width 259 height 52
click at [1111, 259] on textarea "**********" at bounding box center [1097, 274] width 259 height 52
drag, startPoint x: 1074, startPoint y: 272, endPoint x: 1079, endPoint y: 282, distance: 10.8
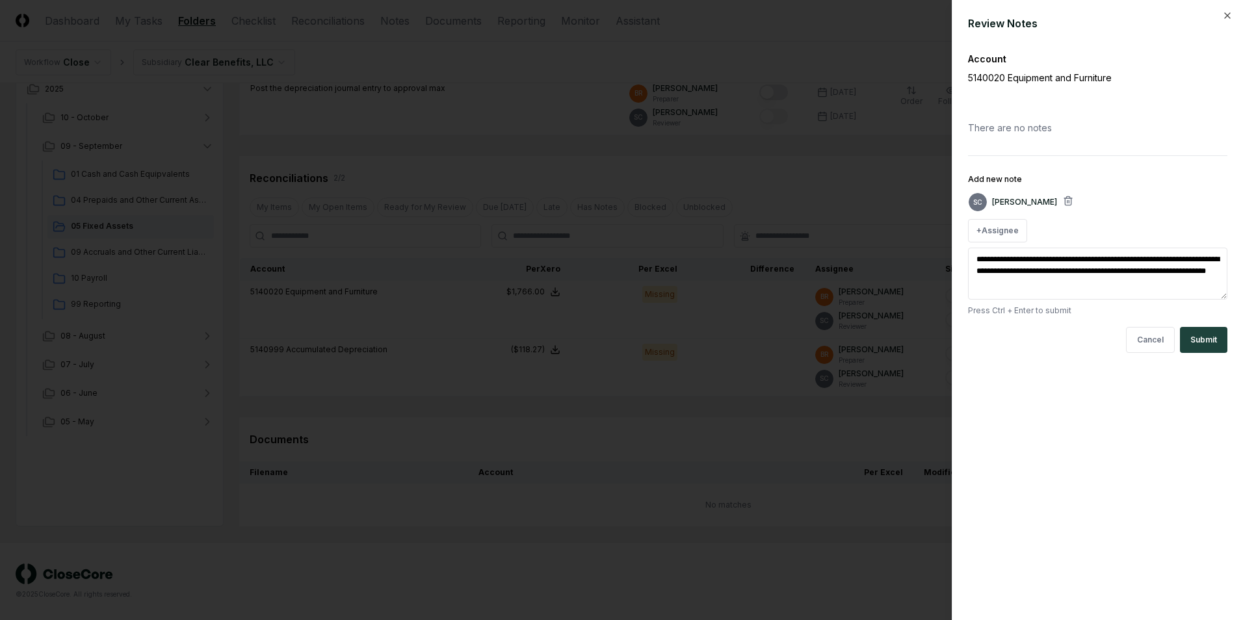
click at [1079, 282] on textarea "**********" at bounding box center [1097, 274] width 259 height 52
type textarea "**********"
click at [1204, 343] on button "Submit" at bounding box center [1203, 340] width 47 height 26
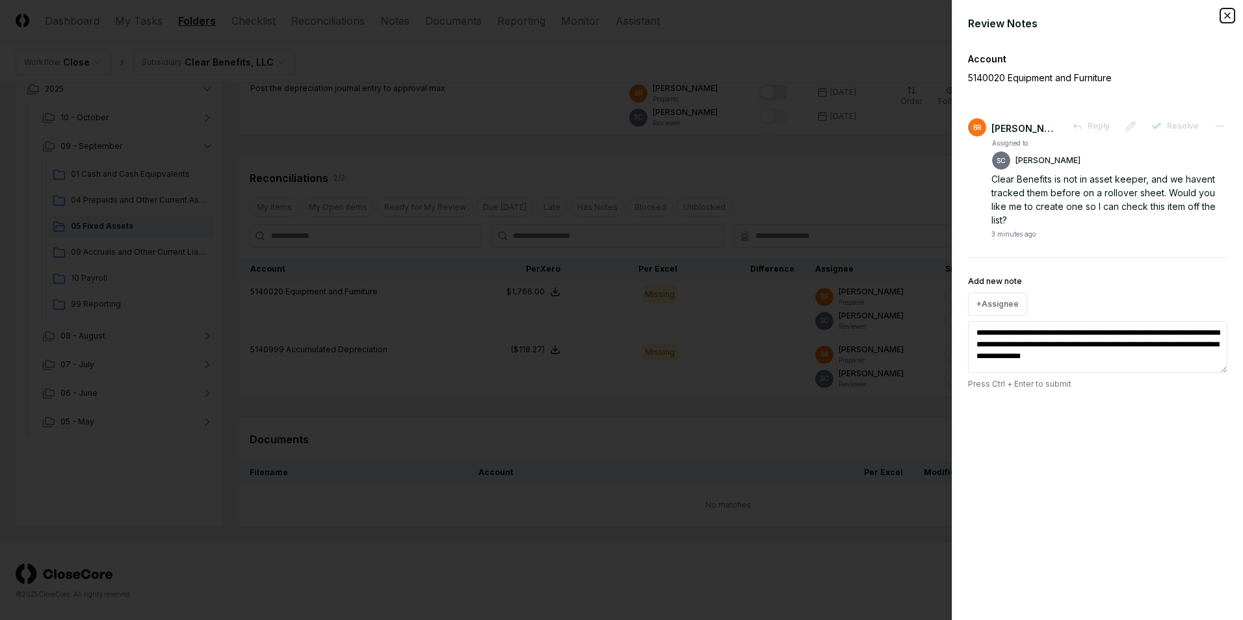
click at [1229, 14] on icon "button" at bounding box center [1227, 15] width 10 height 10
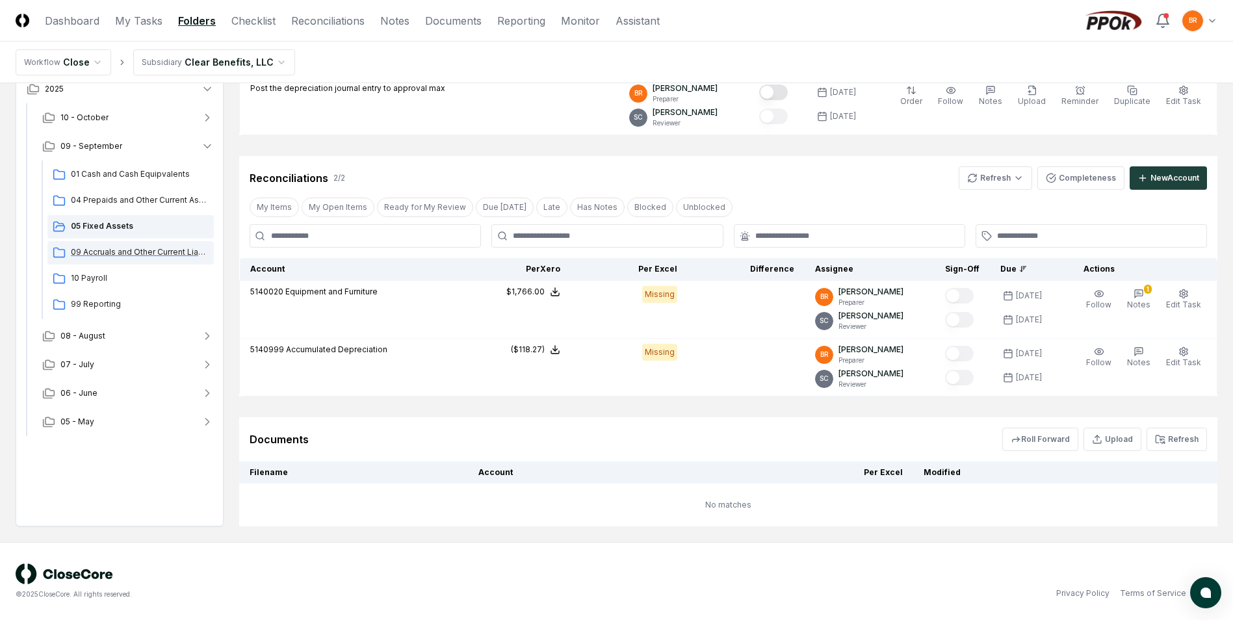
click at [127, 253] on span "09 Accruals and Other Current Liabilities" at bounding box center [140, 252] width 138 height 12
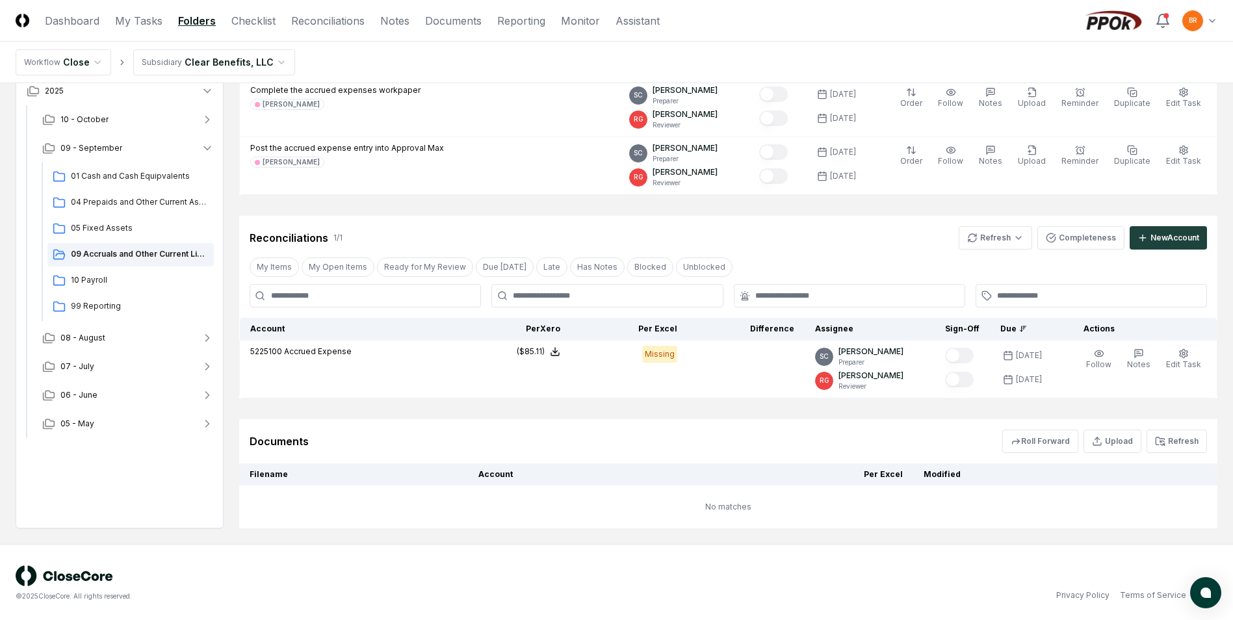
scroll to position [167, 0]
click at [97, 277] on span "10 Payroll" at bounding box center [140, 278] width 138 height 12
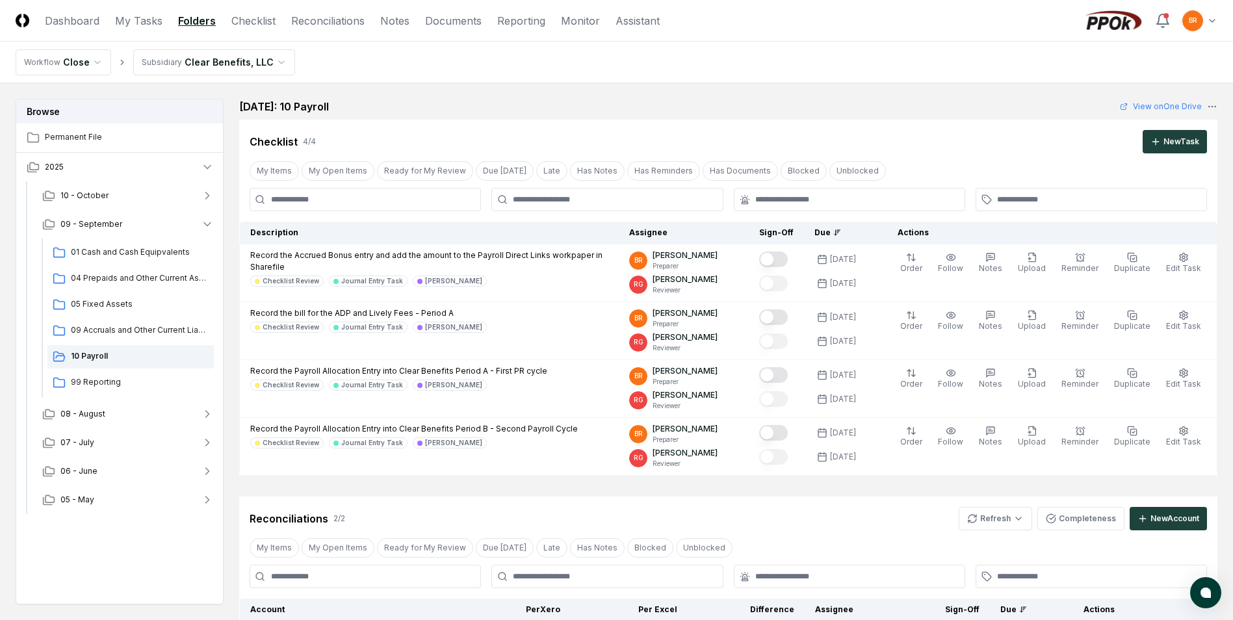
click at [273, 62] on html "CloseCore Dashboard My Tasks Folders Checklist Reconciliations Notes Documents …" at bounding box center [616, 480] width 1233 height 961
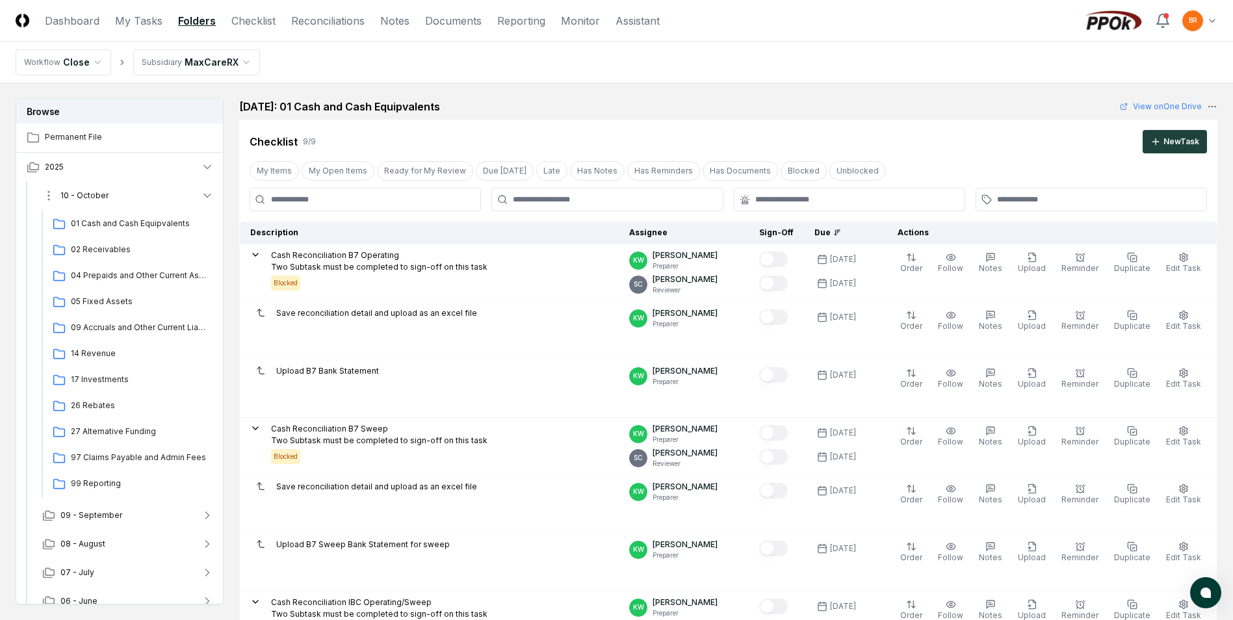
click at [208, 194] on icon "button" at bounding box center [207, 195] width 13 height 13
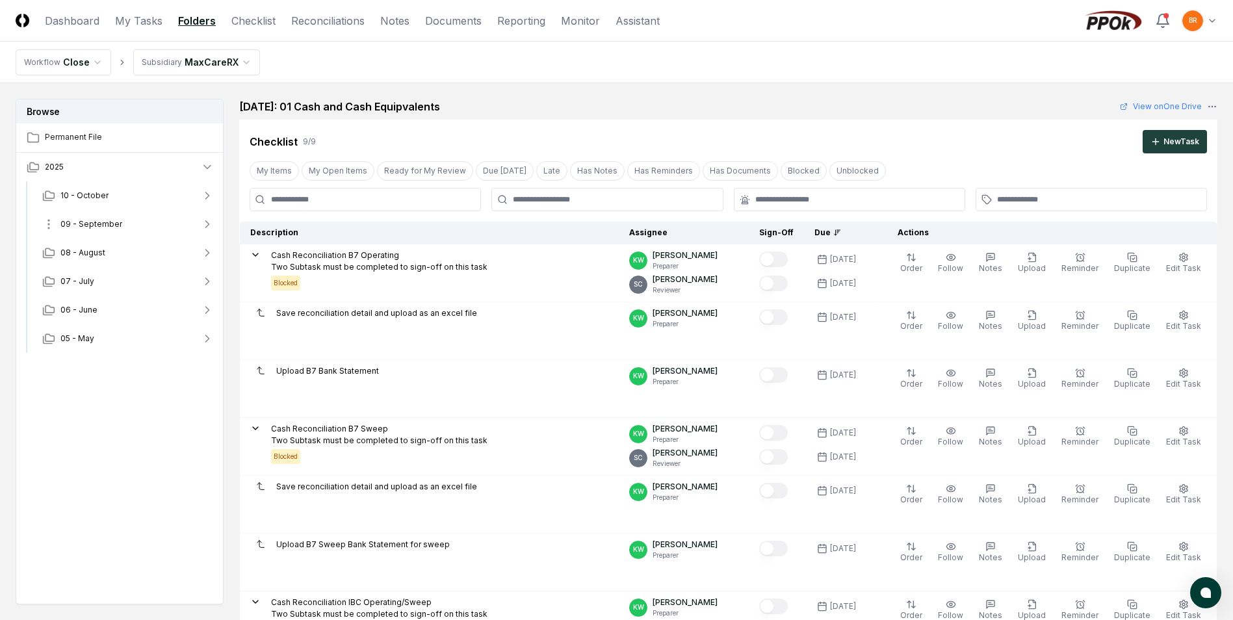
click at [207, 224] on icon "button" at bounding box center [207, 224] width 13 height 13
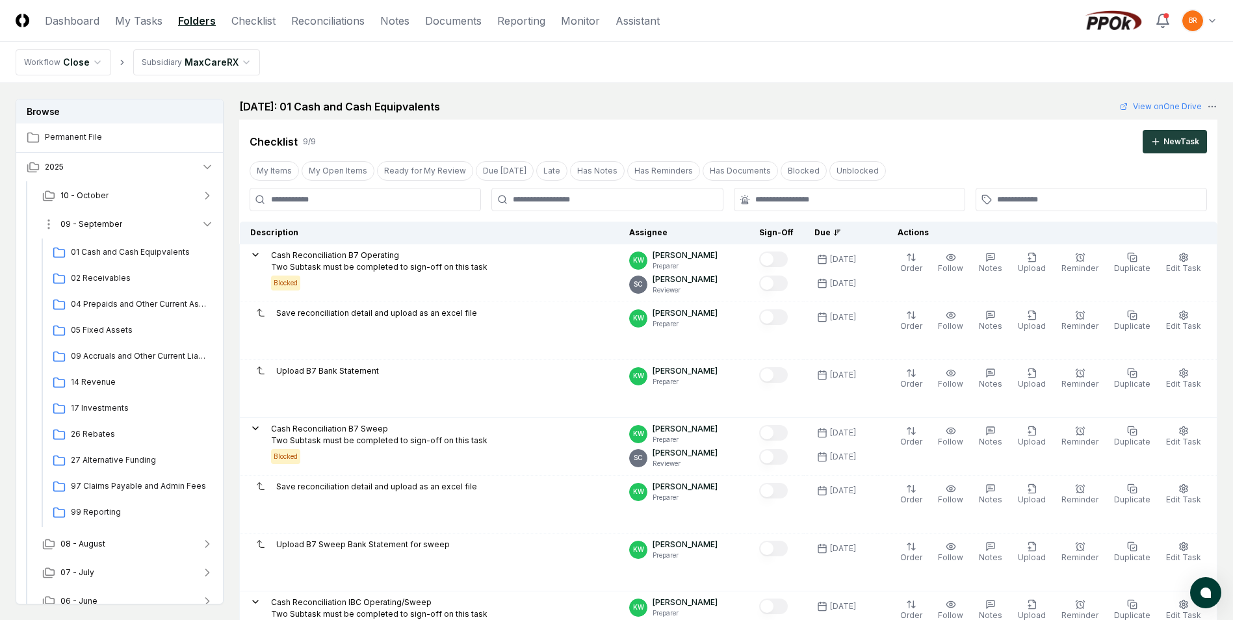
click at [204, 226] on icon "button" at bounding box center [207, 224] width 13 height 13
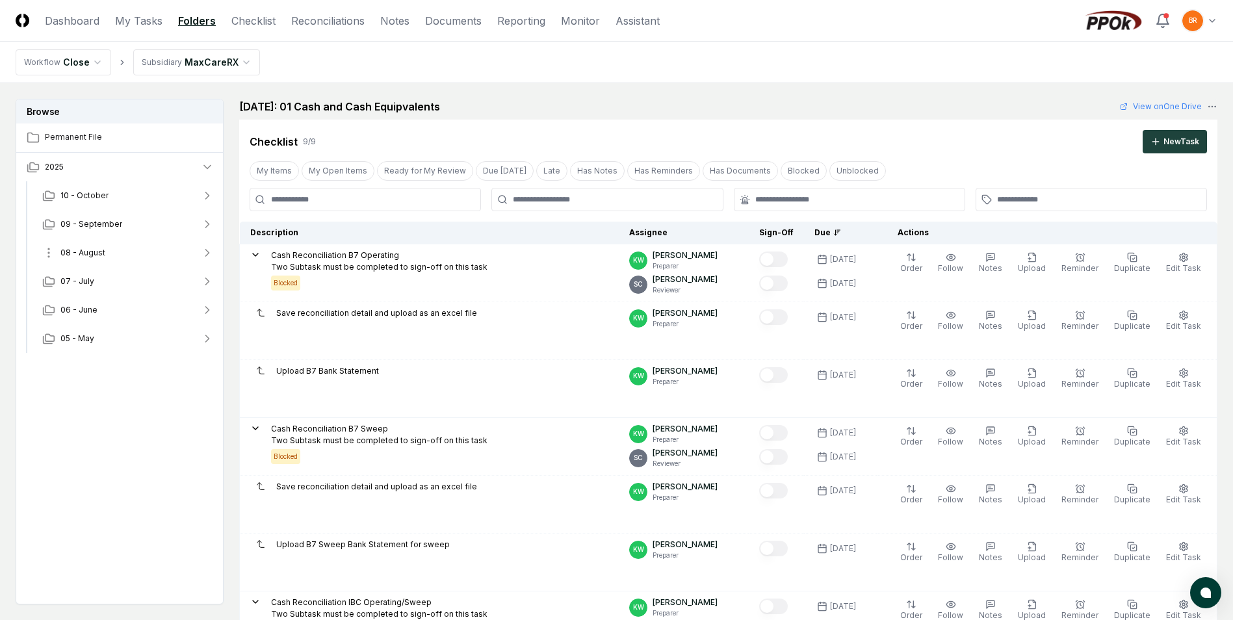
click at [205, 252] on icon "button" at bounding box center [207, 252] width 13 height 13
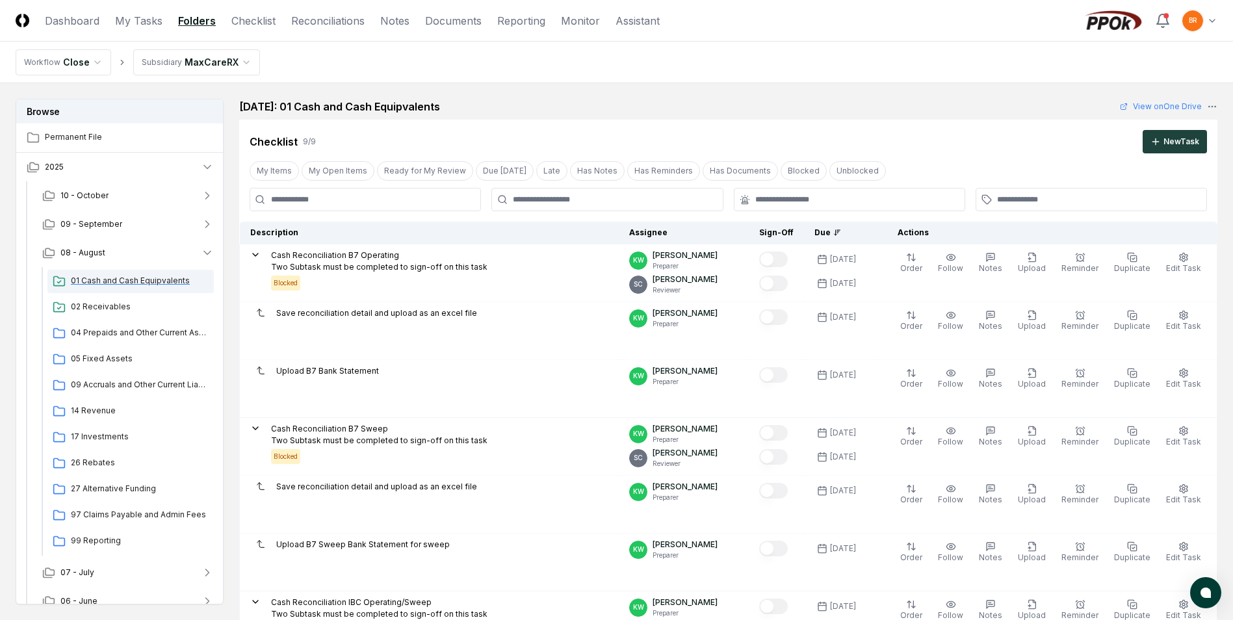
click at [103, 279] on span "01 Cash and Cash Equipvalents" at bounding box center [140, 281] width 138 height 12
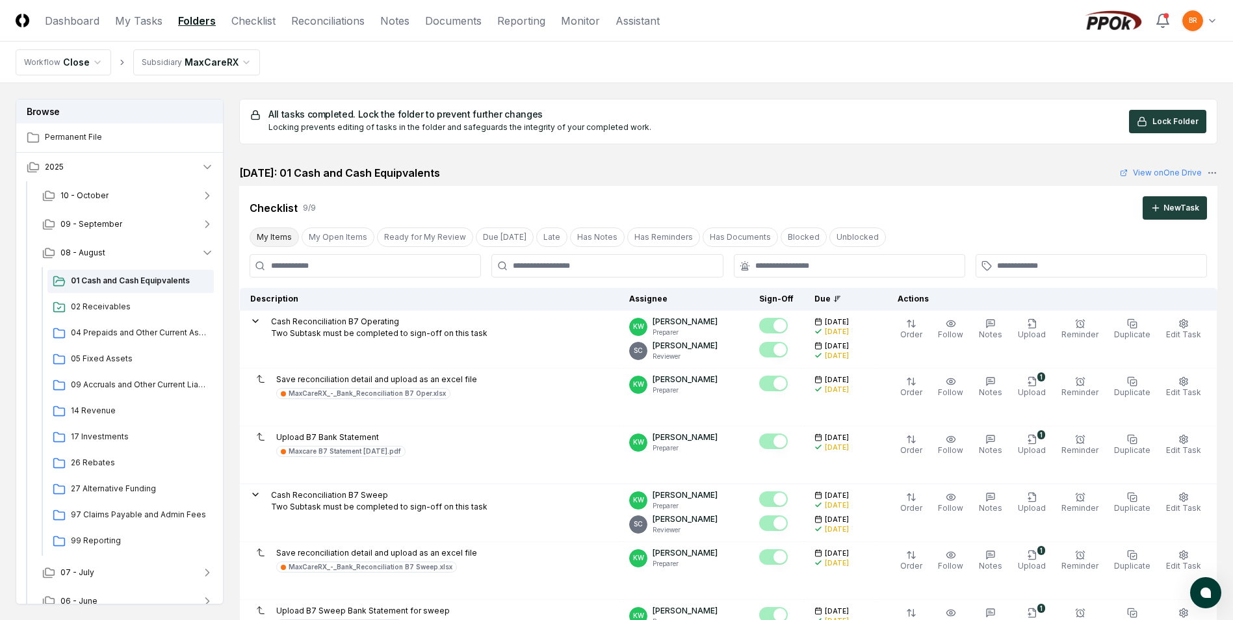
click at [261, 233] on button "My Items" at bounding box center [274, 238] width 49 height 20
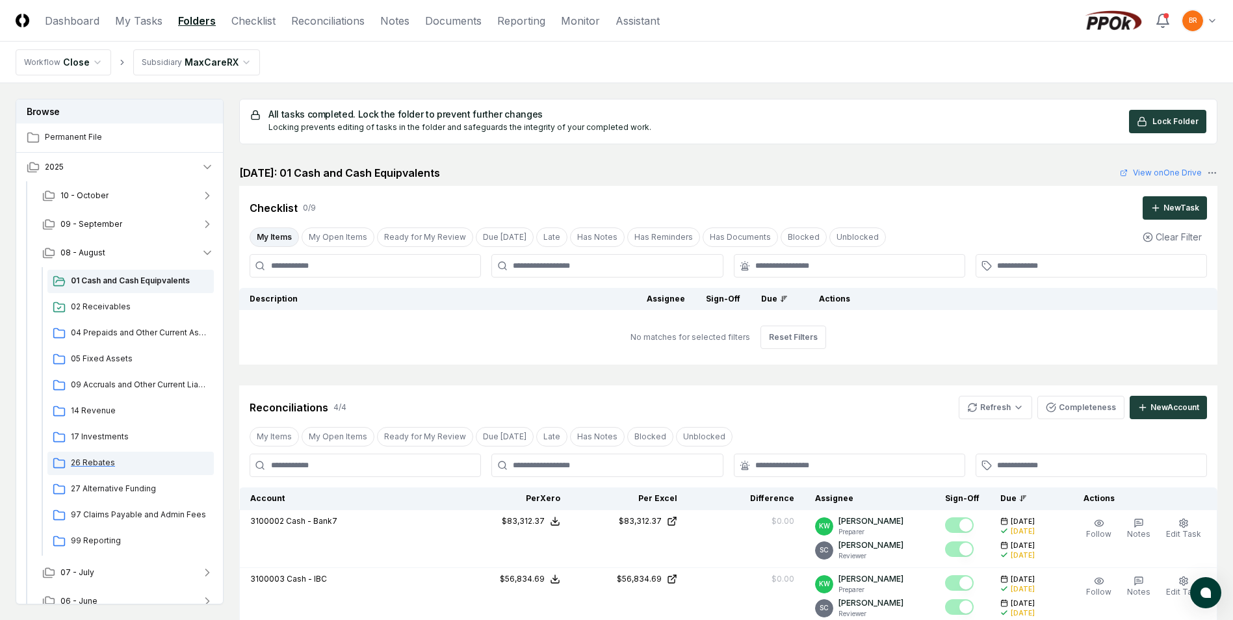
scroll to position [43, 0]
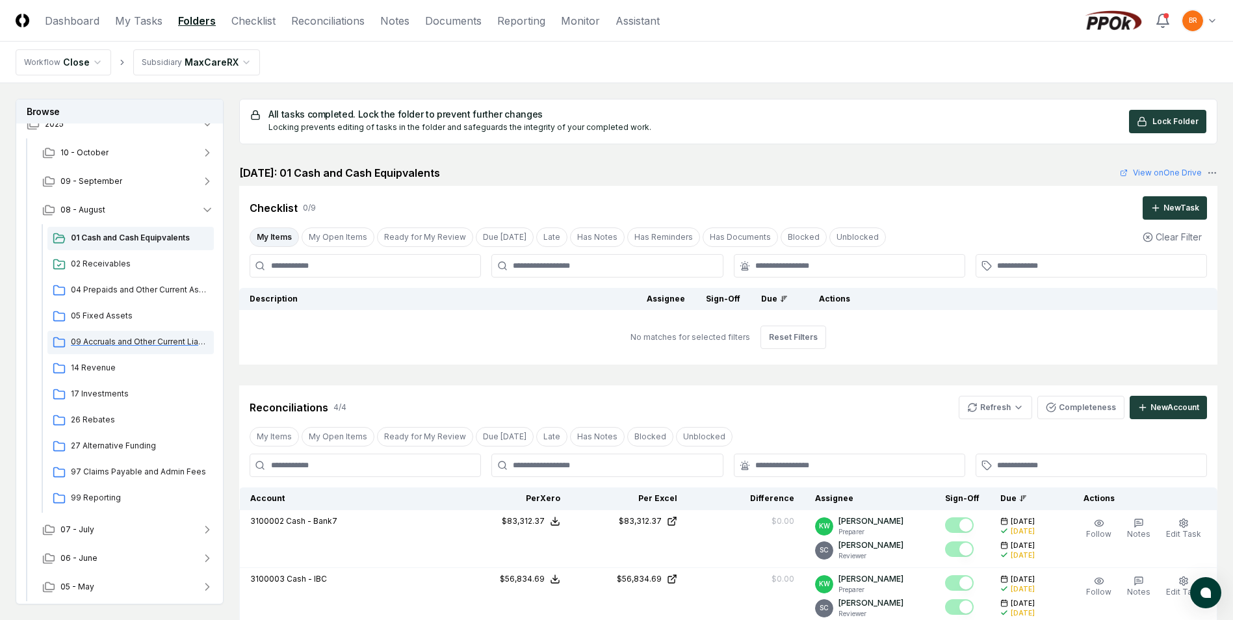
click at [115, 343] on span "09 Accruals and Other Current Liabilities" at bounding box center [140, 342] width 138 height 12
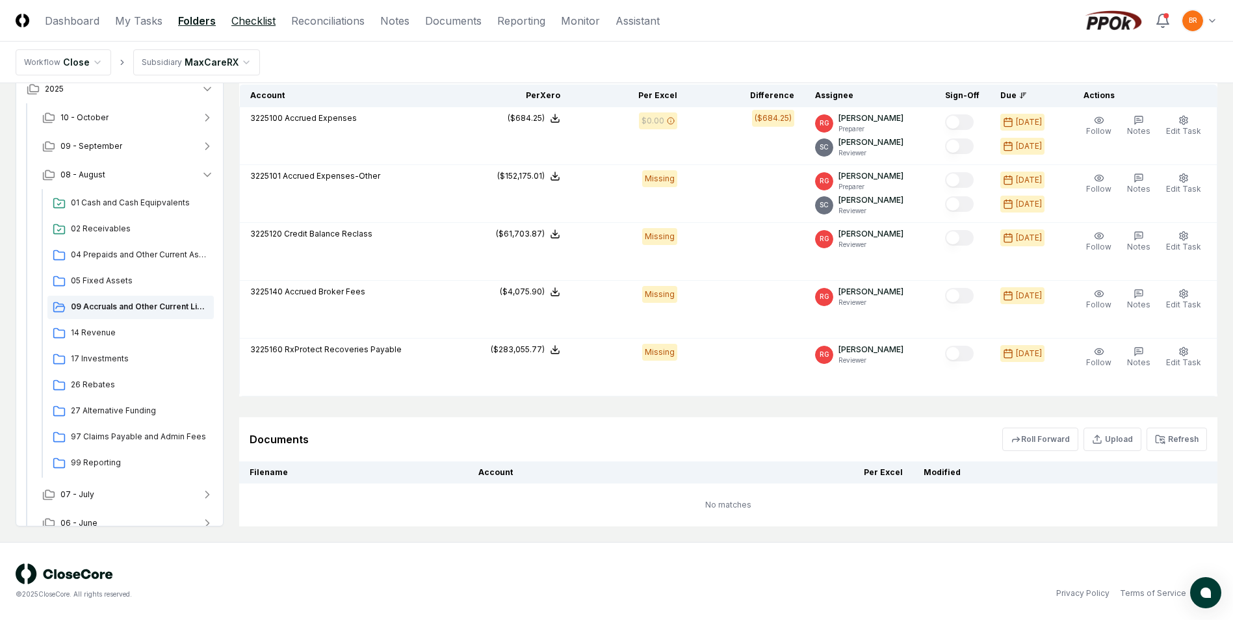
click at [268, 20] on link "Checklist" at bounding box center [253, 21] width 44 height 16
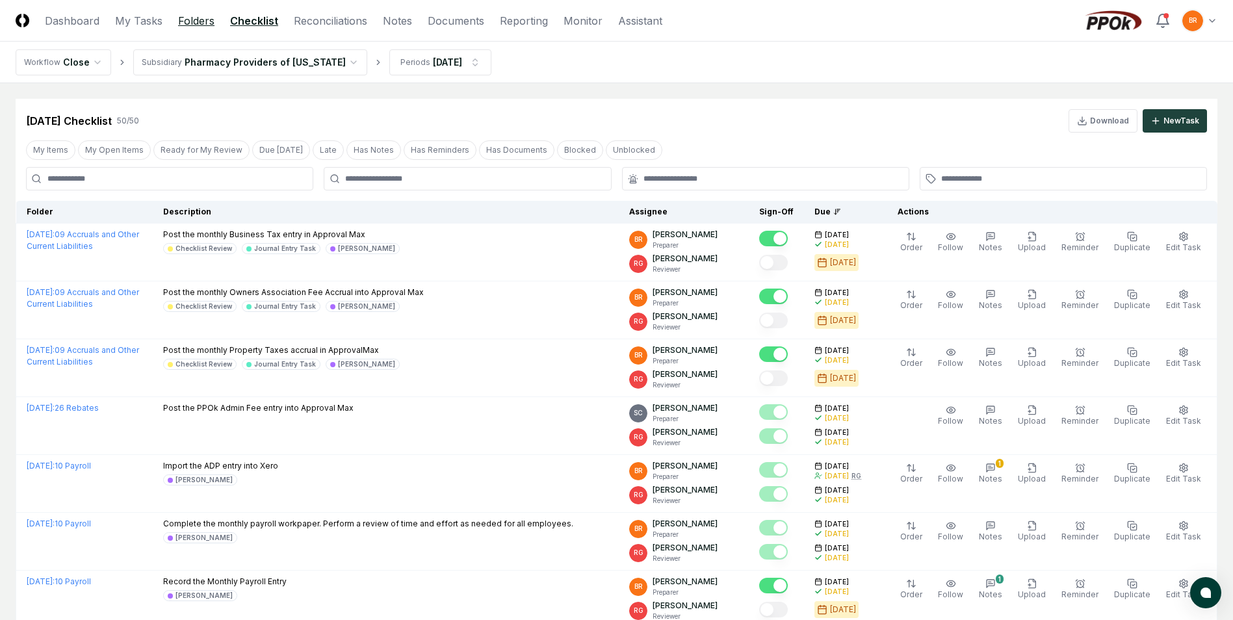
click at [200, 18] on link "Folders" at bounding box center [196, 21] width 36 height 16
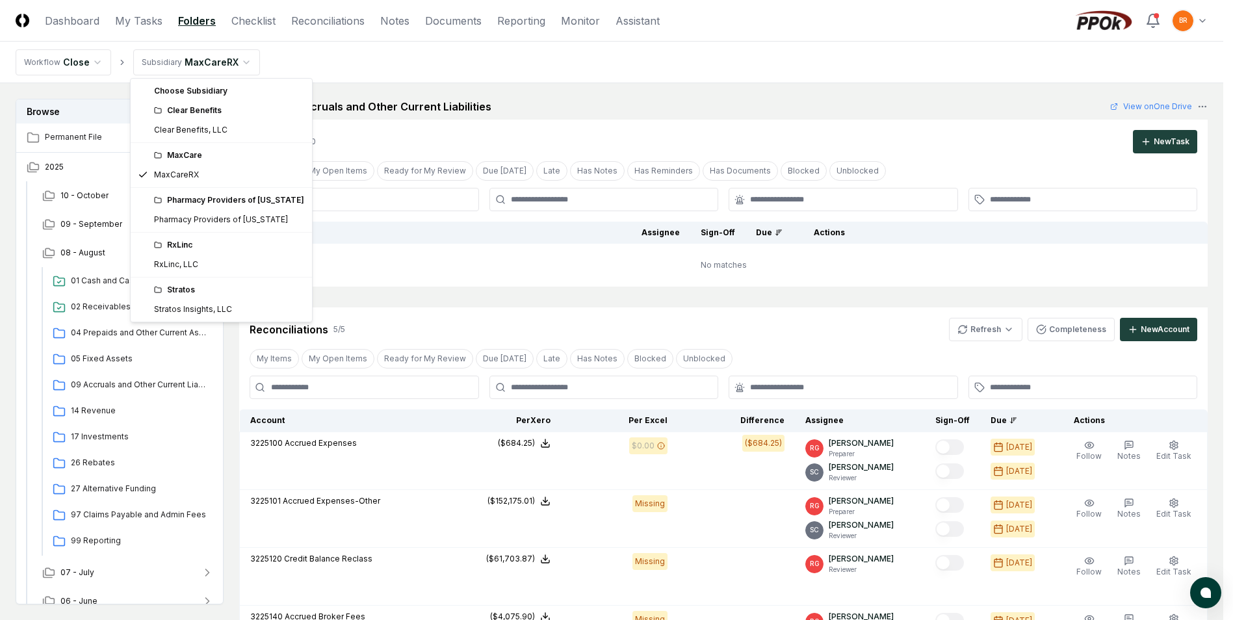
click at [242, 60] on html "CloseCore Dashboard My Tasks Folders Checklist Reconciliations Notes Documents …" at bounding box center [616, 472] width 1233 height 945
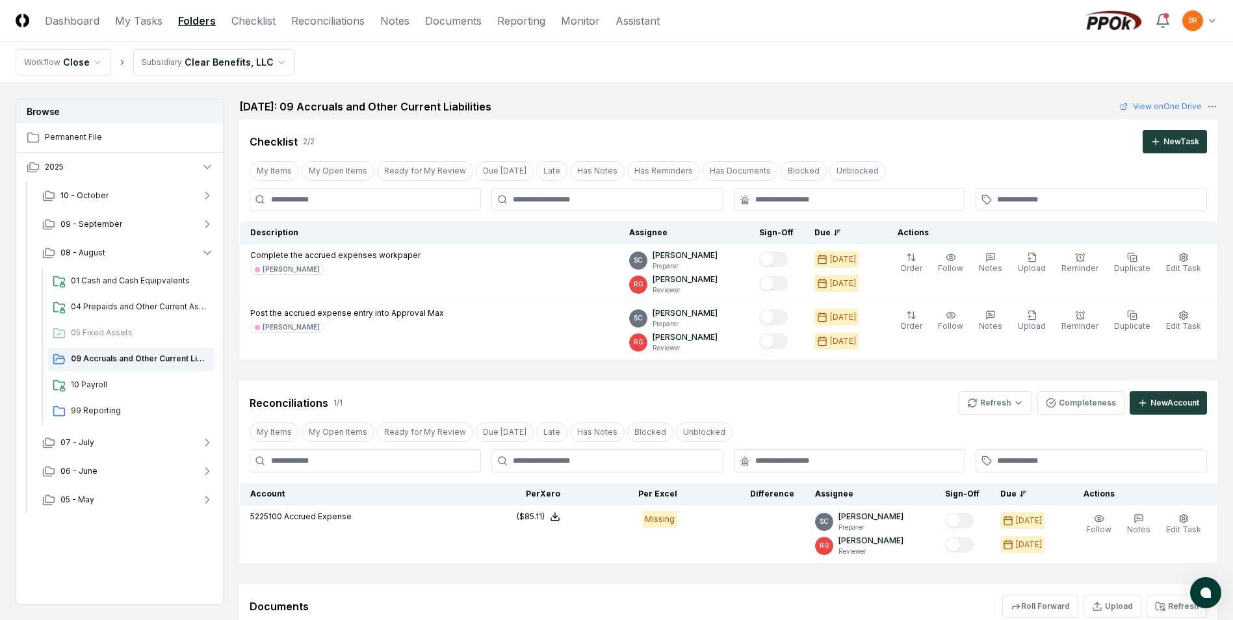
click at [272, 60] on html "CloseCore Dashboard My Tasks Folders Checklist Reconciliations Notes Documents …" at bounding box center [616, 393] width 1233 height 787
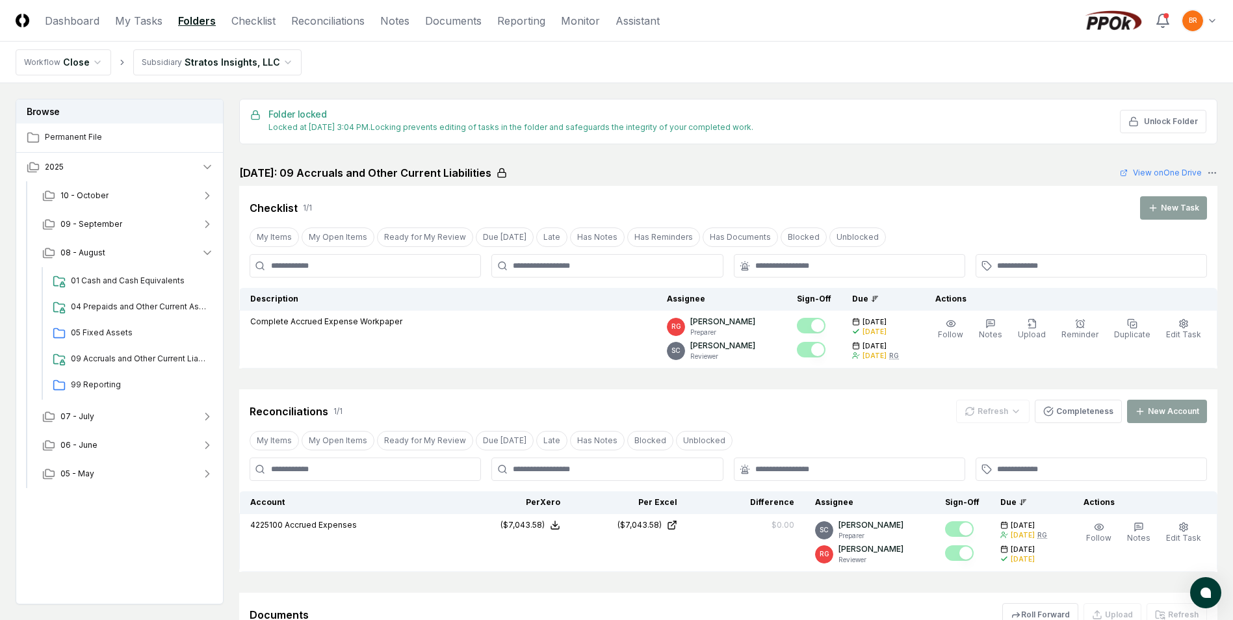
click at [275, 64] on html "CloseCore Dashboard My Tasks Folders Checklist Reconciliations Notes Documents …" at bounding box center [616, 394] width 1233 height 788
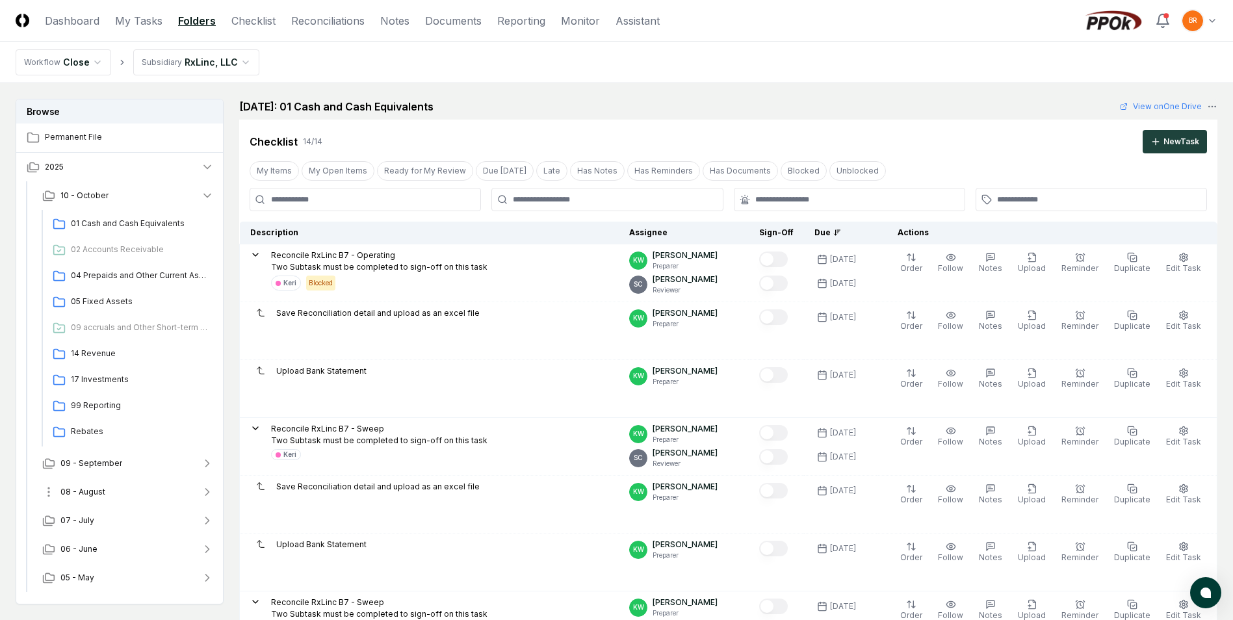
click at [204, 493] on icon "button" at bounding box center [207, 492] width 13 height 13
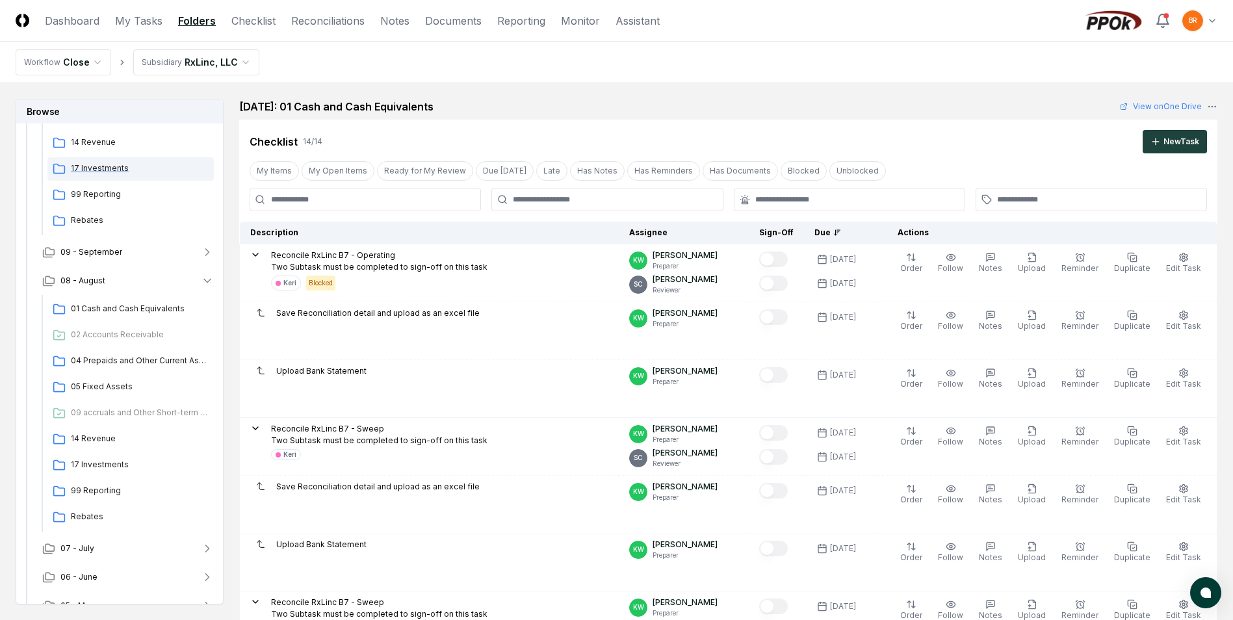
scroll to position [230, 0]
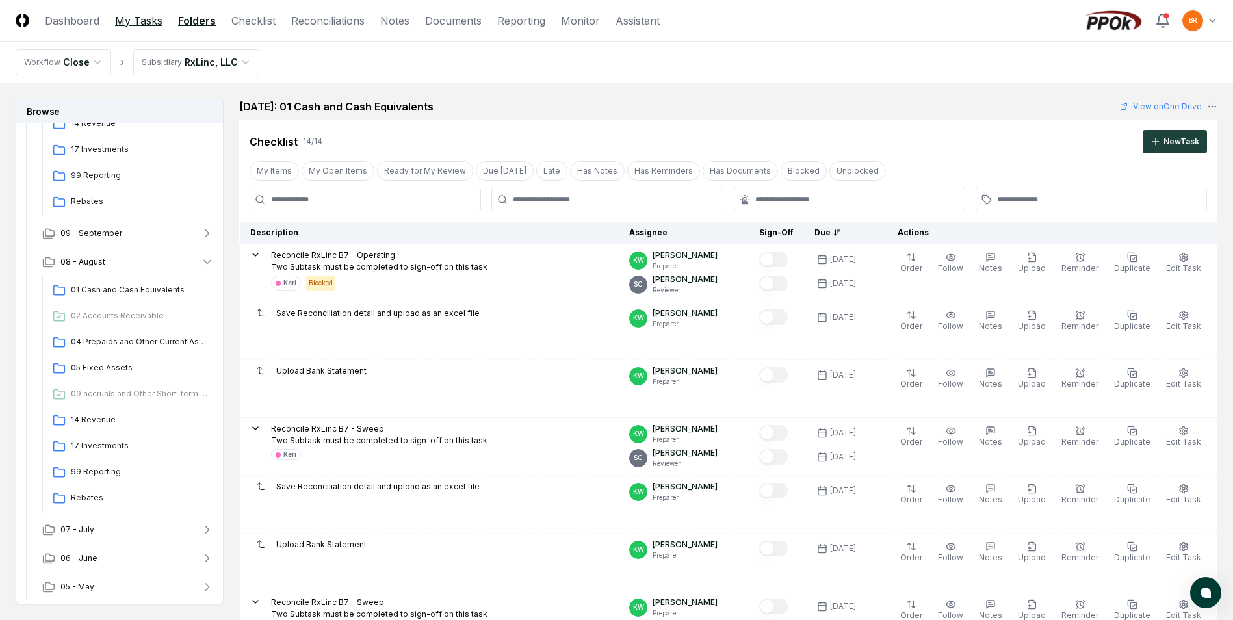
click at [141, 20] on link "My Tasks" at bounding box center [138, 21] width 47 height 16
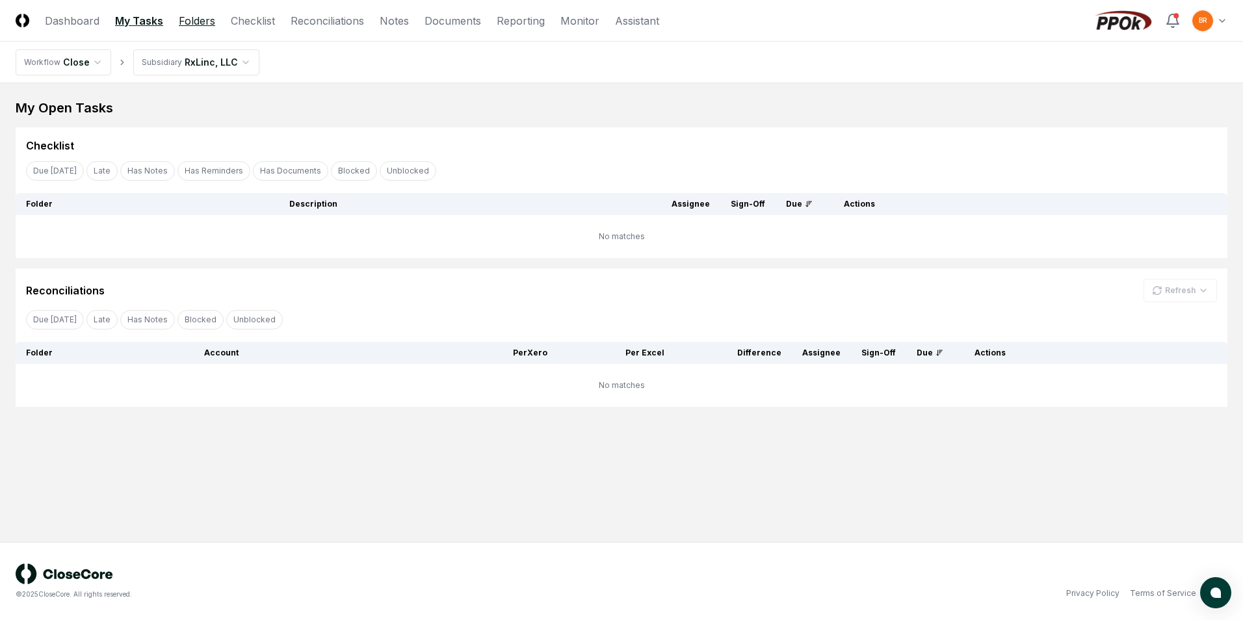
click at [208, 24] on link "Folders" at bounding box center [197, 21] width 36 height 16
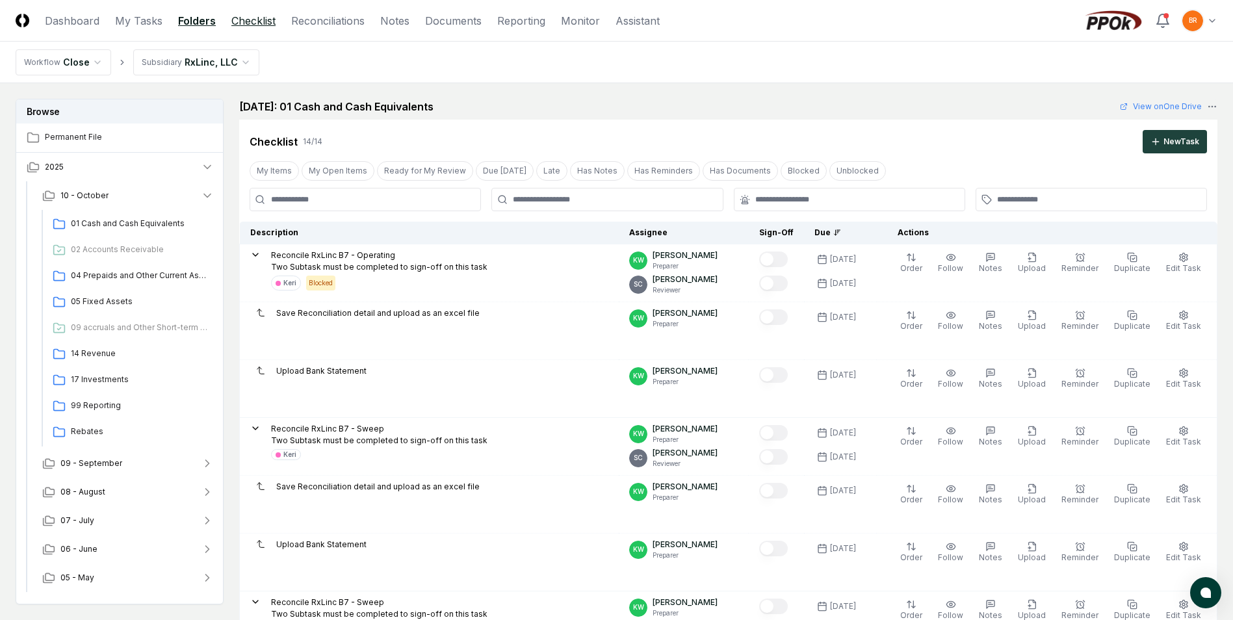
click at [256, 21] on link "Checklist" at bounding box center [253, 21] width 44 height 16
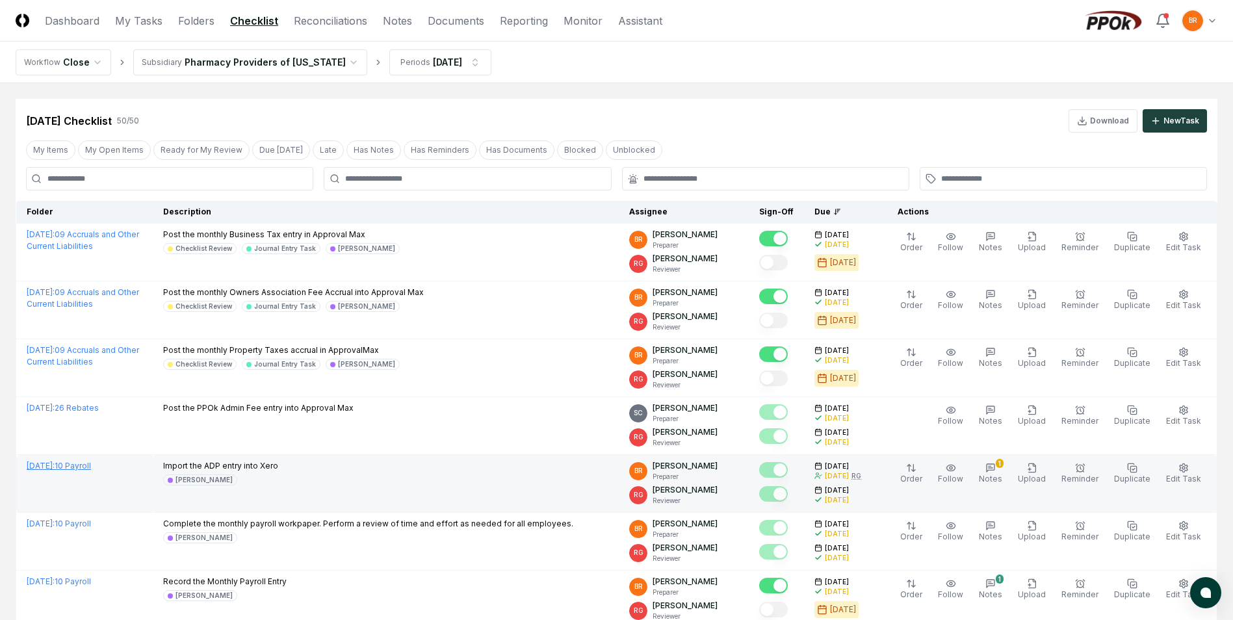
click at [86, 464] on link "[DATE] : 10 Payroll" at bounding box center [59, 466] width 64 height 10
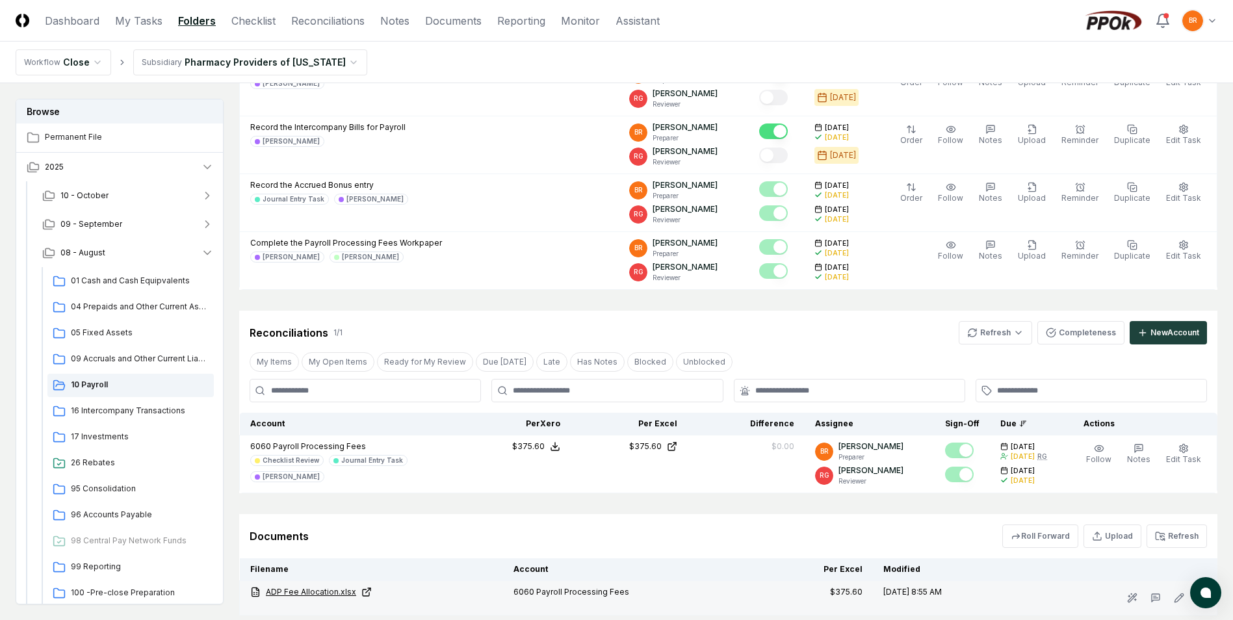
scroll to position [391, 0]
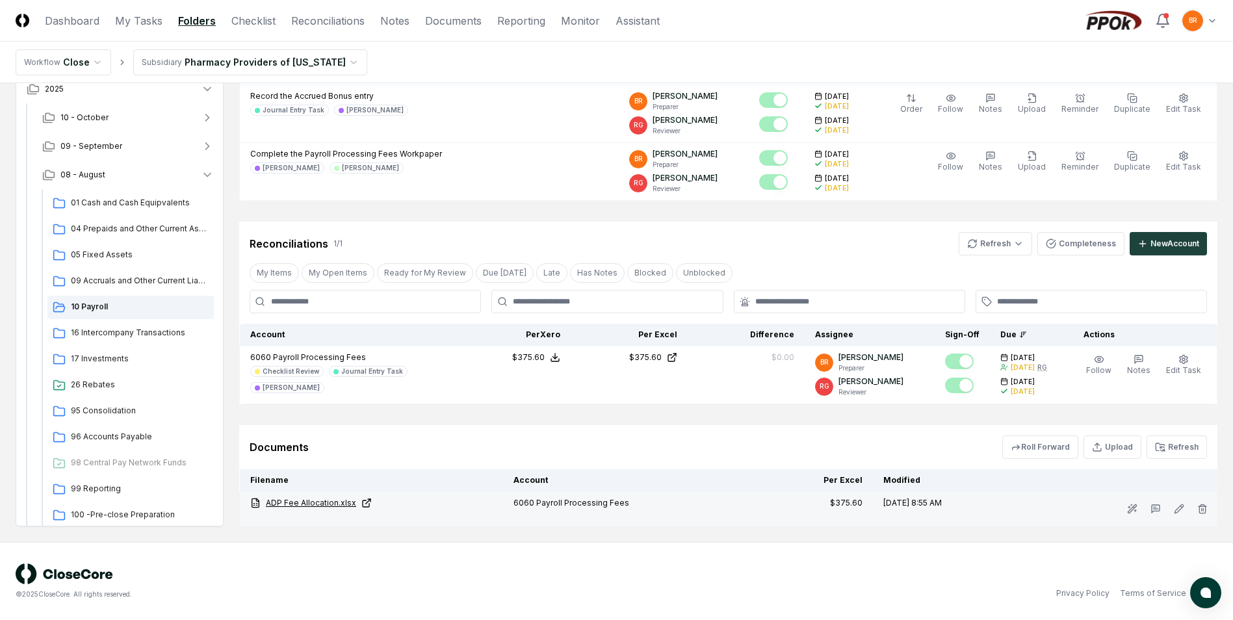
click at [326, 503] on link "ADP Fee Allocation.xlsx" at bounding box center [371, 503] width 243 height 12
click at [330, 59] on html "CloseCore Dashboard My Tasks Folders Checklist Reconciliations Notes Documents …" at bounding box center [616, 114] width 1233 height 1011
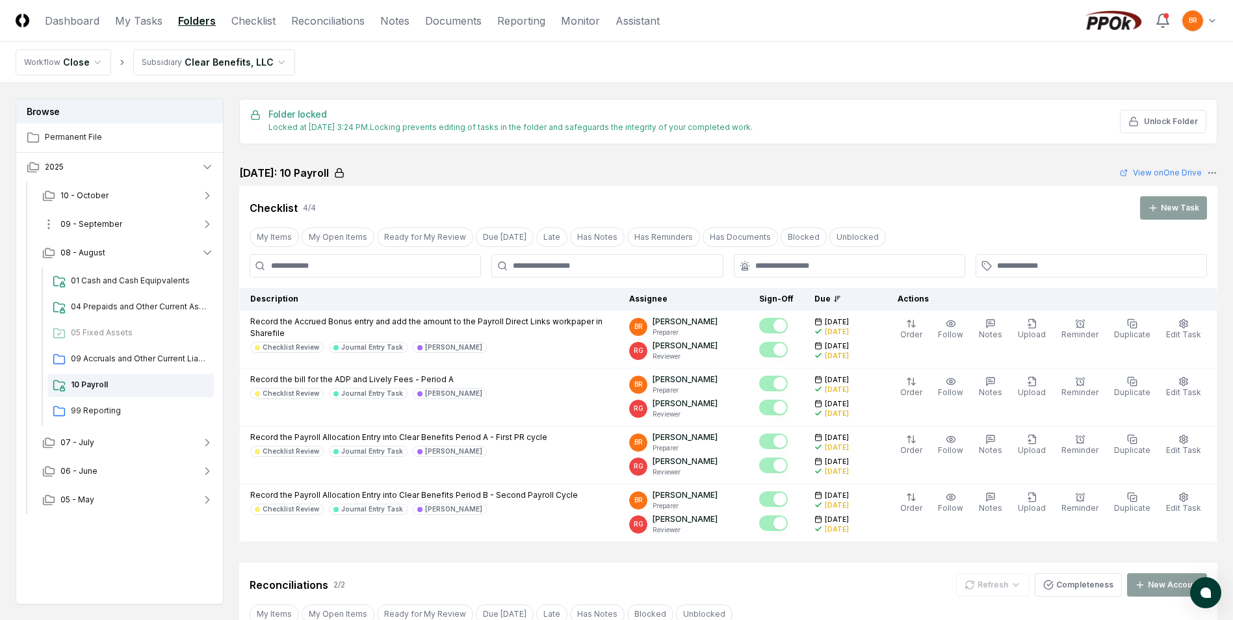
click at [210, 226] on icon "button" at bounding box center [207, 224] width 13 height 13
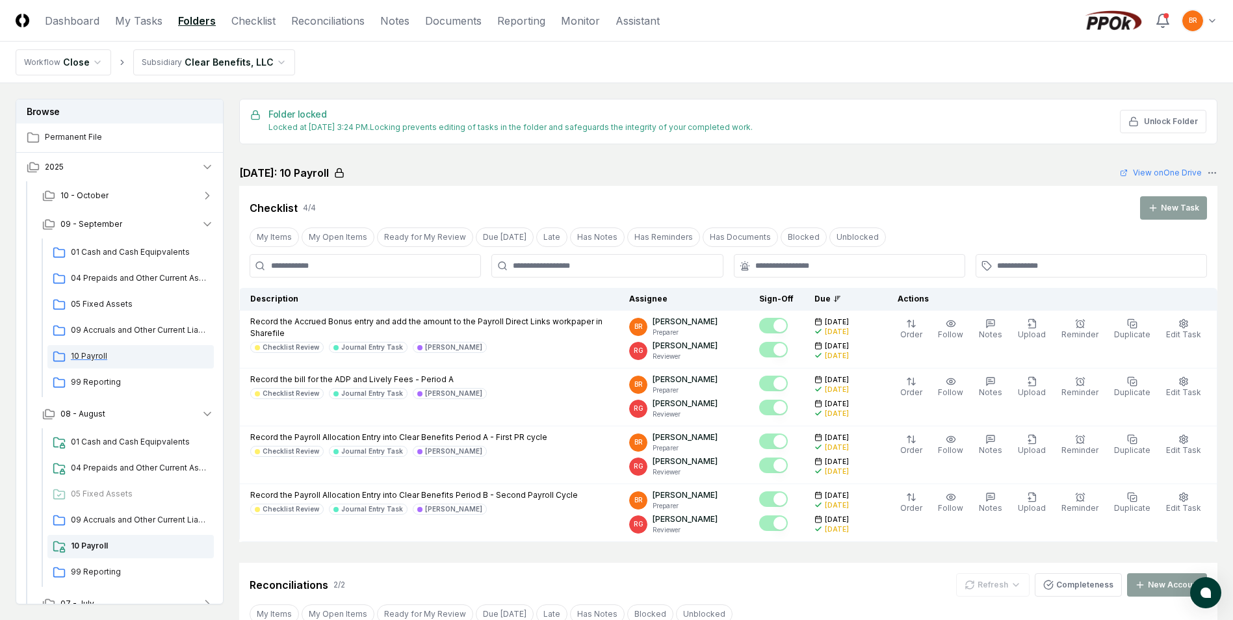
click at [94, 354] on span "10 Payroll" at bounding box center [140, 356] width 138 height 12
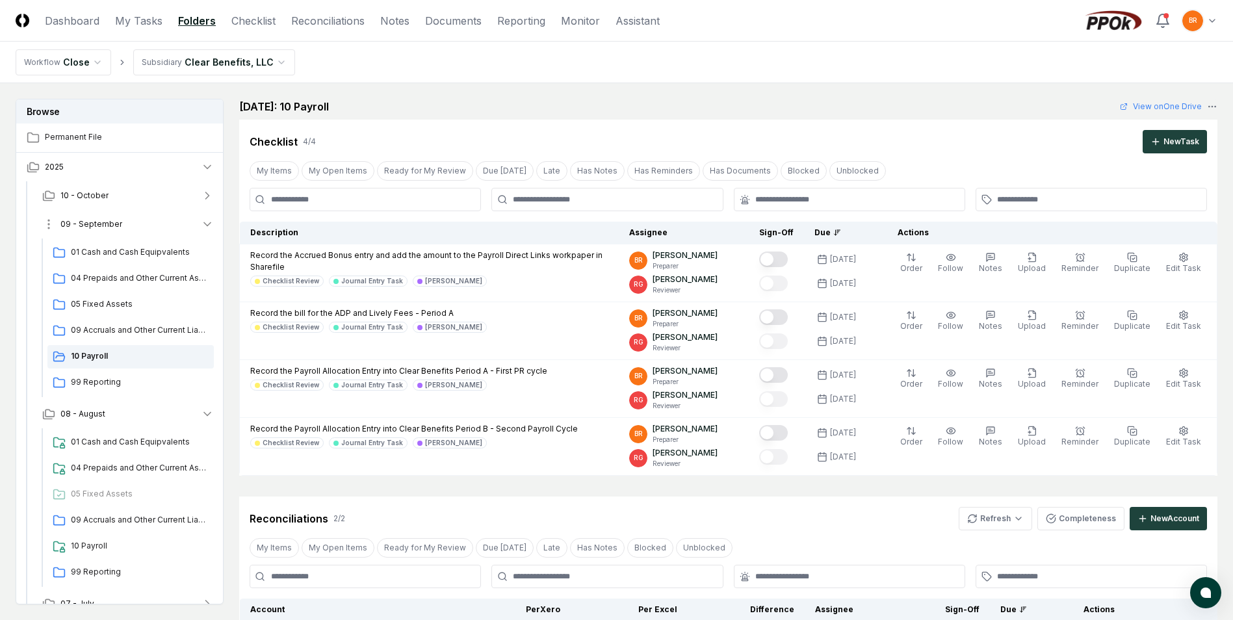
click at [206, 226] on icon "button" at bounding box center [207, 224] width 13 height 13
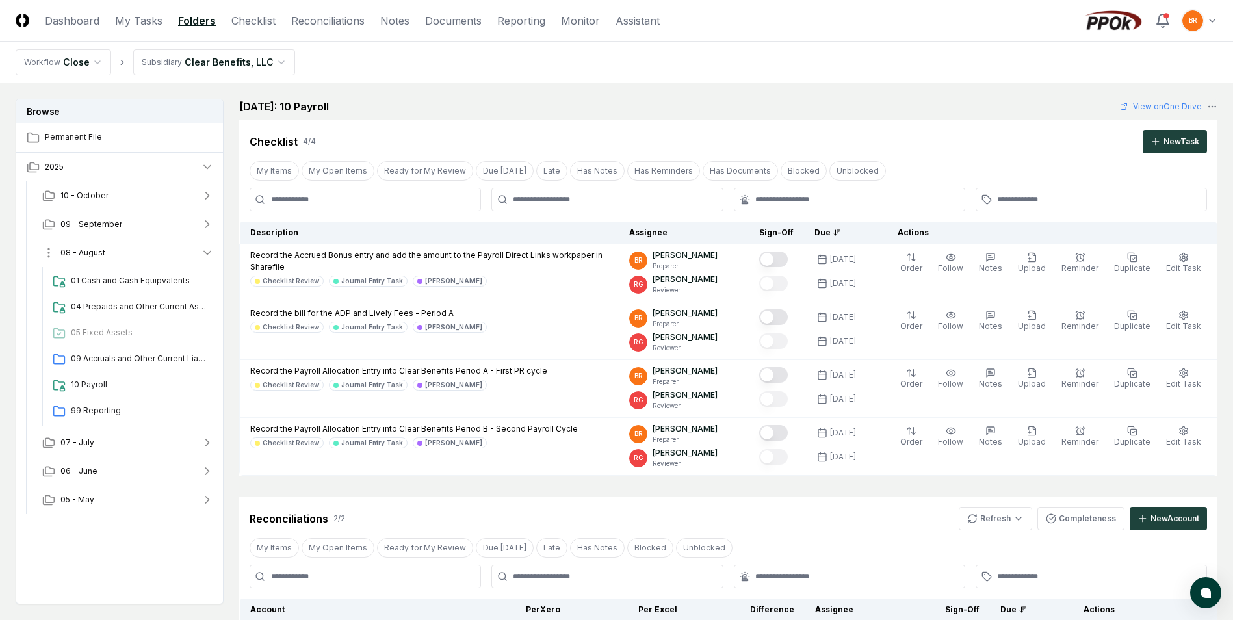
click at [205, 252] on icon "button" at bounding box center [207, 253] width 7 height 3
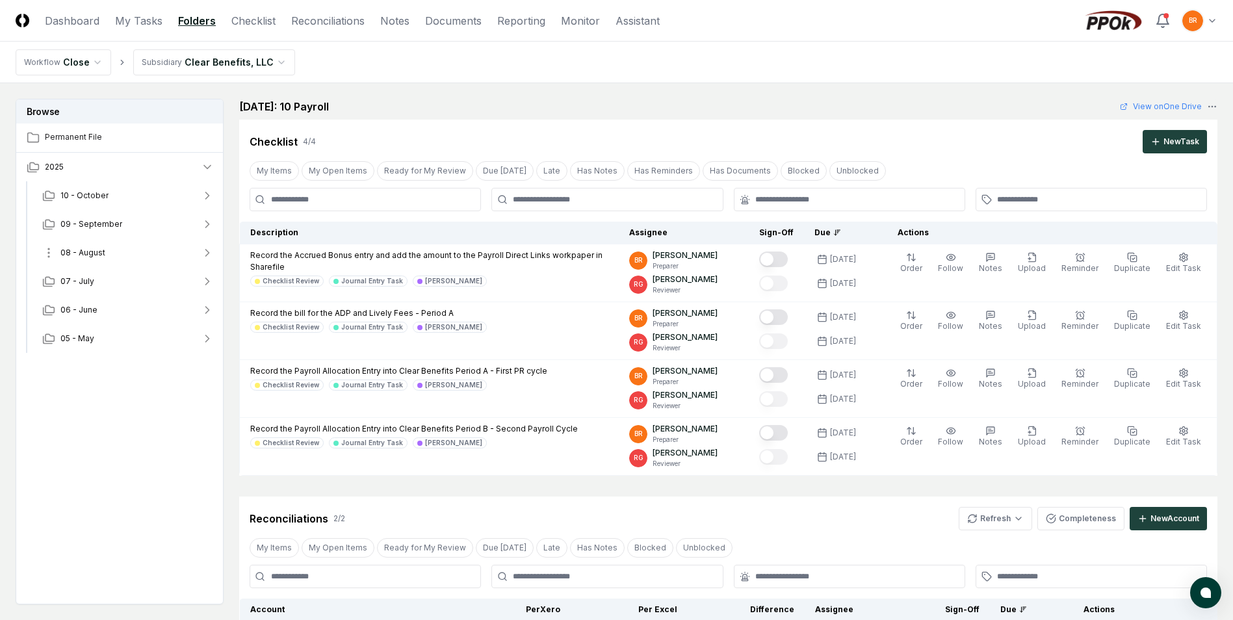
click at [209, 252] on icon "button" at bounding box center [207, 253] width 3 height 7
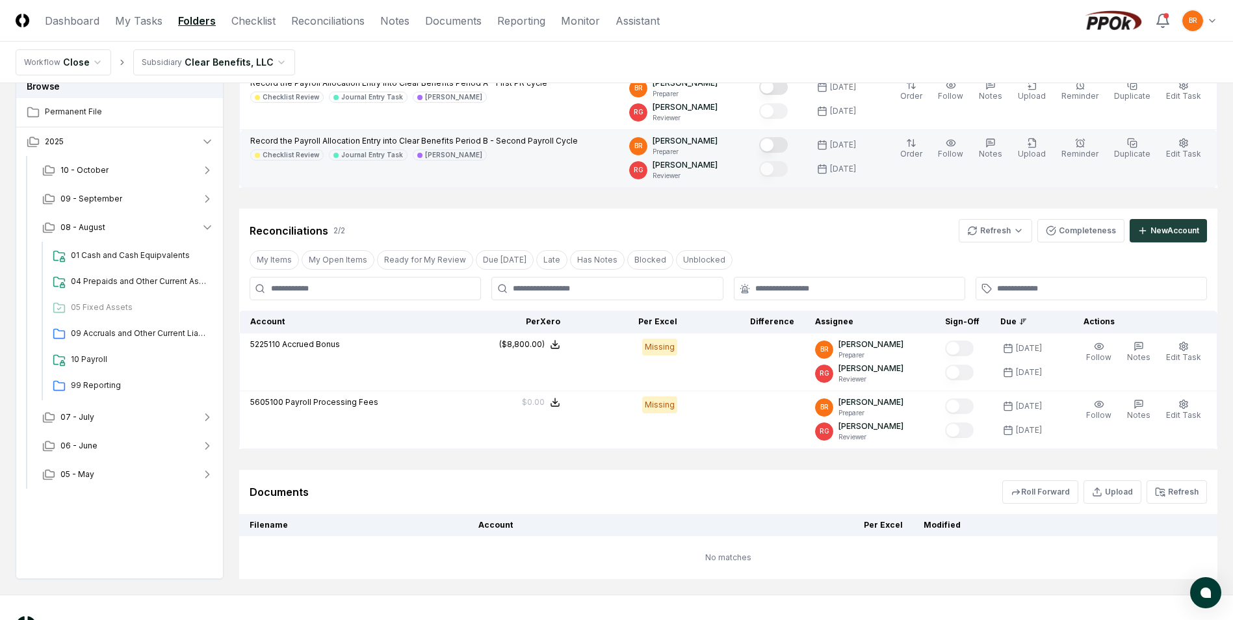
scroll to position [325, 0]
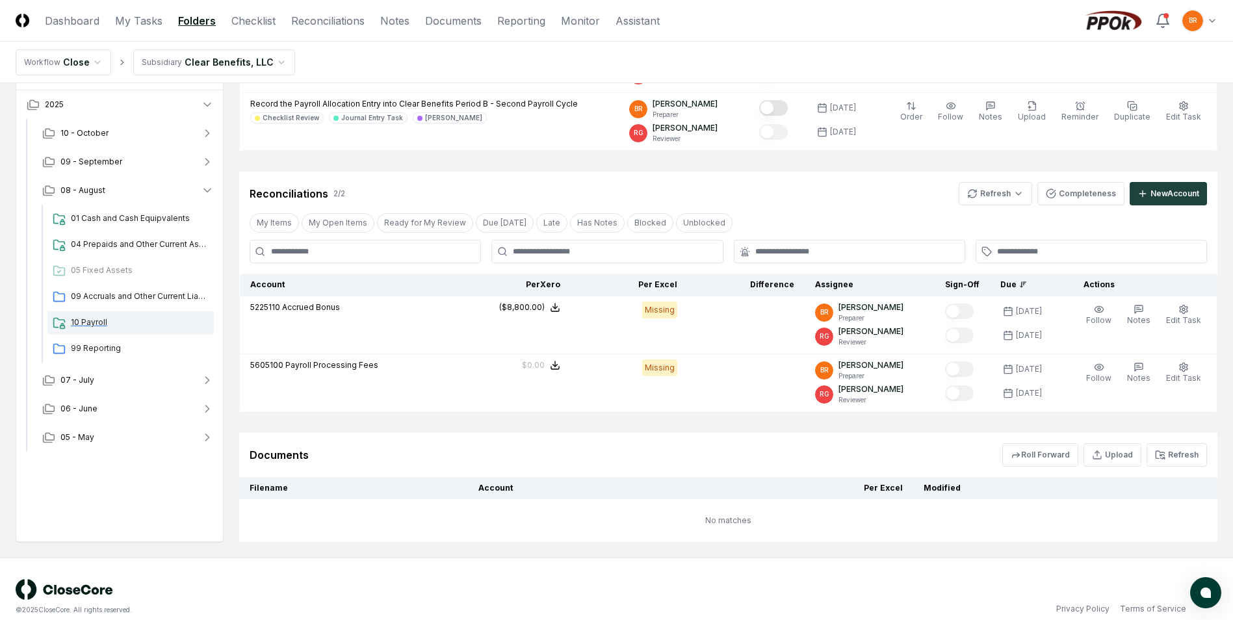
click at [99, 321] on span "10 Payroll" at bounding box center [140, 323] width 138 height 12
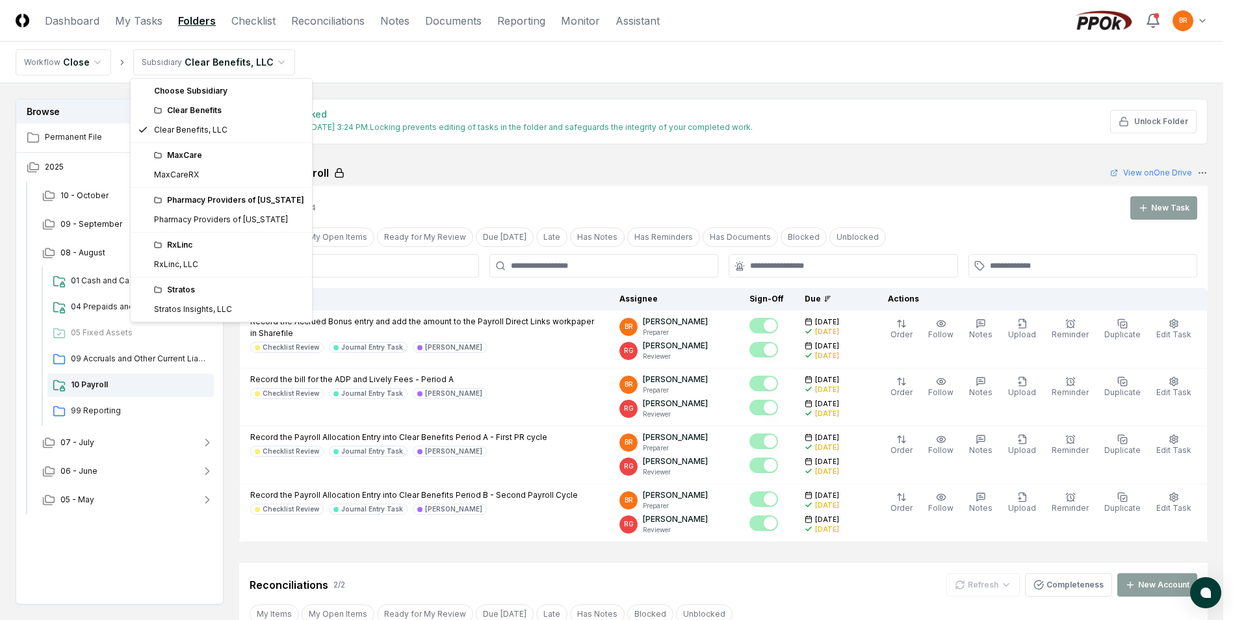
click at [273, 61] on html "CloseCore Dashboard My Tasks Folders Checklist Reconciliations Notes Documents …" at bounding box center [616, 527] width 1233 height 1054
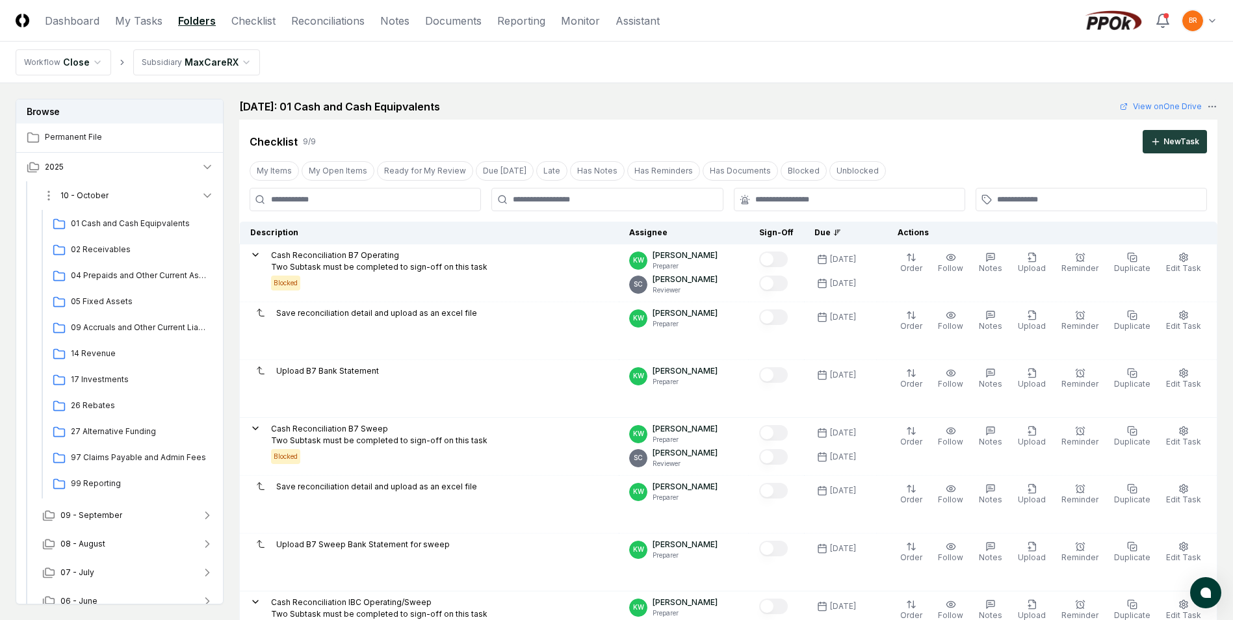
click at [204, 192] on icon "button" at bounding box center [207, 195] width 13 height 13
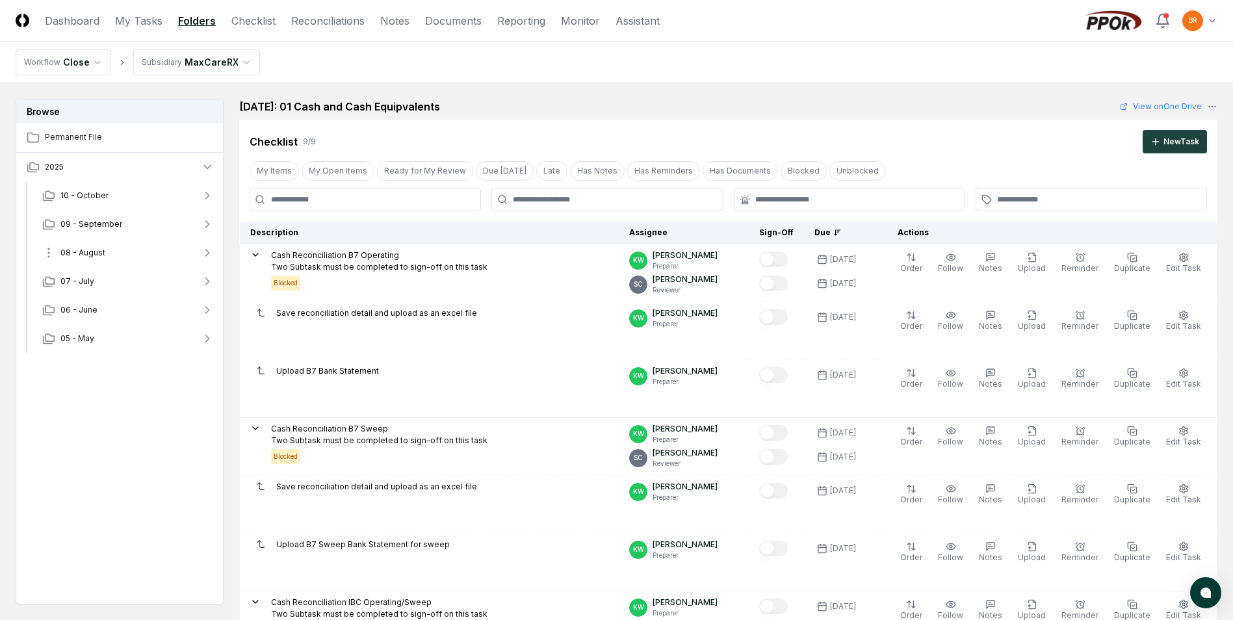
click at [211, 253] on icon "button" at bounding box center [207, 252] width 13 height 13
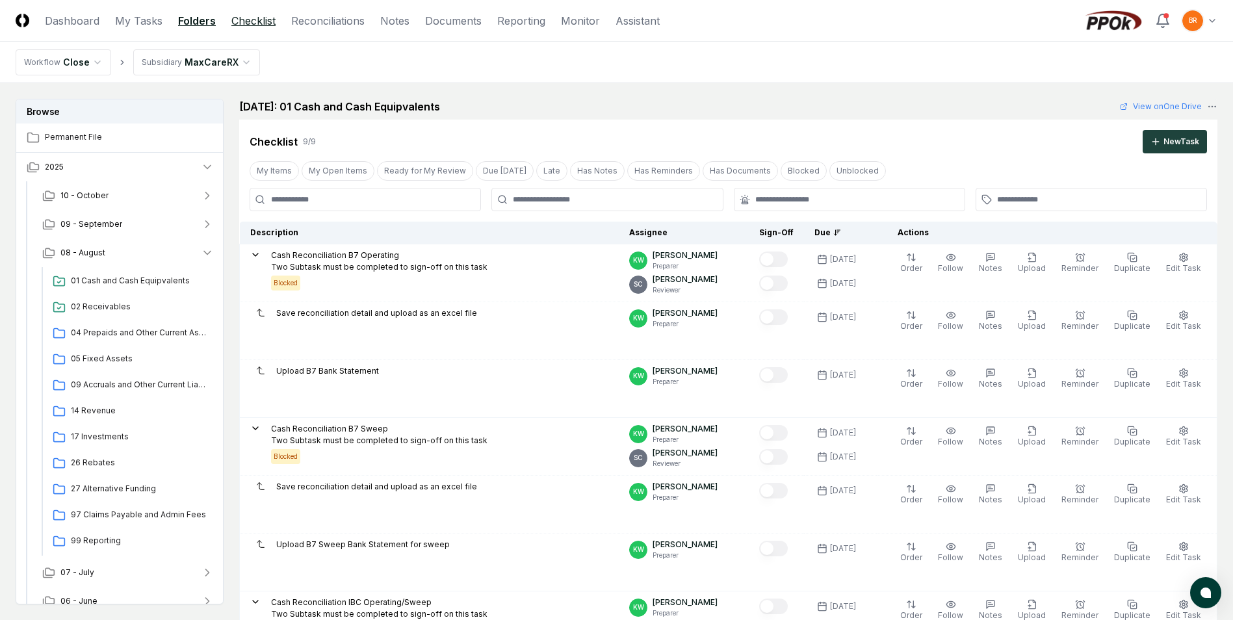
click at [265, 23] on link "Checklist" at bounding box center [253, 21] width 44 height 16
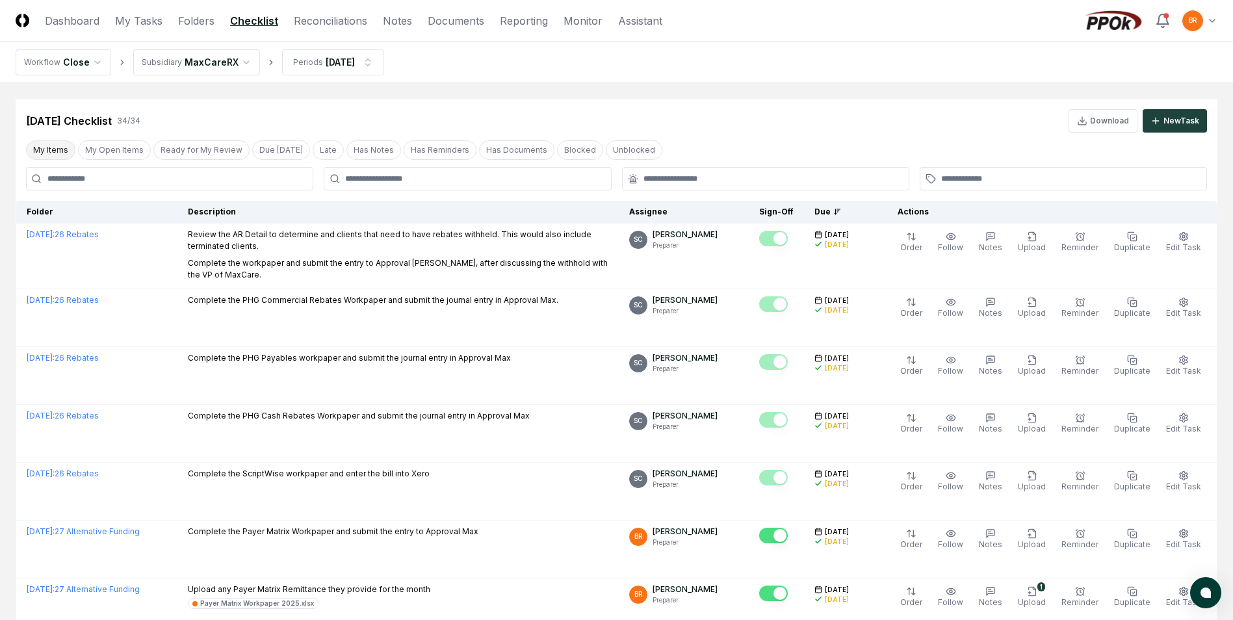
click at [41, 153] on button "My Items" at bounding box center [50, 150] width 49 height 20
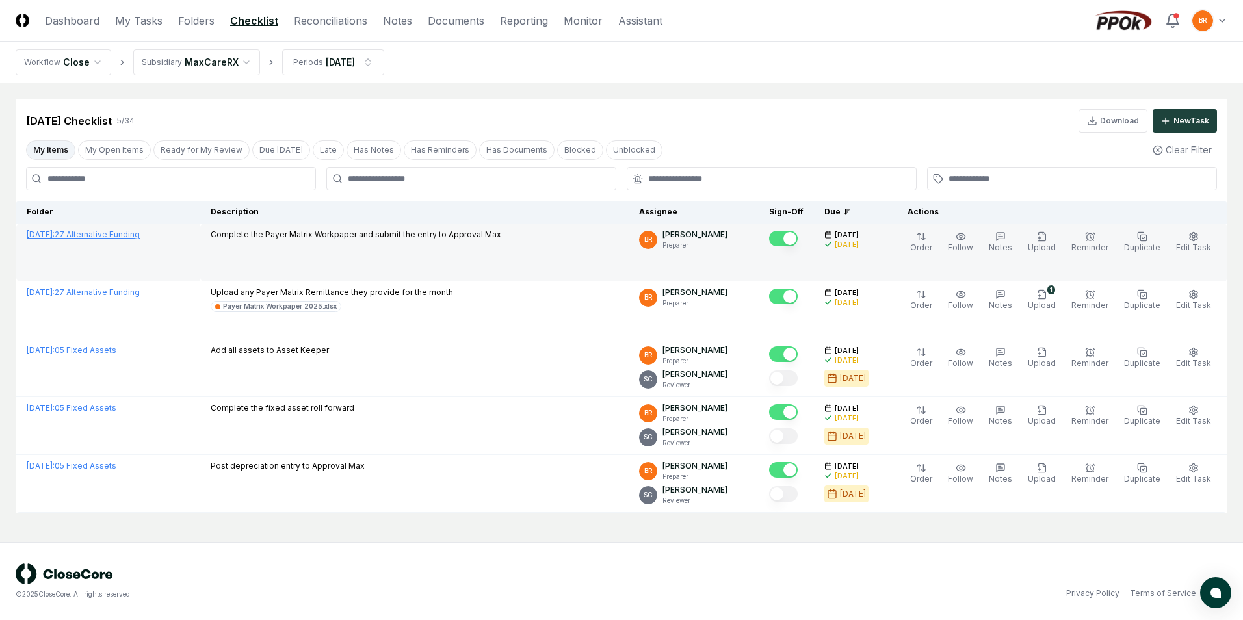
click at [127, 231] on link "[DATE] : 27 Alternative Funding" at bounding box center [83, 235] width 113 height 10
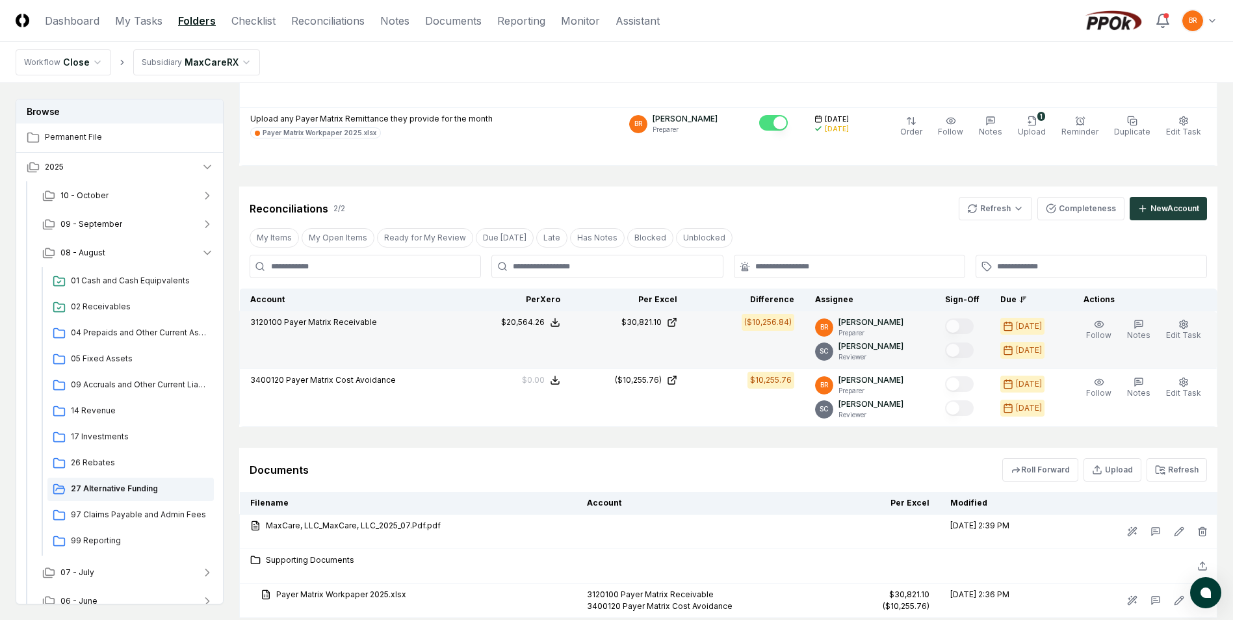
scroll to position [195, 0]
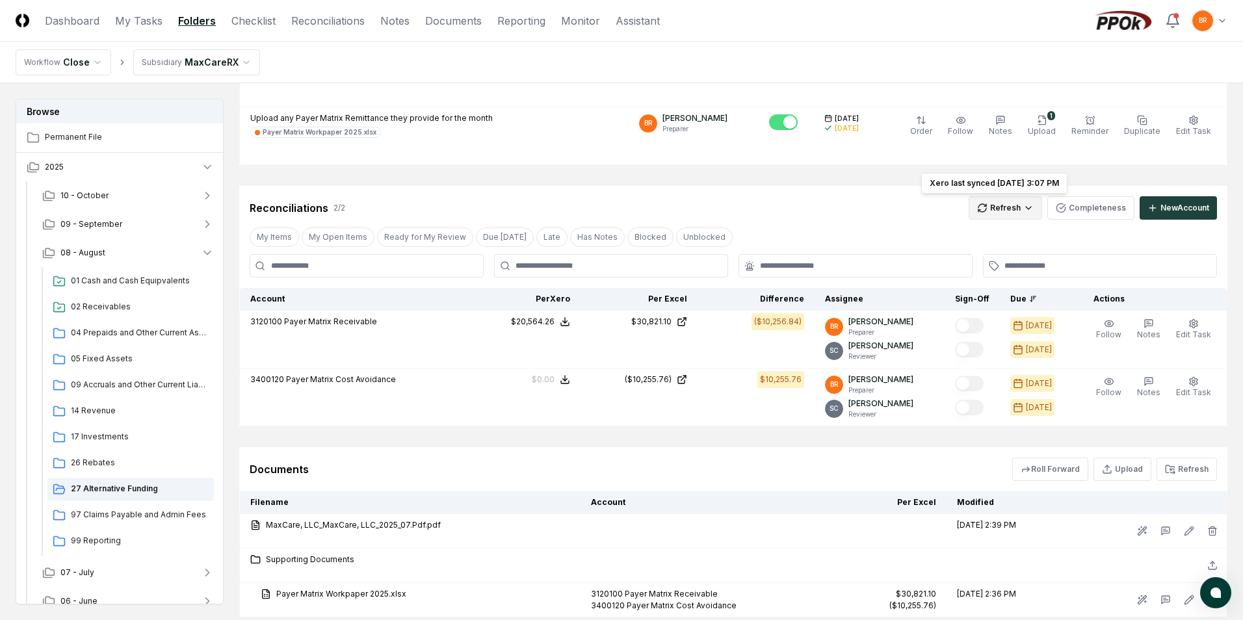
click at [1009, 200] on html "CloseCore Dashboard My Tasks Folders Checklist Reconciliations Notes Documents …" at bounding box center [621, 258] width 1243 height 906
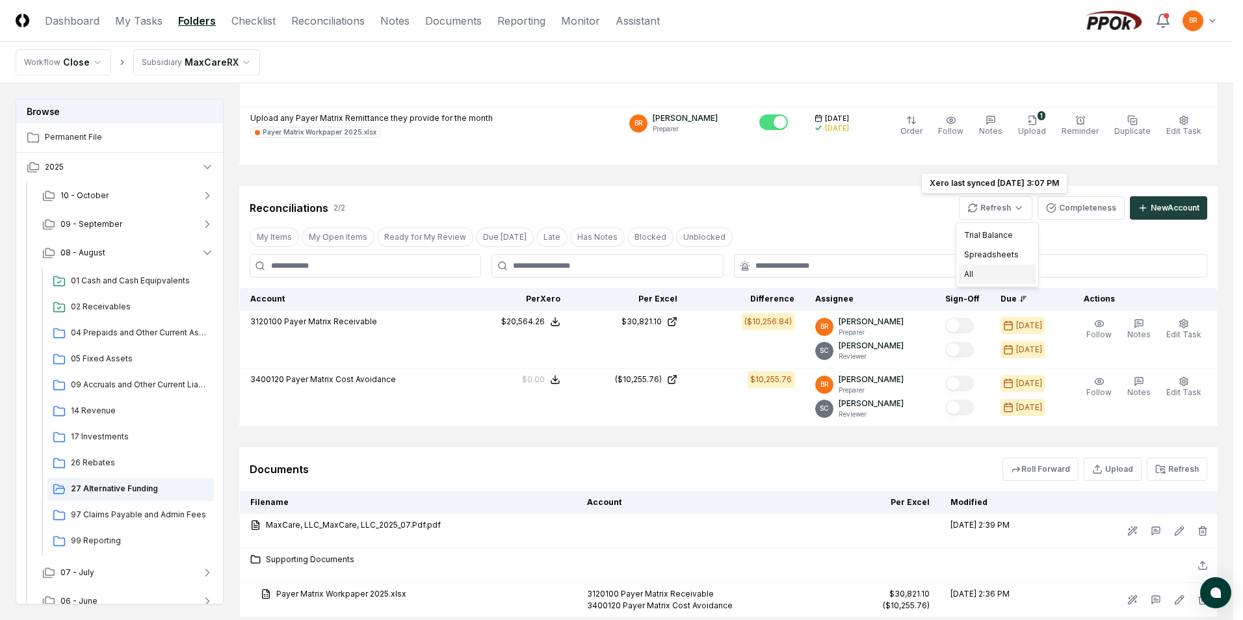
click at [974, 272] on div "All" at bounding box center [997, 275] width 77 height 20
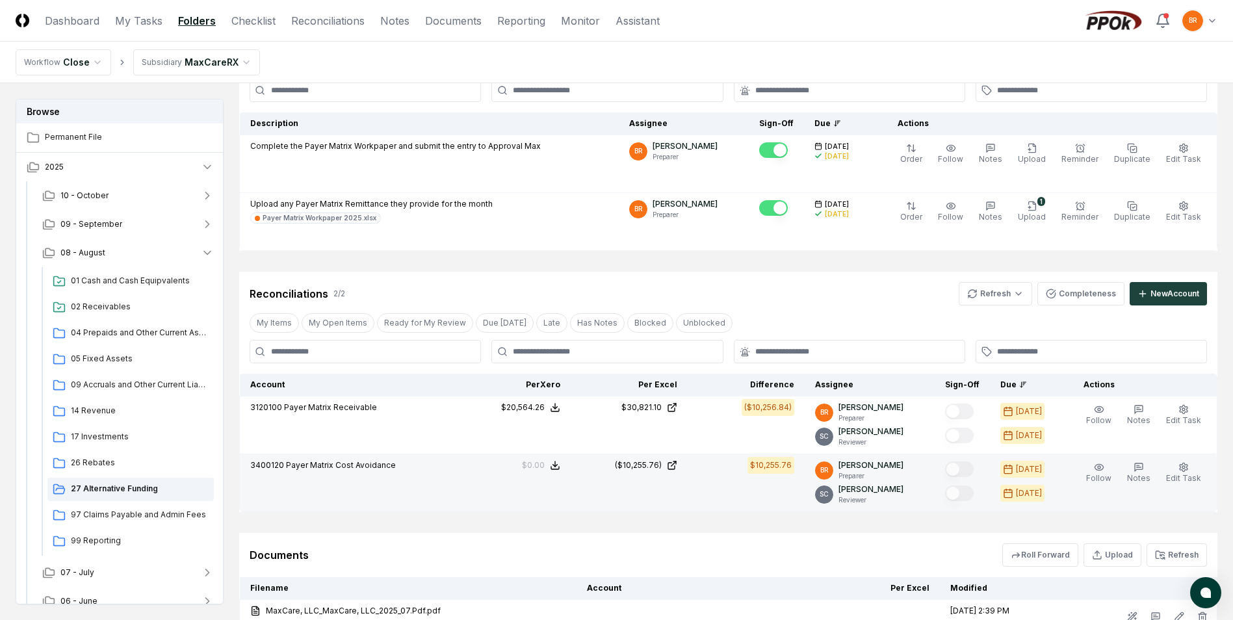
scroll to position [0, 0]
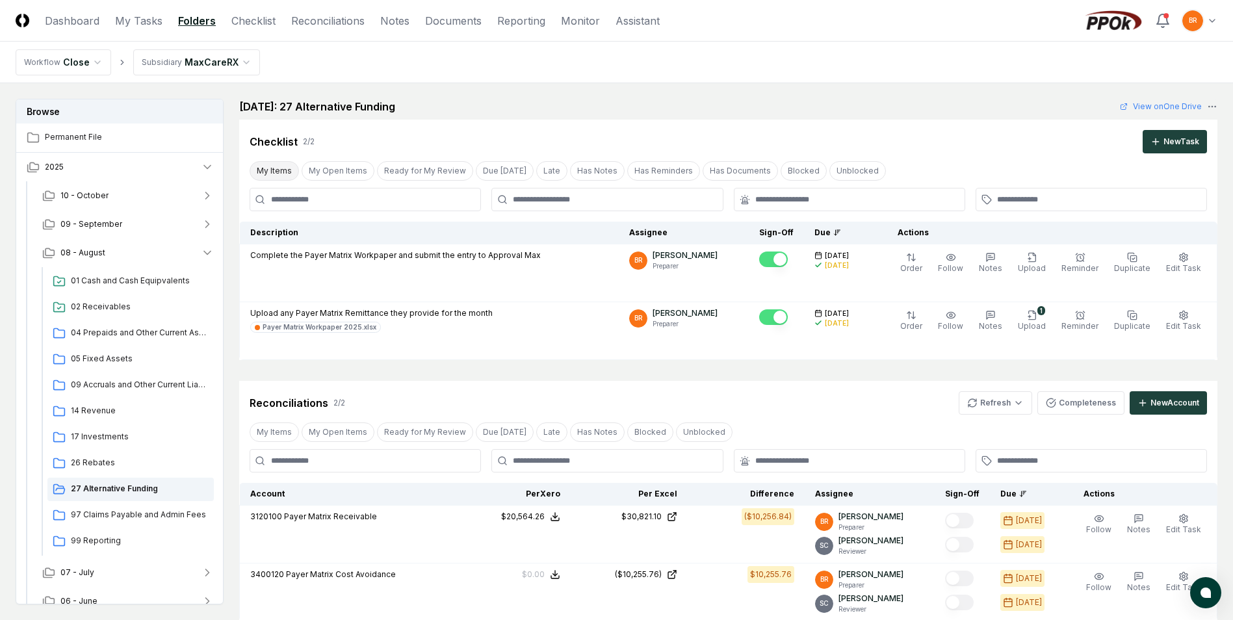
click at [279, 170] on button "My Items" at bounding box center [274, 171] width 49 height 20
click at [256, 20] on link "Checklist" at bounding box center [253, 21] width 44 height 16
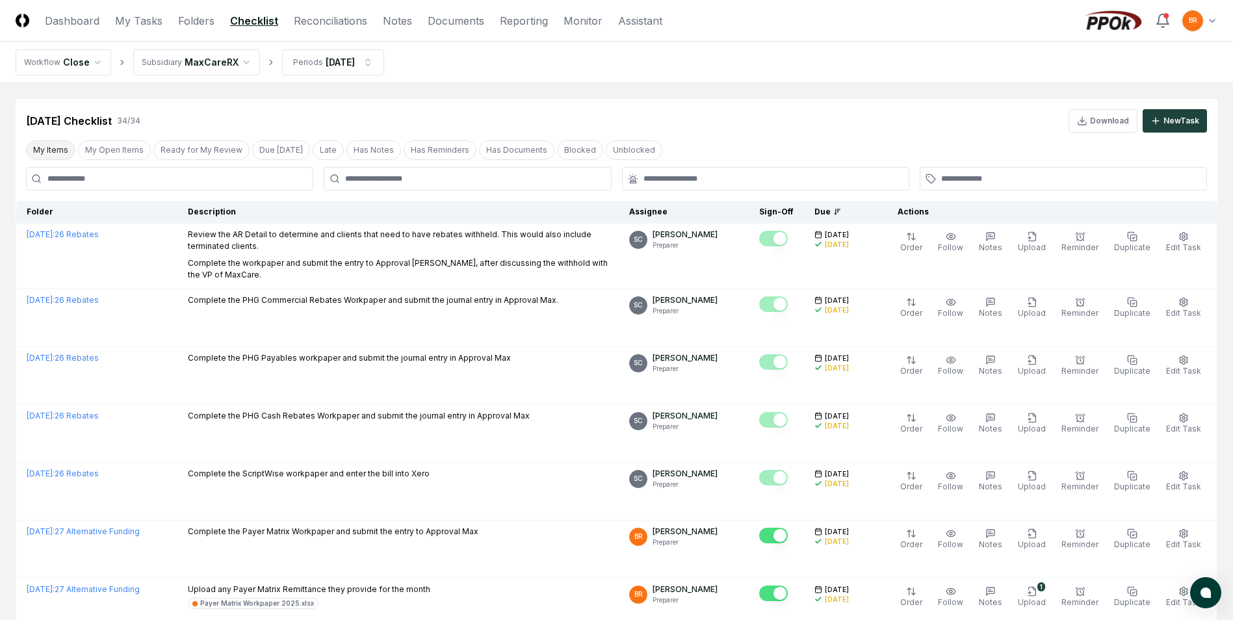
click at [49, 150] on button "My Items" at bounding box center [50, 150] width 49 height 20
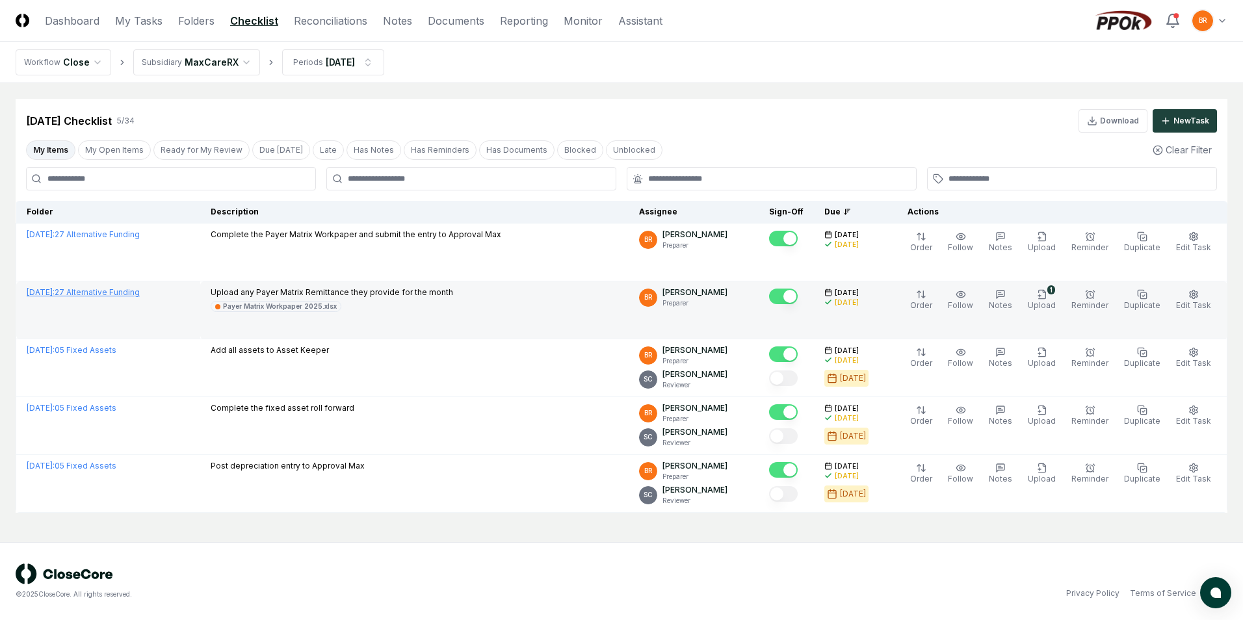
click at [105, 291] on link "[DATE] : 27 Alternative Funding" at bounding box center [83, 292] width 113 height 10
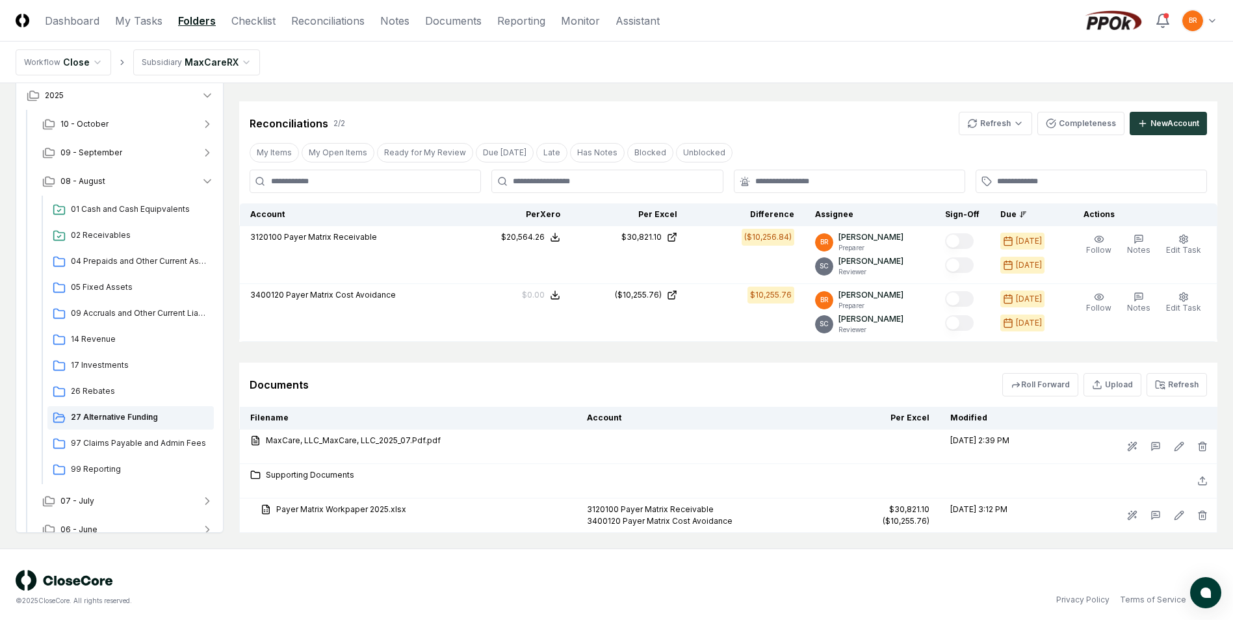
scroll to position [286, 0]
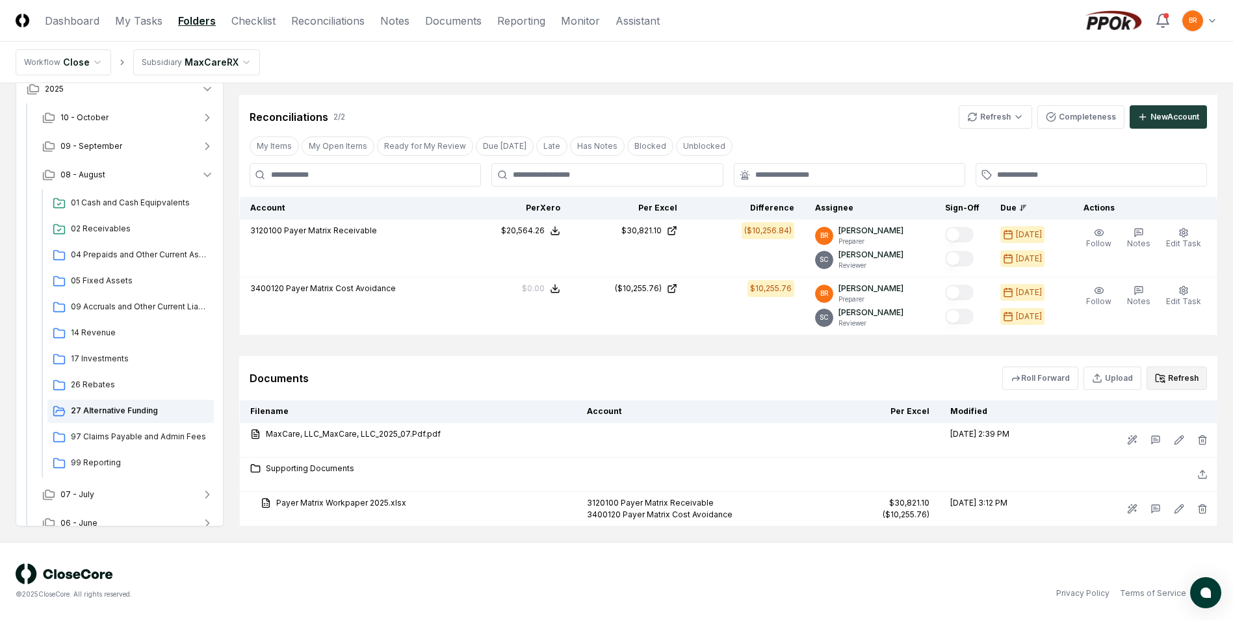
click at [1174, 382] on button "Refresh" at bounding box center [1177, 378] width 60 height 23
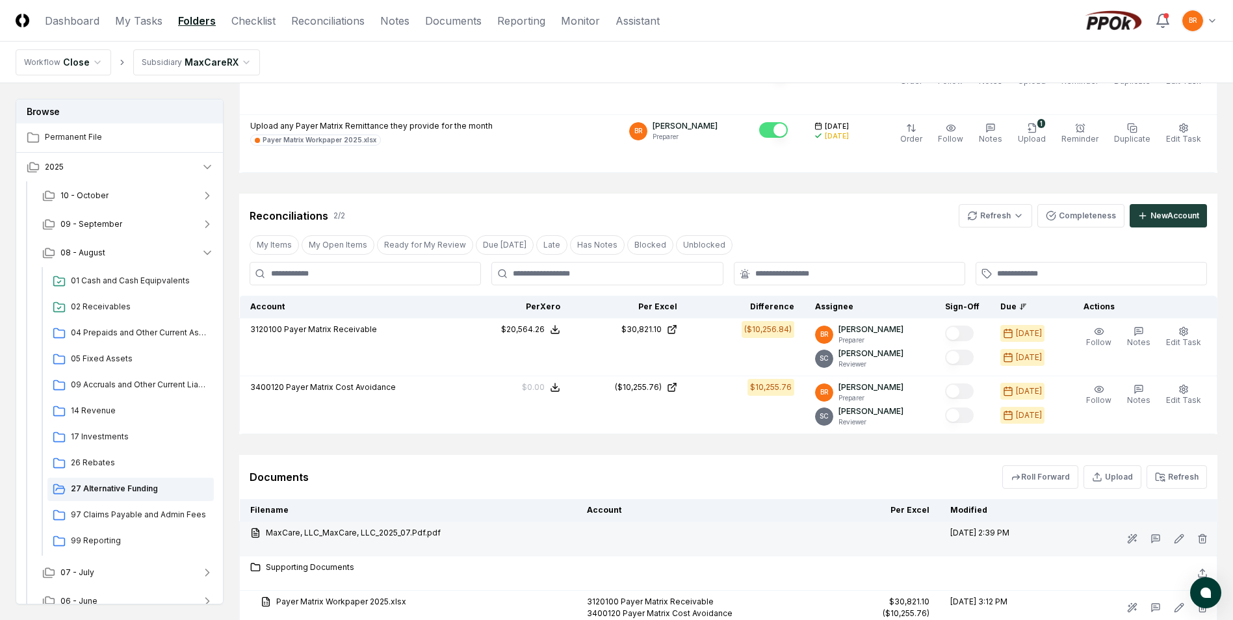
scroll to position [26, 0]
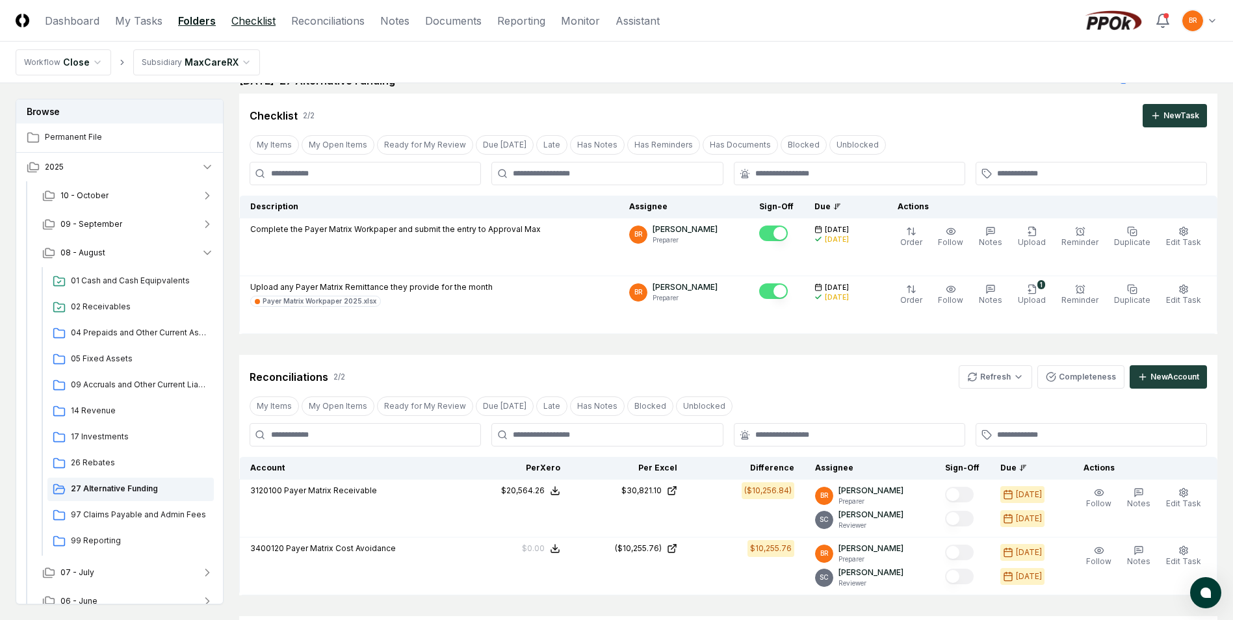
click at [253, 23] on link "Checklist" at bounding box center [253, 21] width 44 height 16
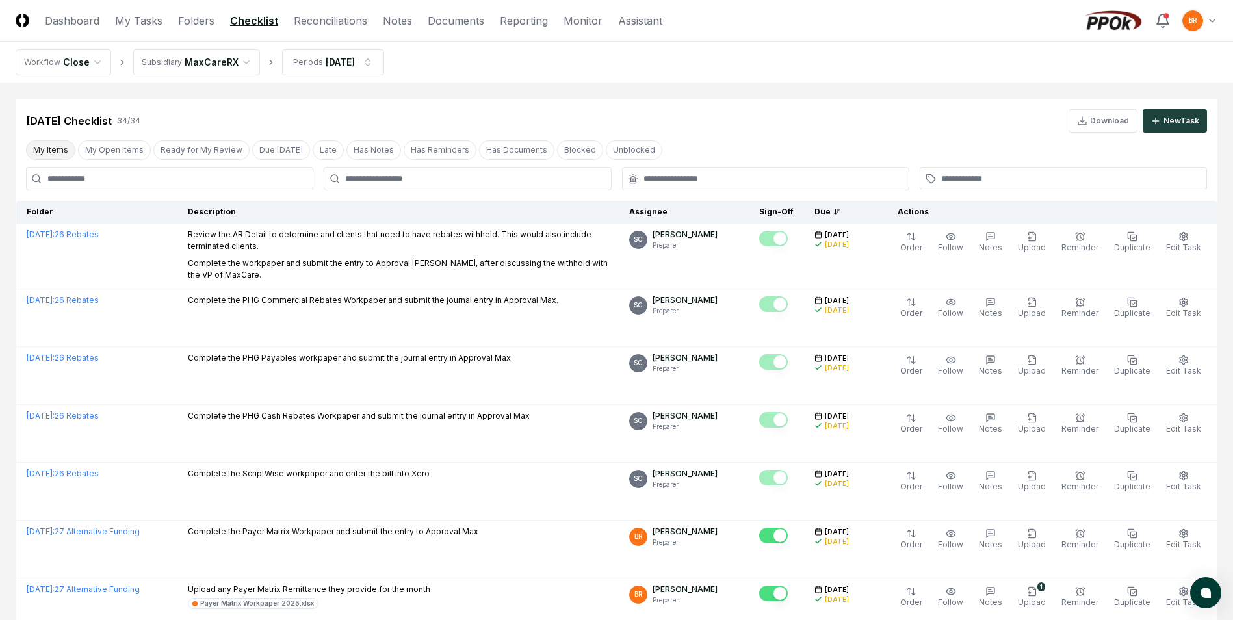
click at [41, 148] on button "My Items" at bounding box center [50, 150] width 49 height 20
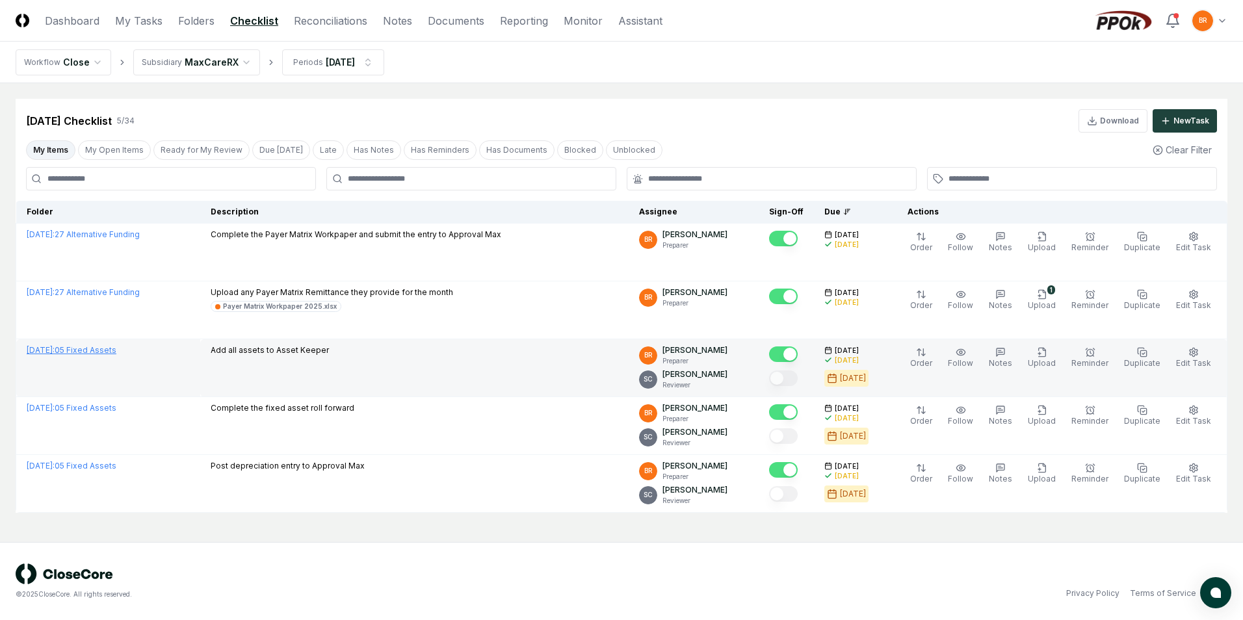
click at [109, 349] on link "[DATE] : 05 Fixed Assets" at bounding box center [72, 350] width 90 height 10
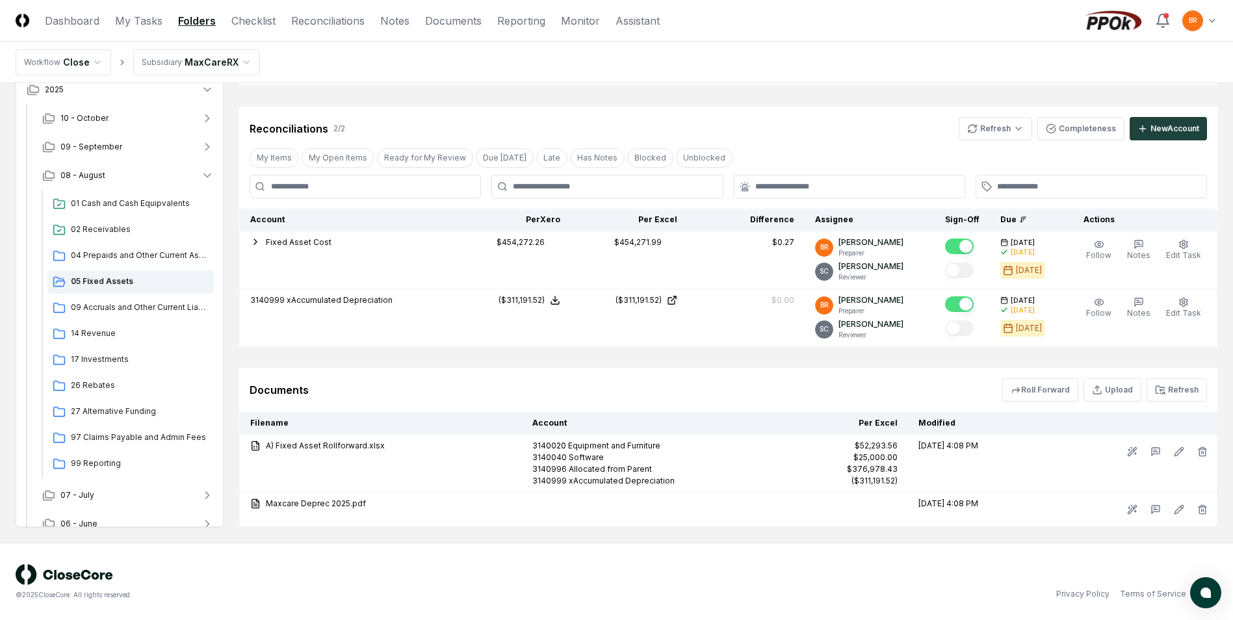
scroll to position [333, 0]
click at [236, 19] on link "Checklist" at bounding box center [253, 21] width 44 height 16
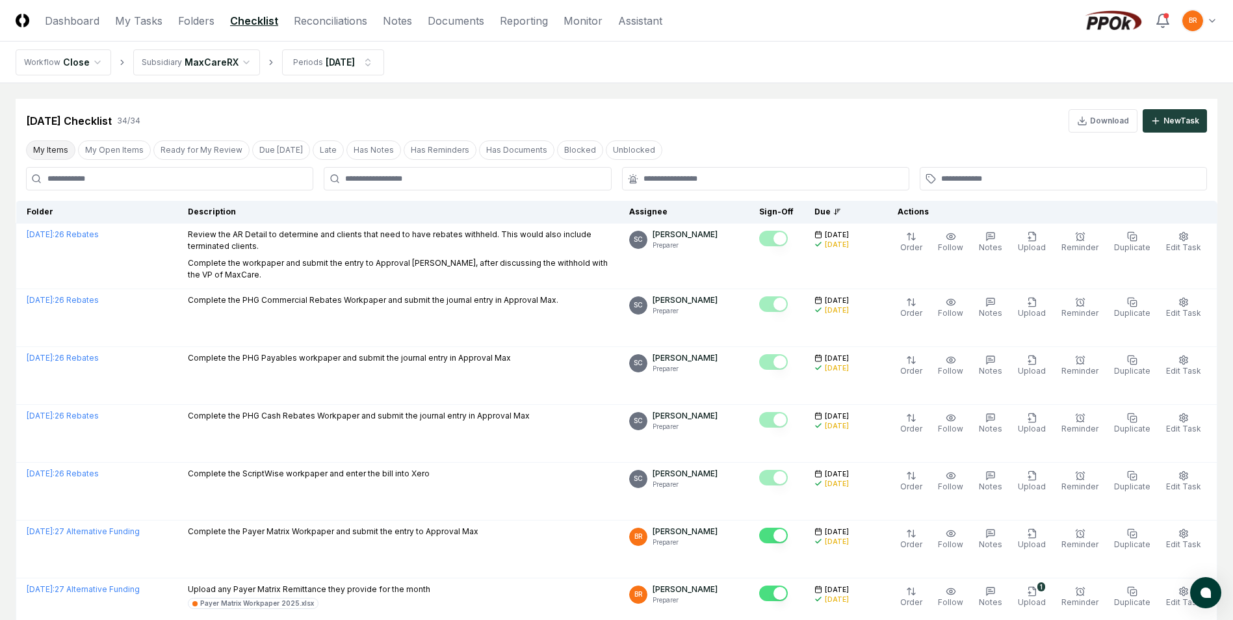
click at [53, 148] on button "My Items" at bounding box center [50, 150] width 49 height 20
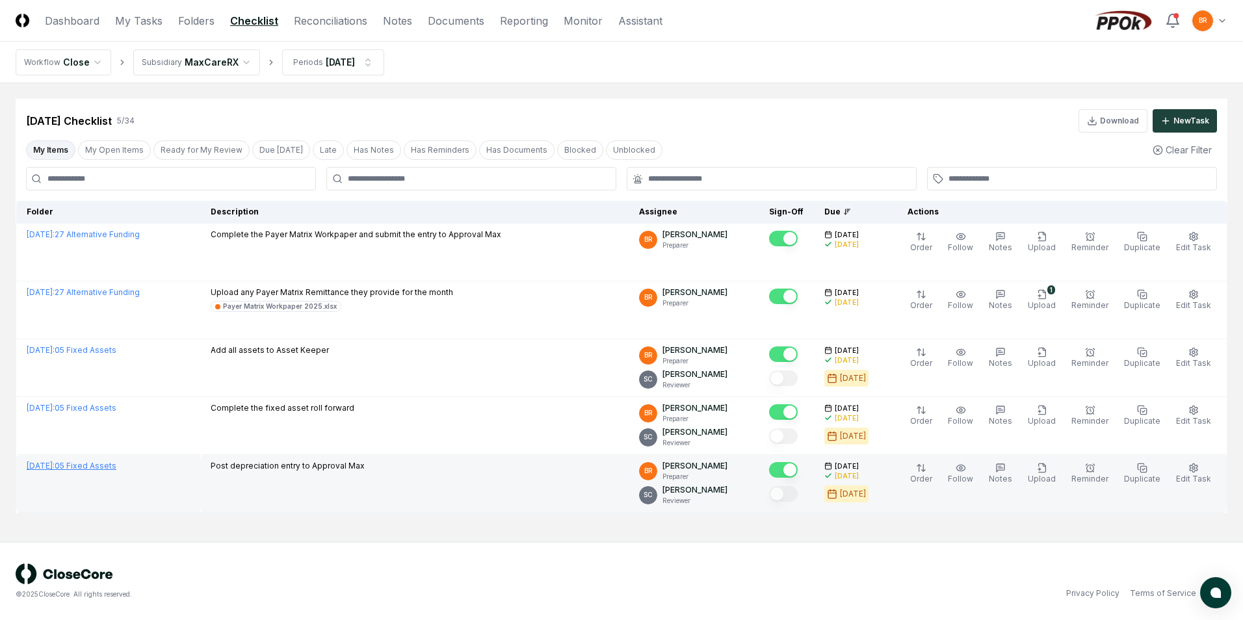
click at [96, 466] on link "[DATE] : 05 Fixed Assets" at bounding box center [72, 466] width 90 height 10
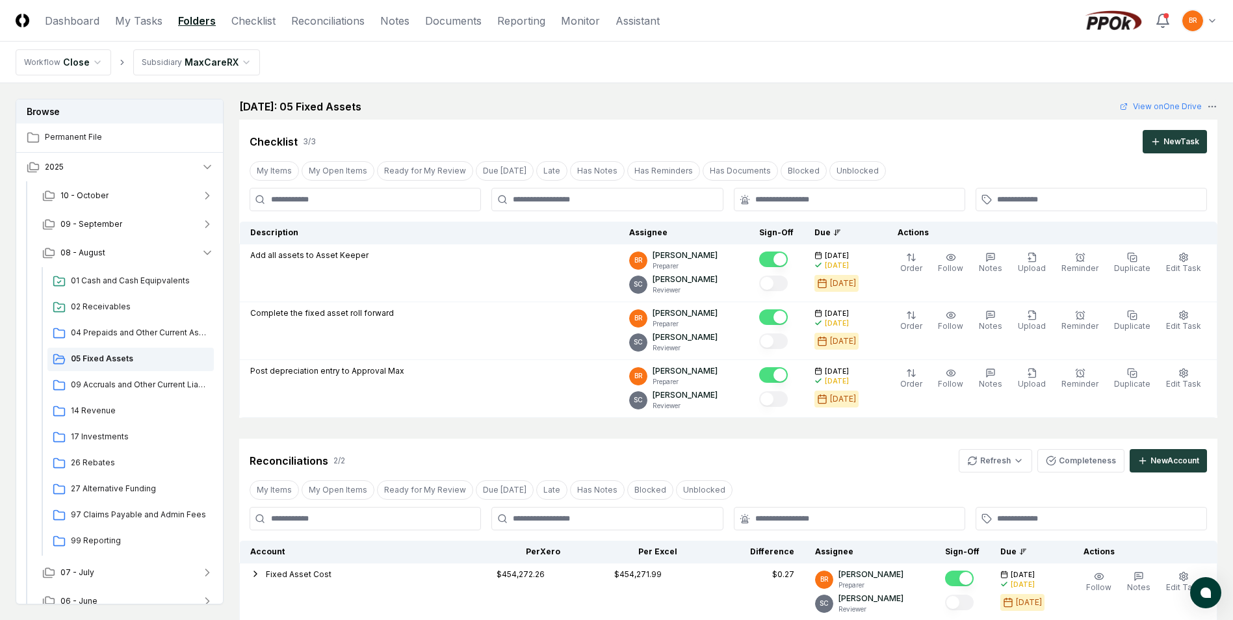
click at [206, 61] on html "CloseCore Dashboard My Tasks Folders Checklist Reconciliations Notes Documents …" at bounding box center [616, 476] width 1233 height 953
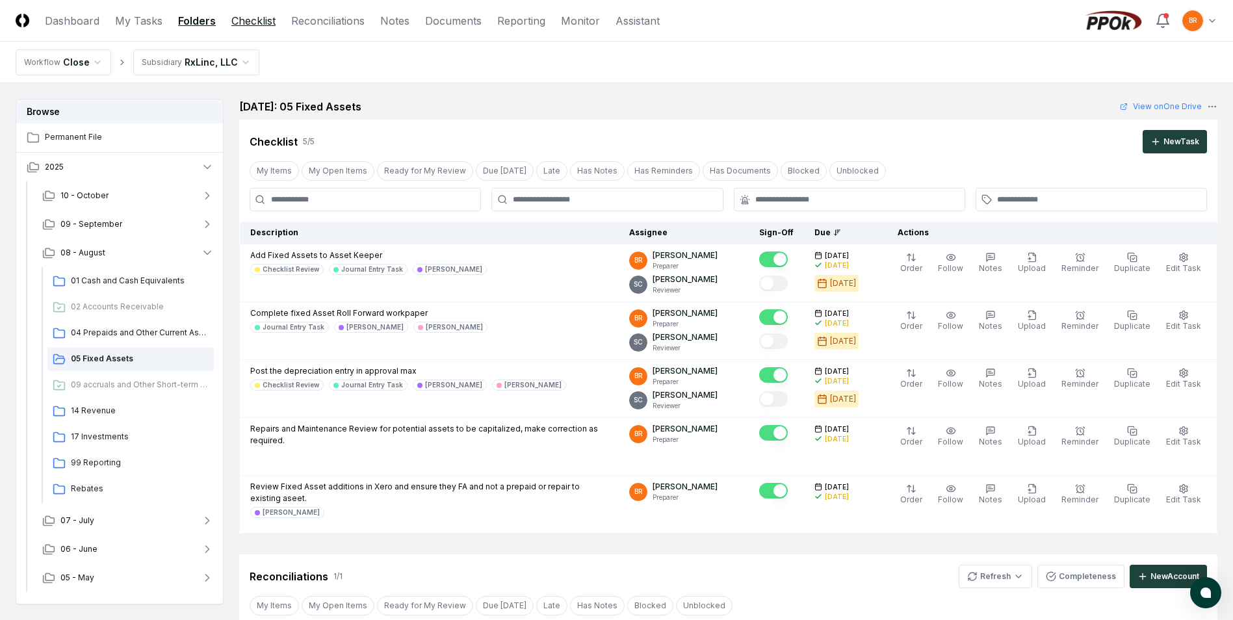
click at [250, 20] on link "Checklist" at bounding box center [253, 21] width 44 height 16
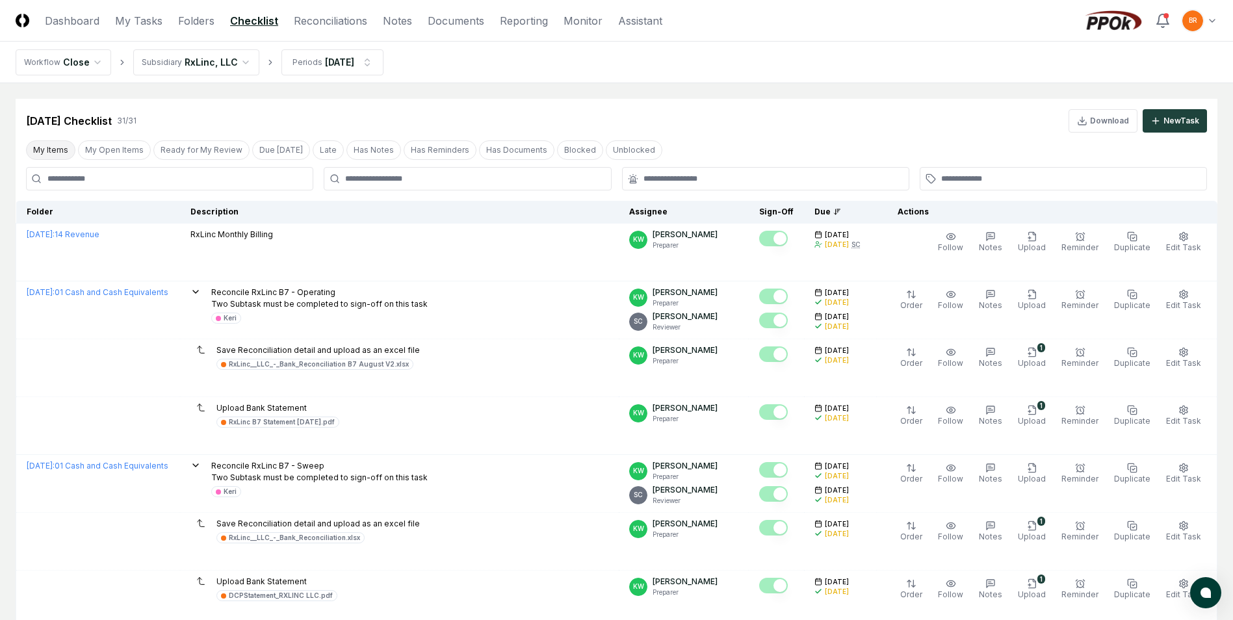
click at [46, 151] on button "My Items" at bounding box center [50, 150] width 49 height 20
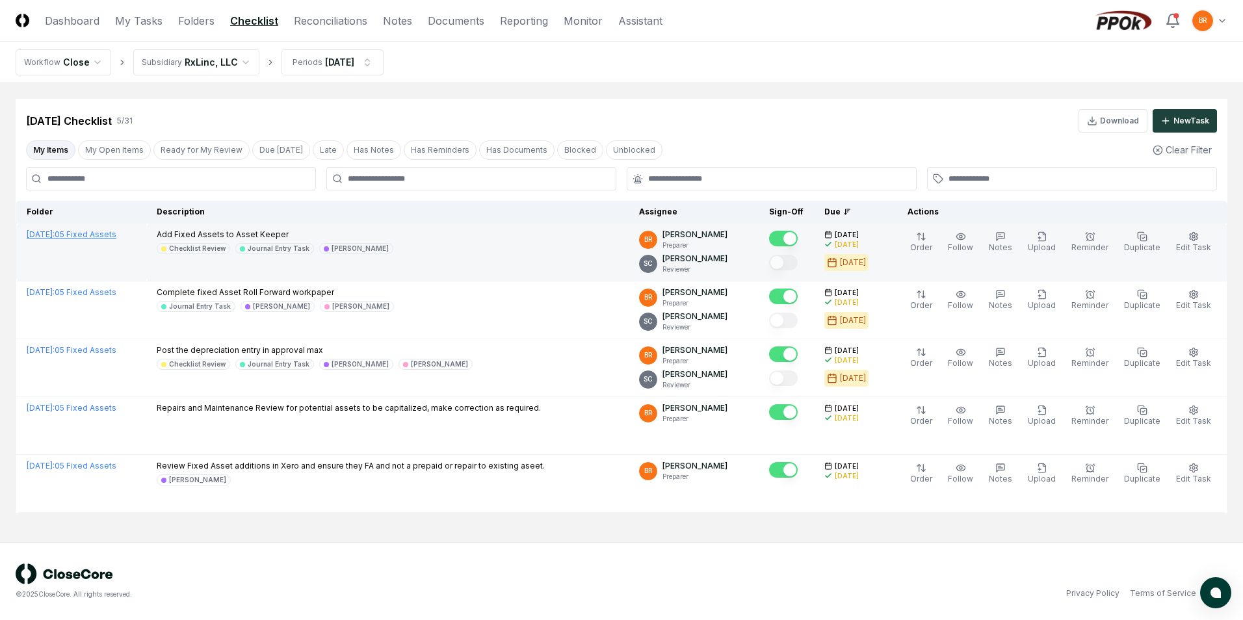
click at [114, 234] on link "[DATE] : 05 Fixed Assets" at bounding box center [72, 235] width 90 height 10
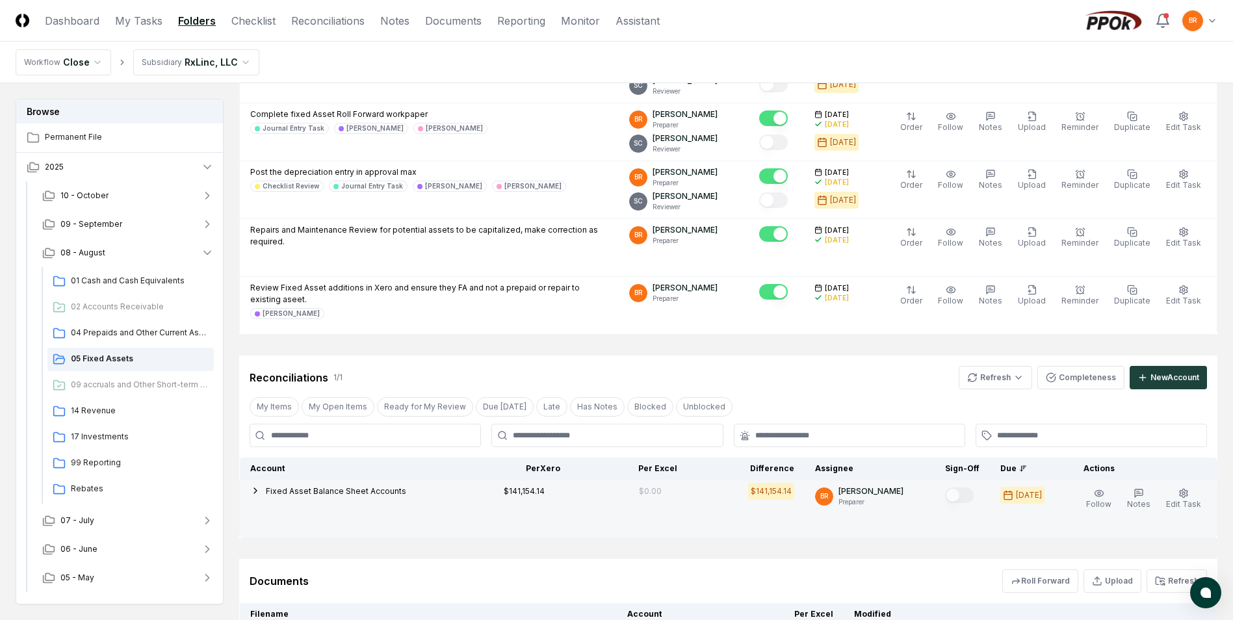
scroll to position [172, 0]
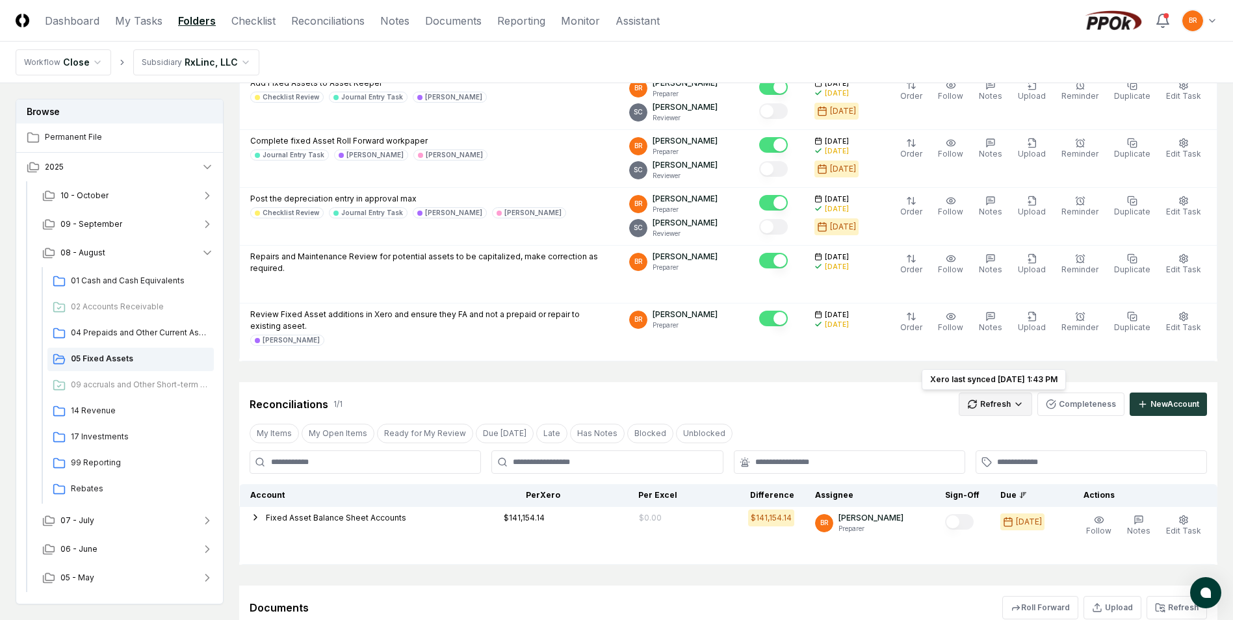
click at [1003, 405] on html "CloseCore Dashboard My Tasks Folders Checklist Reconciliations Notes Documents …" at bounding box center [616, 322] width 1233 height 988
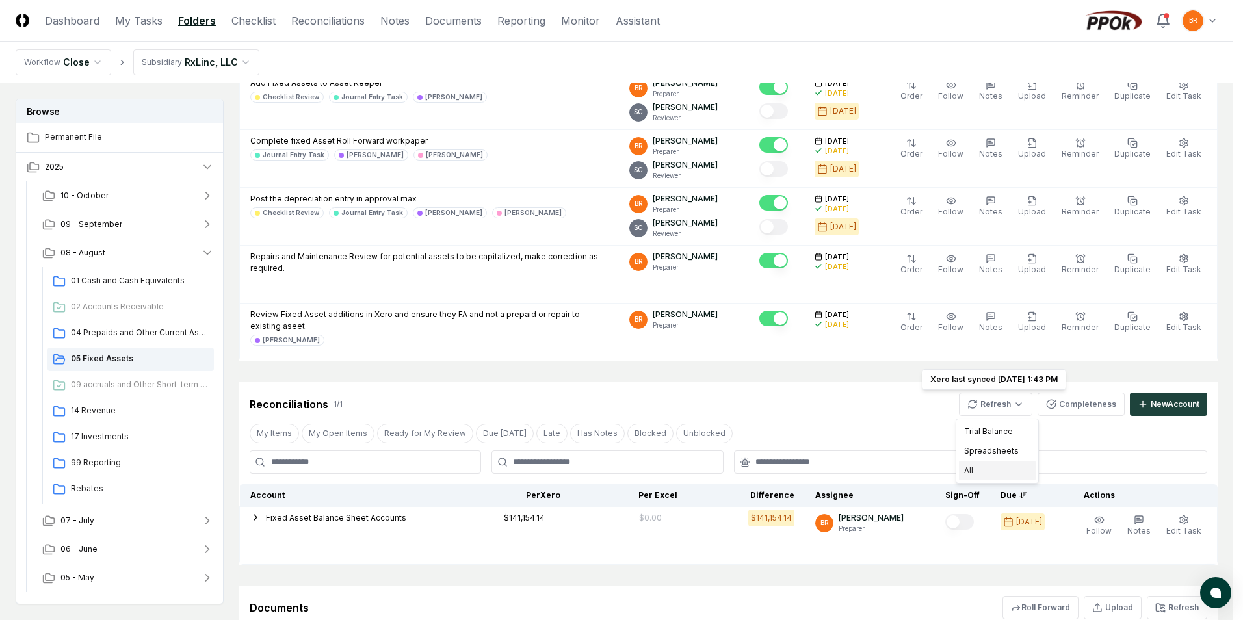
click at [982, 468] on div "All" at bounding box center [997, 471] width 77 height 20
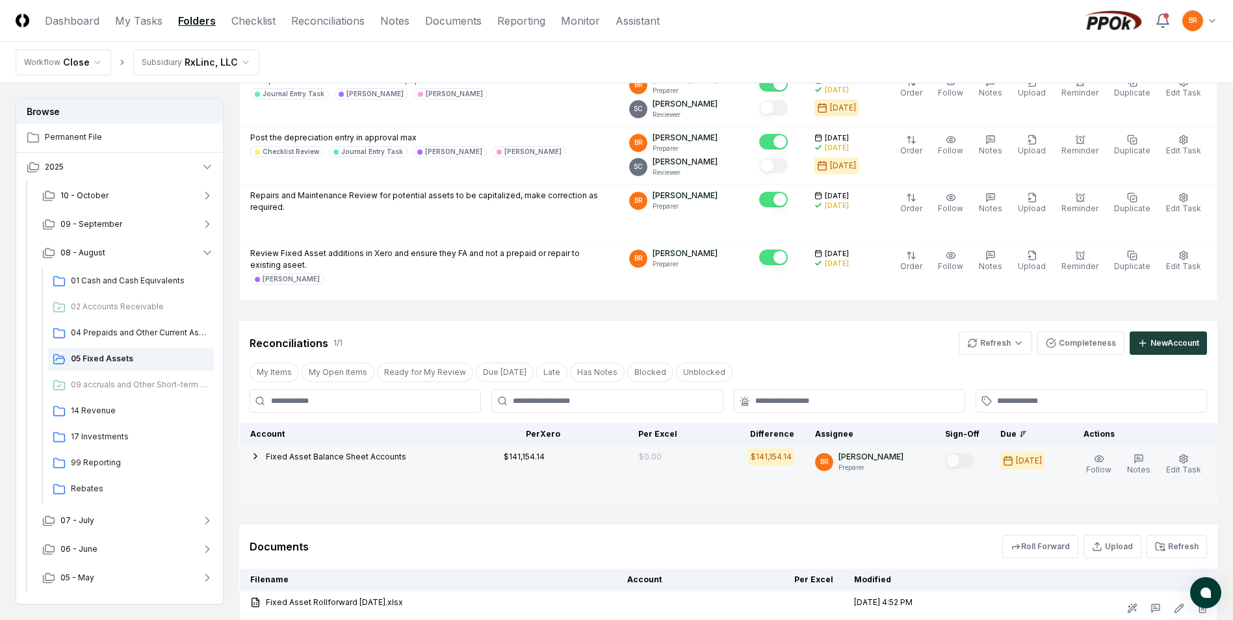
scroll to position [302, 0]
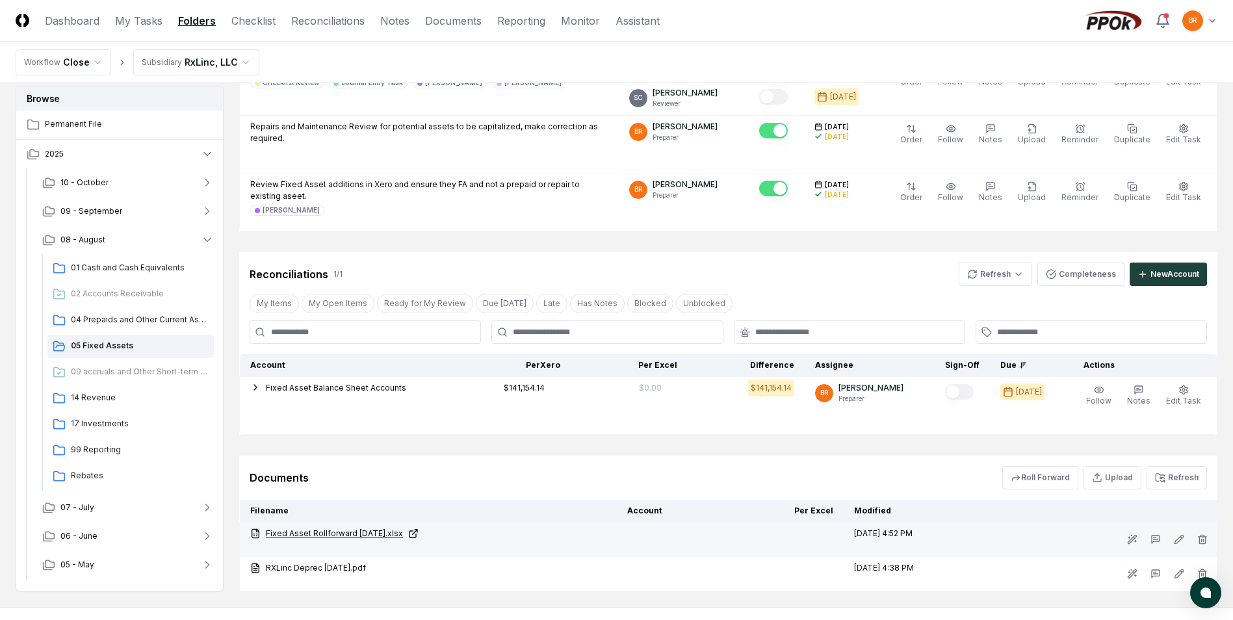
click at [419, 533] on icon at bounding box center [413, 534] width 10 height 10
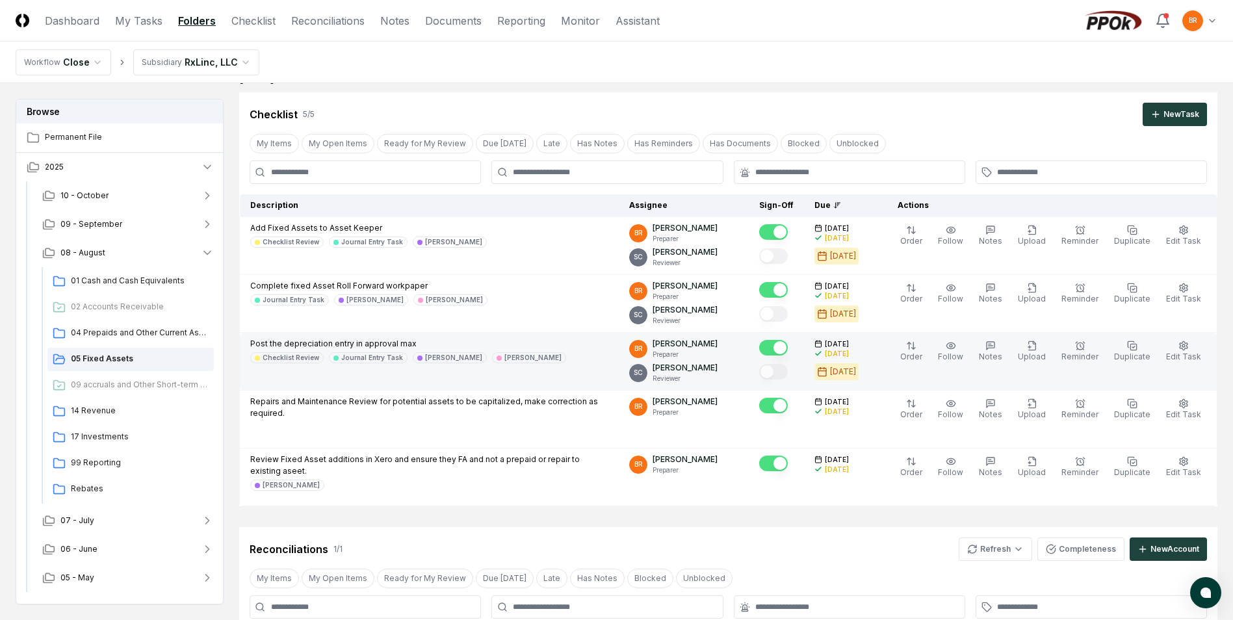
scroll to position [0, 0]
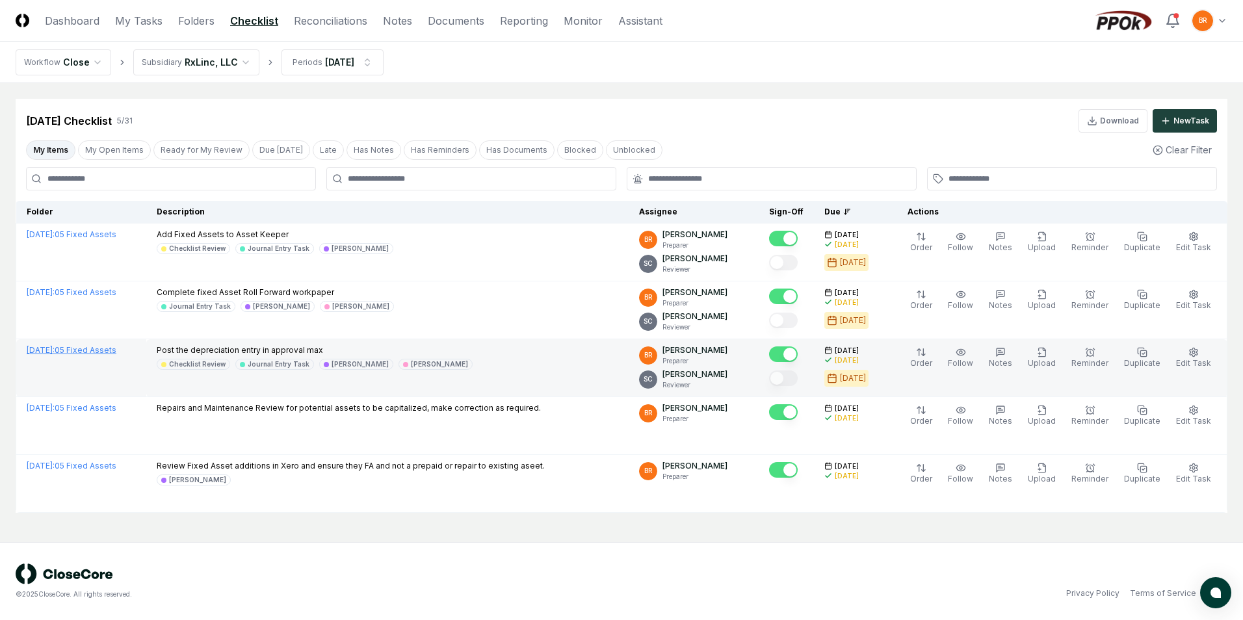
click at [116, 350] on link "[DATE] : 05 Fixed Assets" at bounding box center [72, 350] width 90 height 10
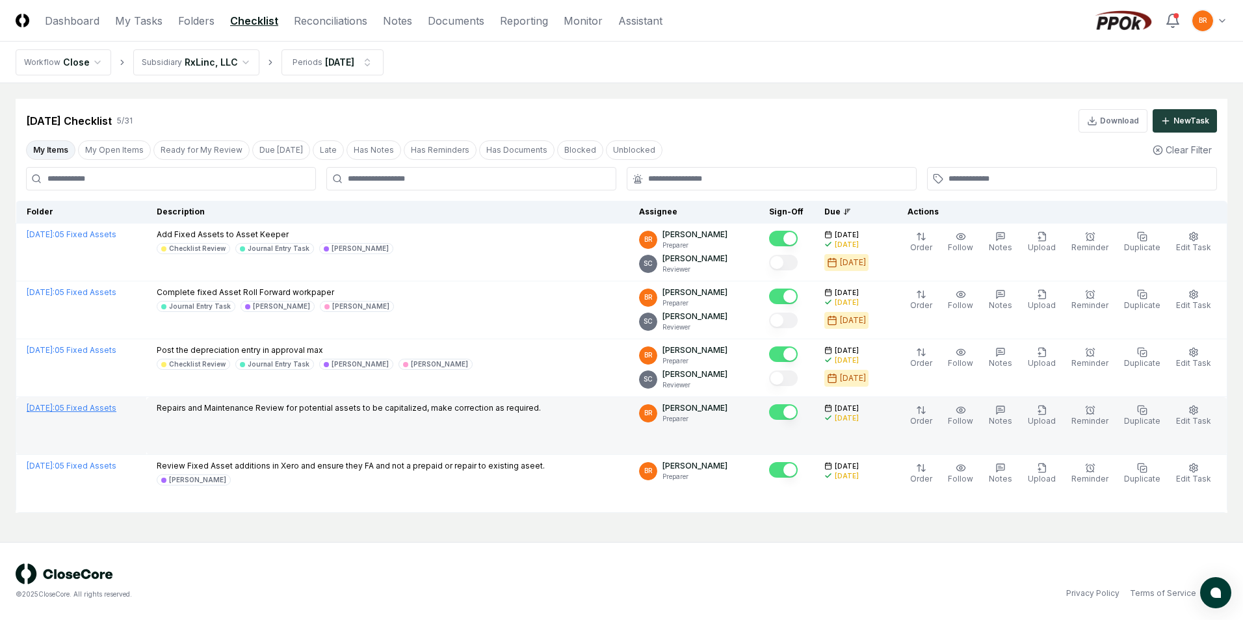
click at [116, 409] on link "[DATE] : 05 Fixed Assets" at bounding box center [72, 408] width 90 height 10
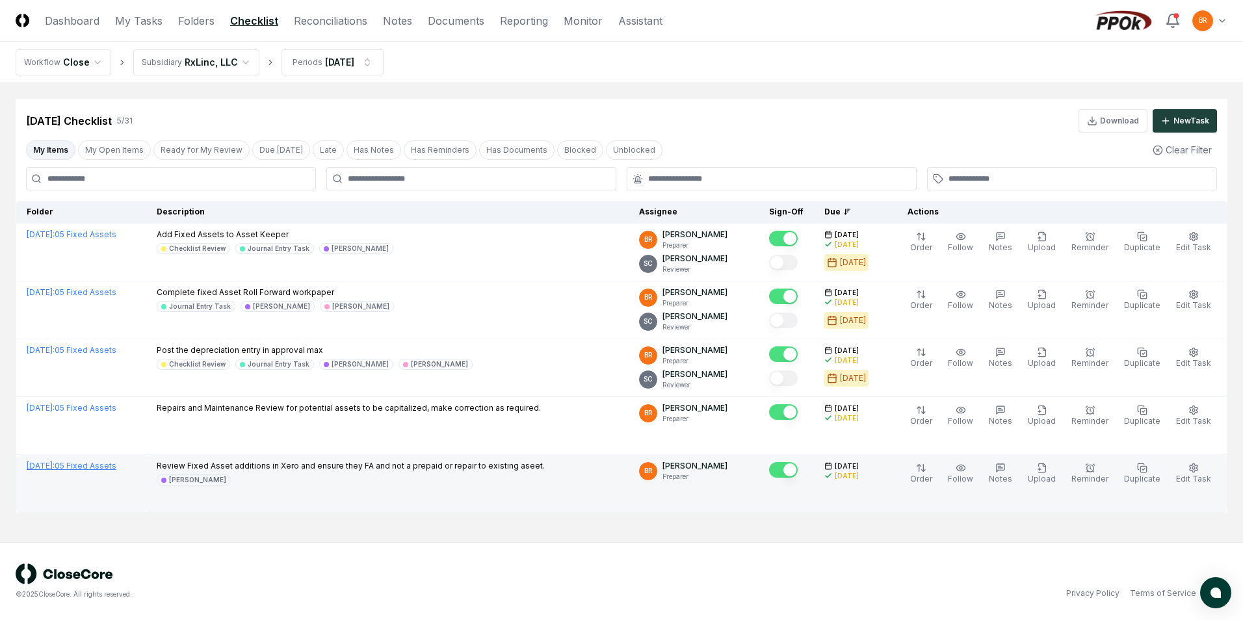
click at [92, 462] on link "[DATE] : 05 Fixed Assets" at bounding box center [72, 466] width 90 height 10
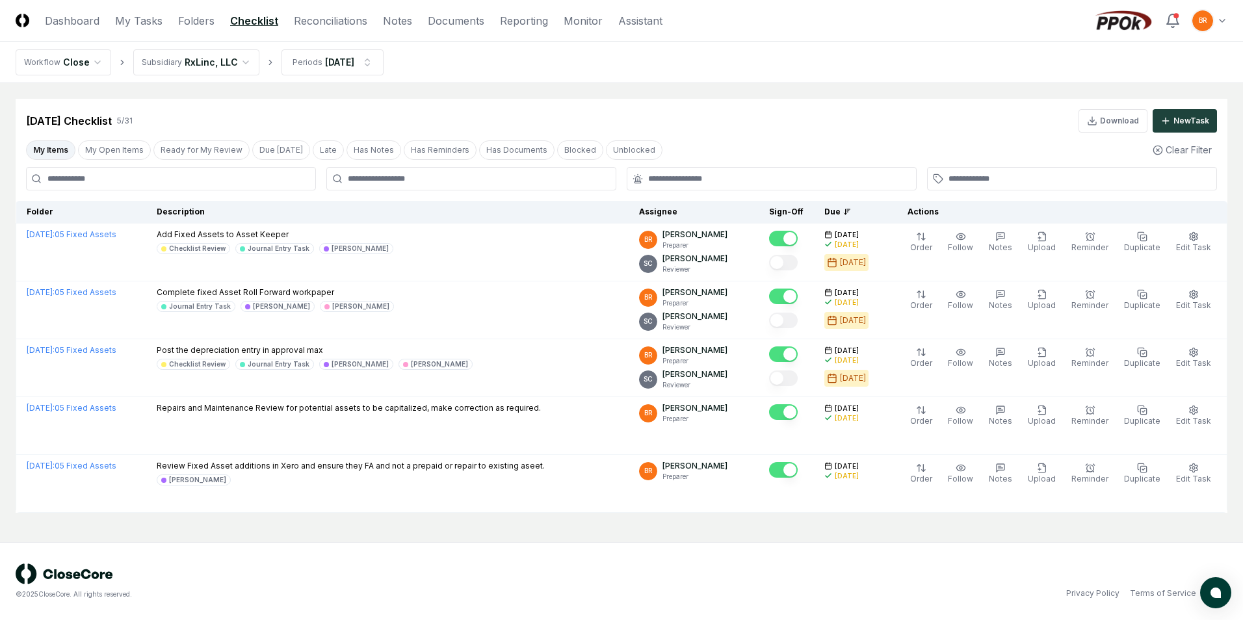
click at [197, 53] on html "CloseCore Dashboard My Tasks Folders Checklist Reconciliations Notes Documents …" at bounding box center [621, 310] width 1243 height 620
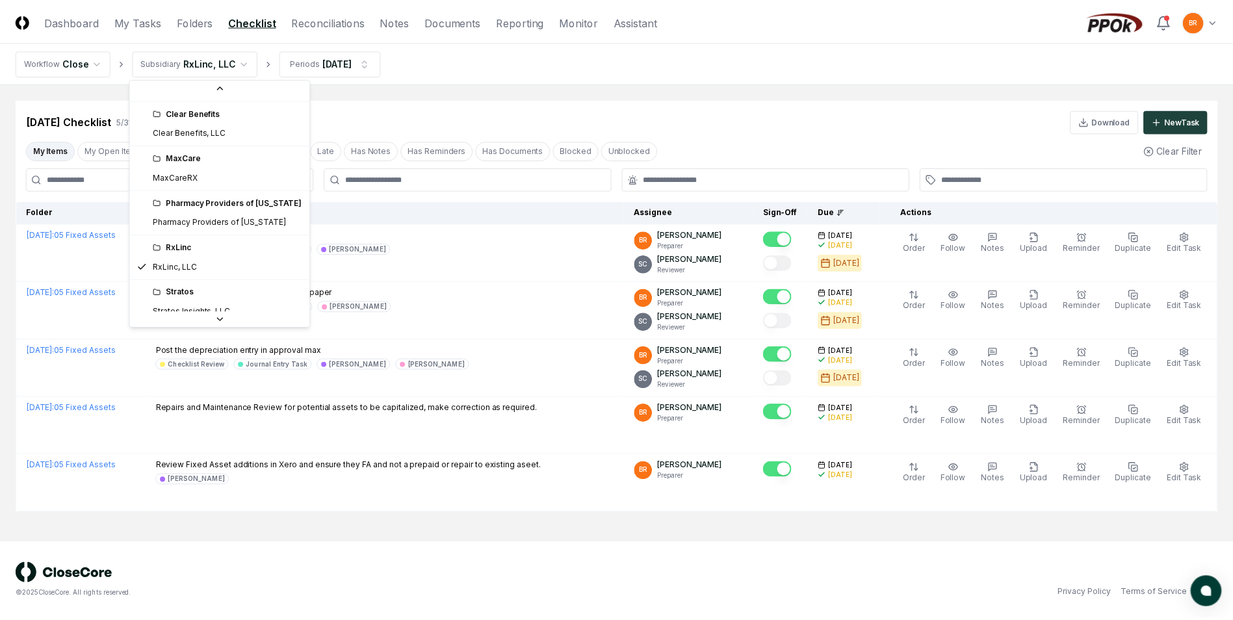
scroll to position [36, 0]
